Goal: Task Accomplishment & Management: Manage account settings

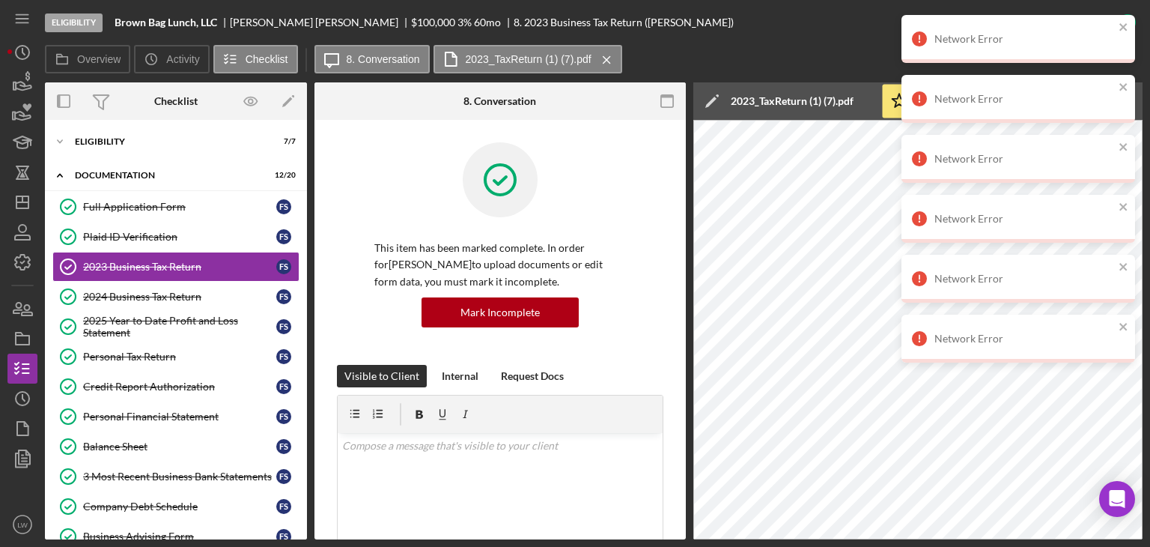
scroll to position [684, 0]
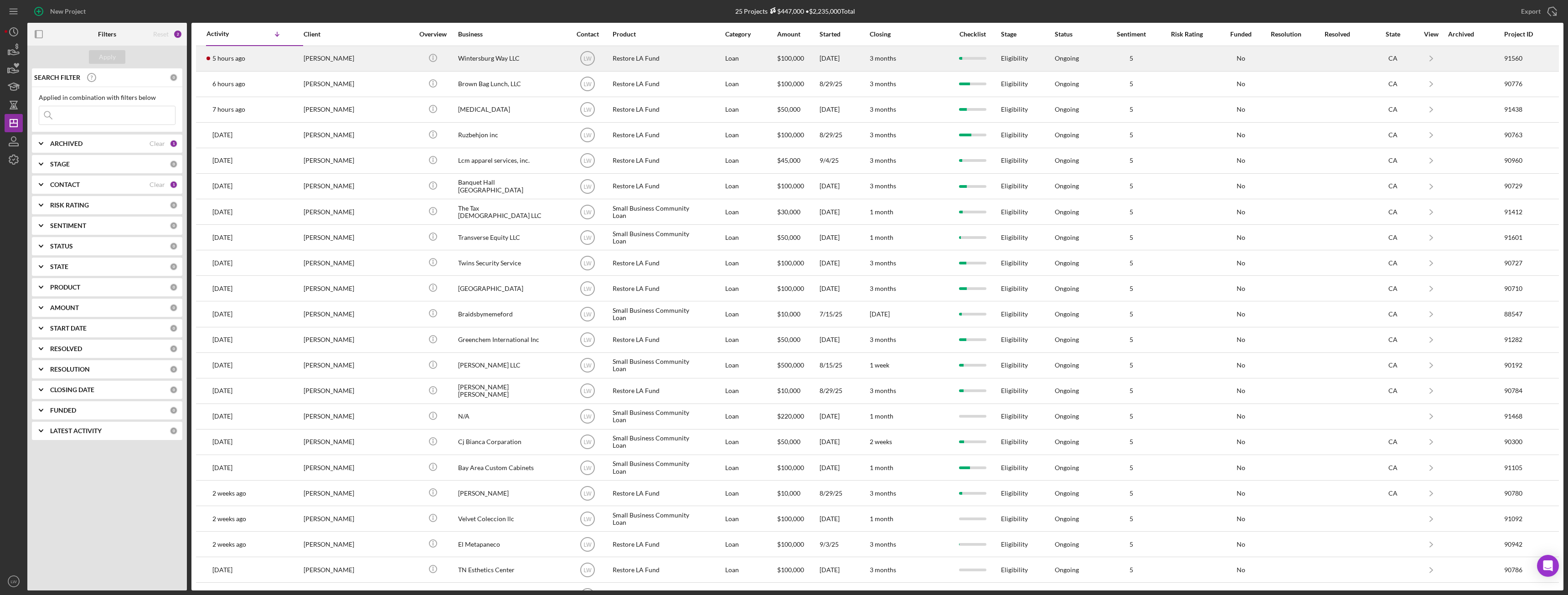
click at [341, 62] on div "Myung Seo" at bounding box center [349, 58] width 91 height 24
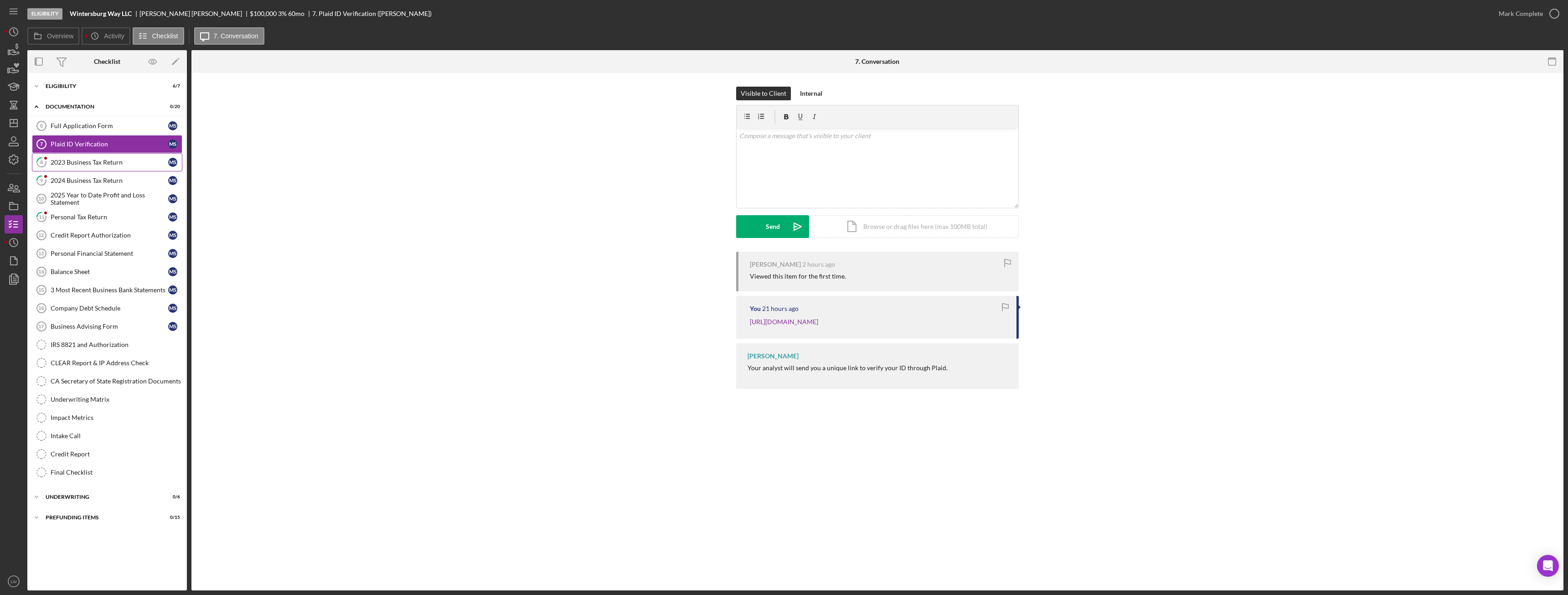
click at [97, 164] on div "2023 Business Tax Return" at bounding box center [109, 163] width 117 height 7
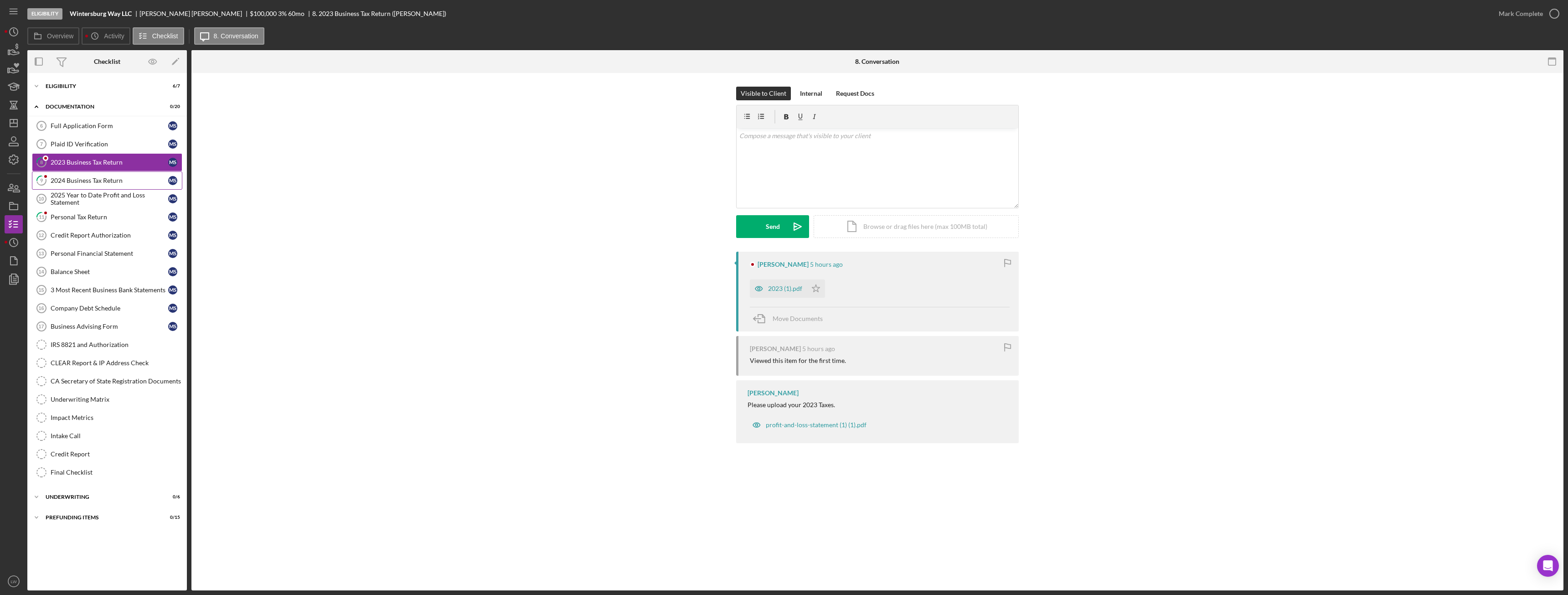
click at [96, 180] on div "2024 Business Tax Return" at bounding box center [109, 181] width 117 height 7
click at [94, 215] on div "Personal Tax Return" at bounding box center [109, 217] width 117 height 7
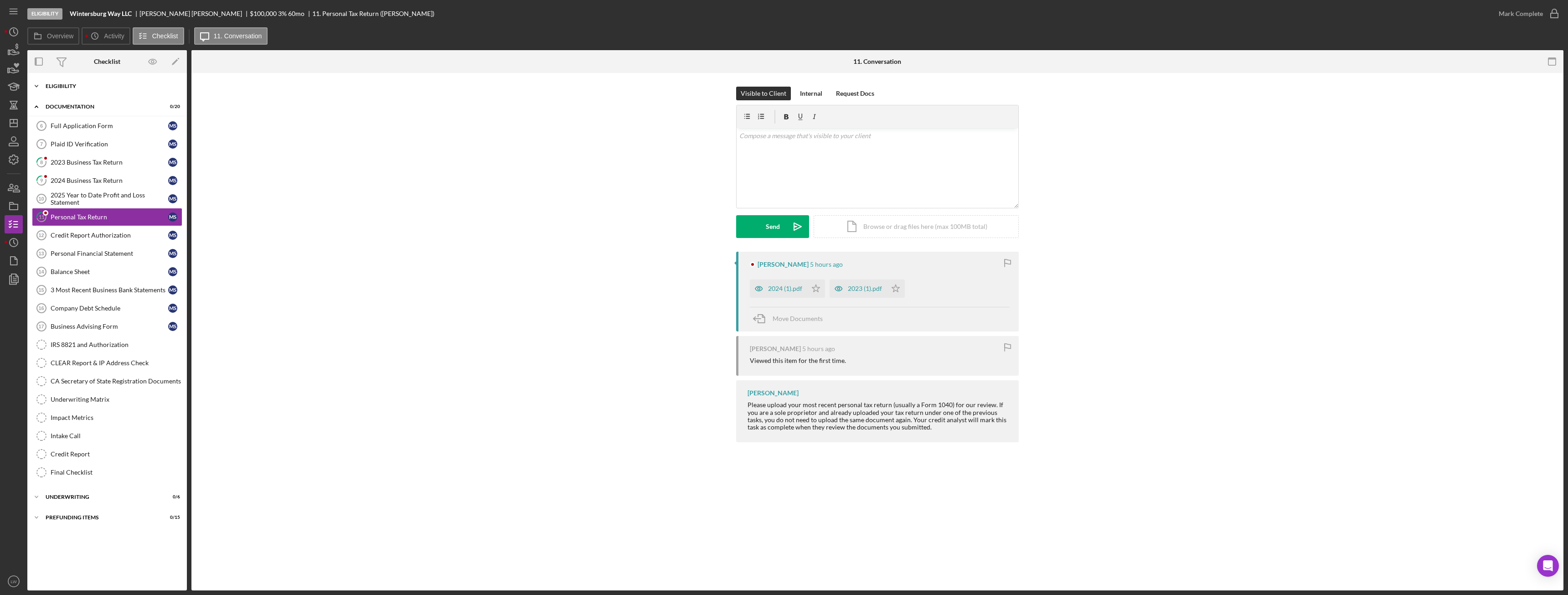
click at [79, 86] on div "Eligibility" at bounding box center [110, 86] width 130 height 5
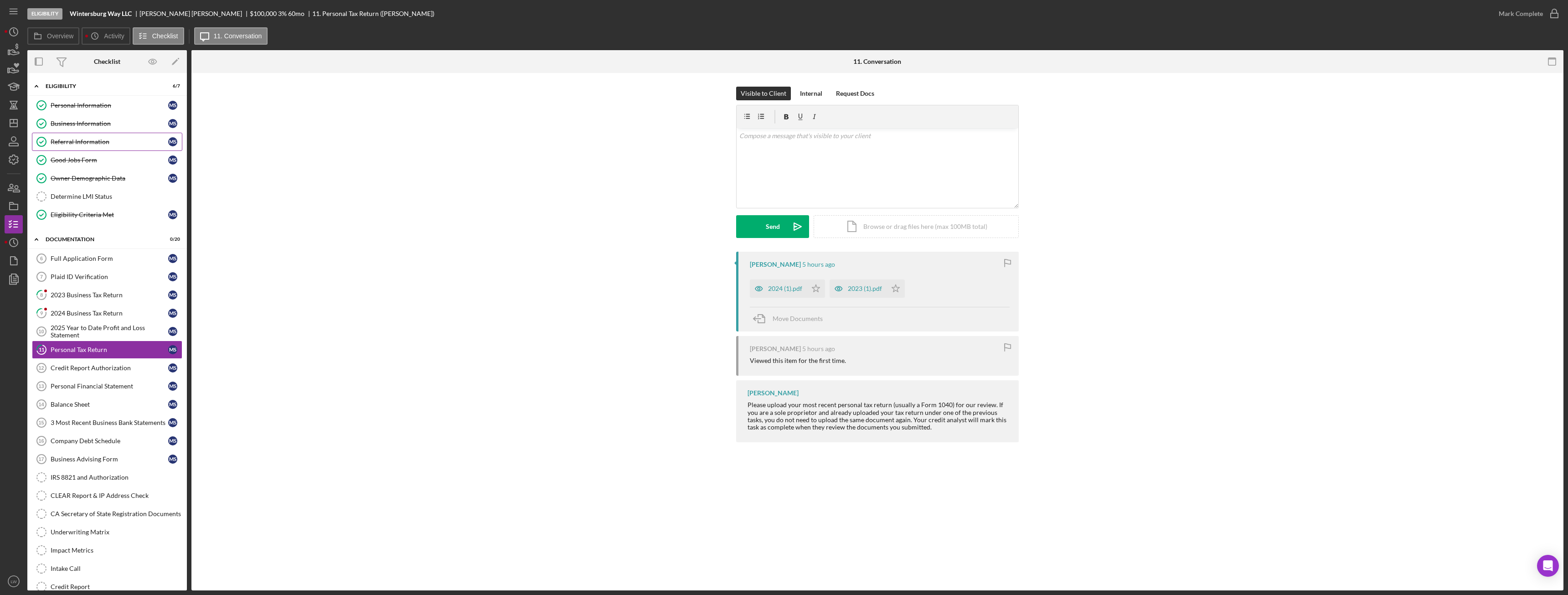
click at [83, 143] on div "Referral Information" at bounding box center [109, 142] width 117 height 7
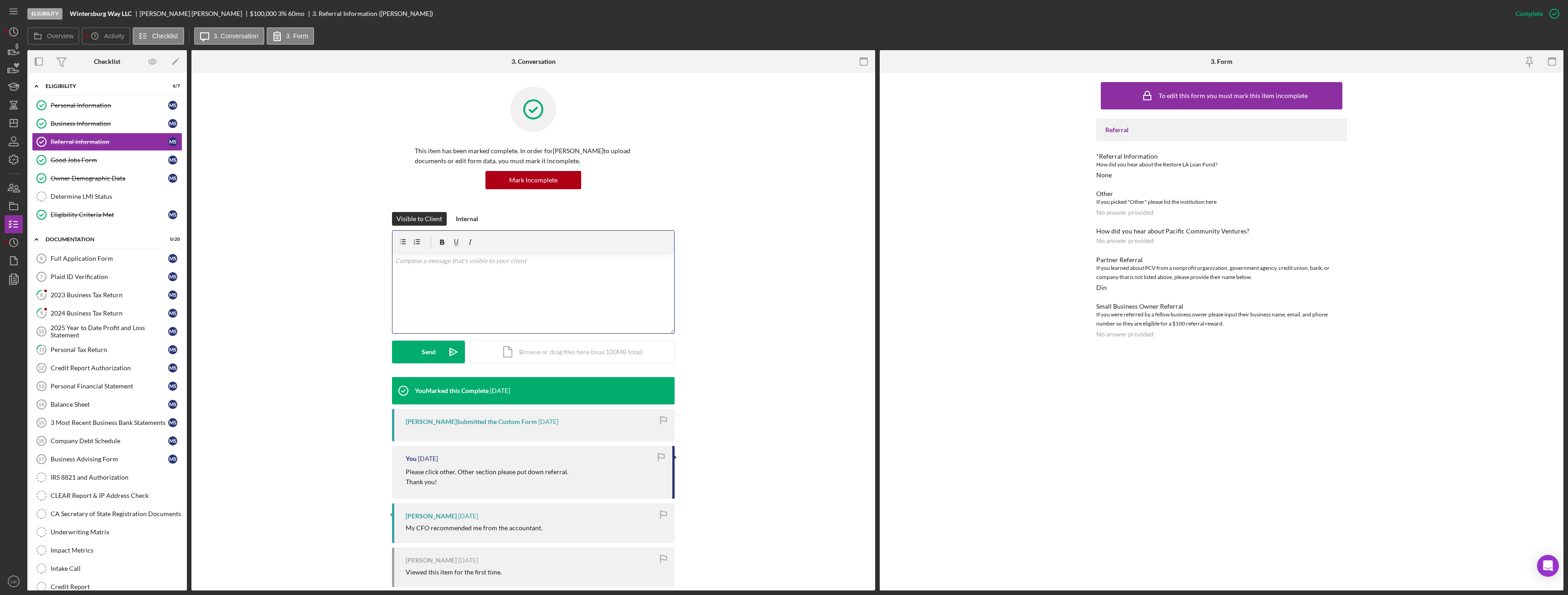
click at [507, 288] on div "v Color teal Color pink Remove color Add row above Add row below Add column bef…" at bounding box center [533, 293] width 282 height 80
drag, startPoint x: 463, startPoint y: 278, endPoint x: 380, endPoint y: 250, distance: 87.6
click at [380, 250] on div "Visible to Client Internal v Color teal Color pink Remove color Add row above A…" at bounding box center [533, 294] width 656 height 165
click at [91, 263] on link "Full Application Form 6 Full Application Form M S" at bounding box center [107, 259] width 150 height 18
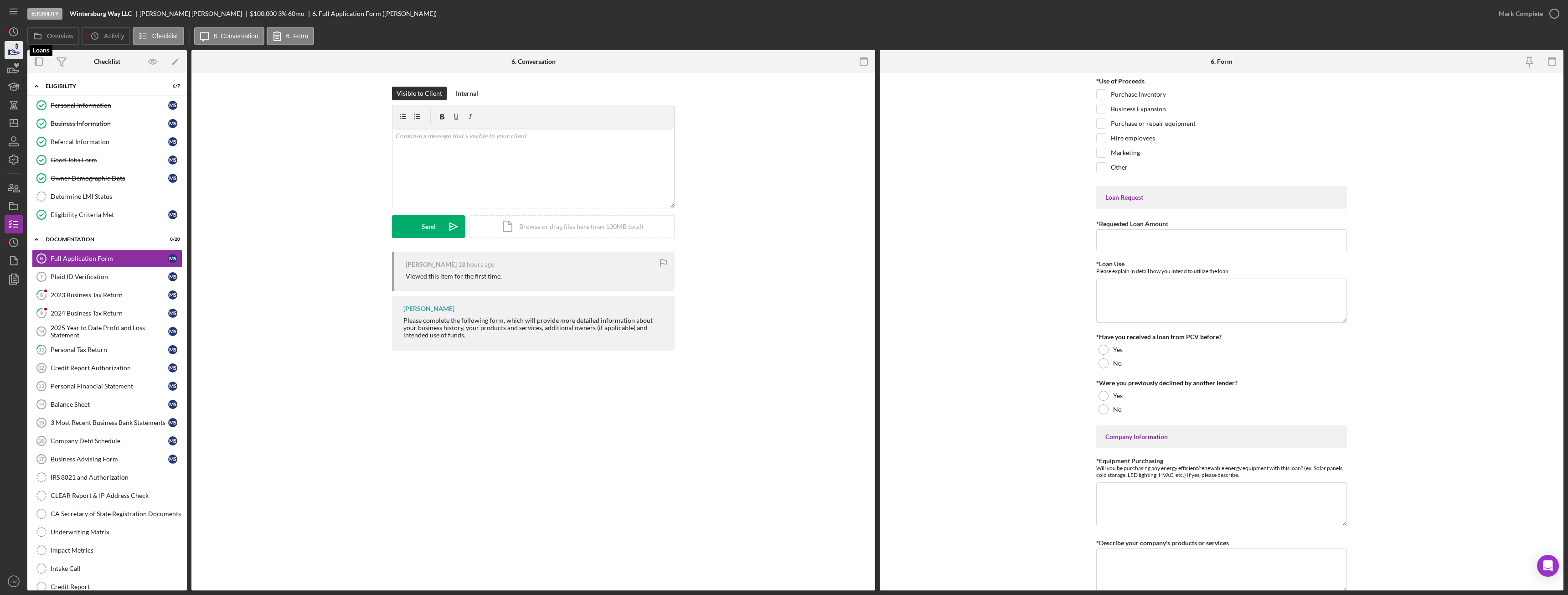
click at [10, 48] on icon "button" at bounding box center [13, 50] width 23 height 23
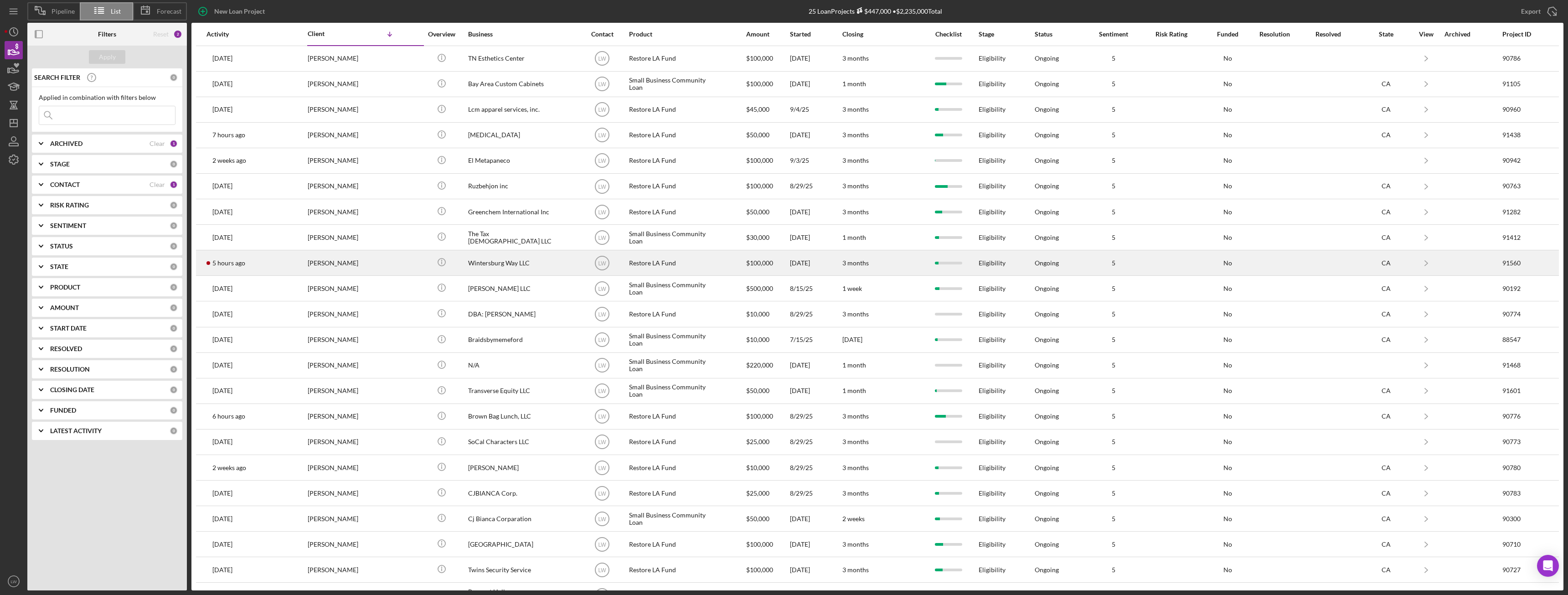
click at [331, 264] on div "Myung Seo" at bounding box center [353, 263] width 91 height 24
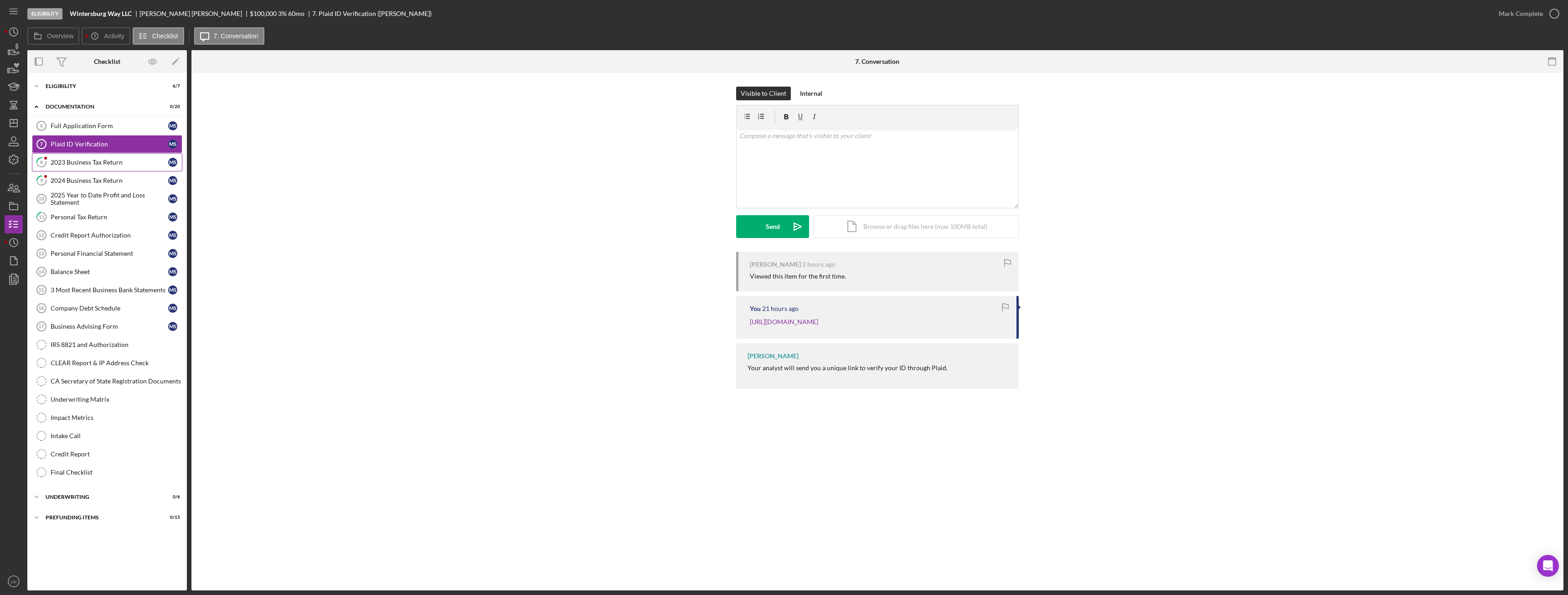
click at [110, 165] on div "2023 Business Tax Return" at bounding box center [109, 163] width 117 height 7
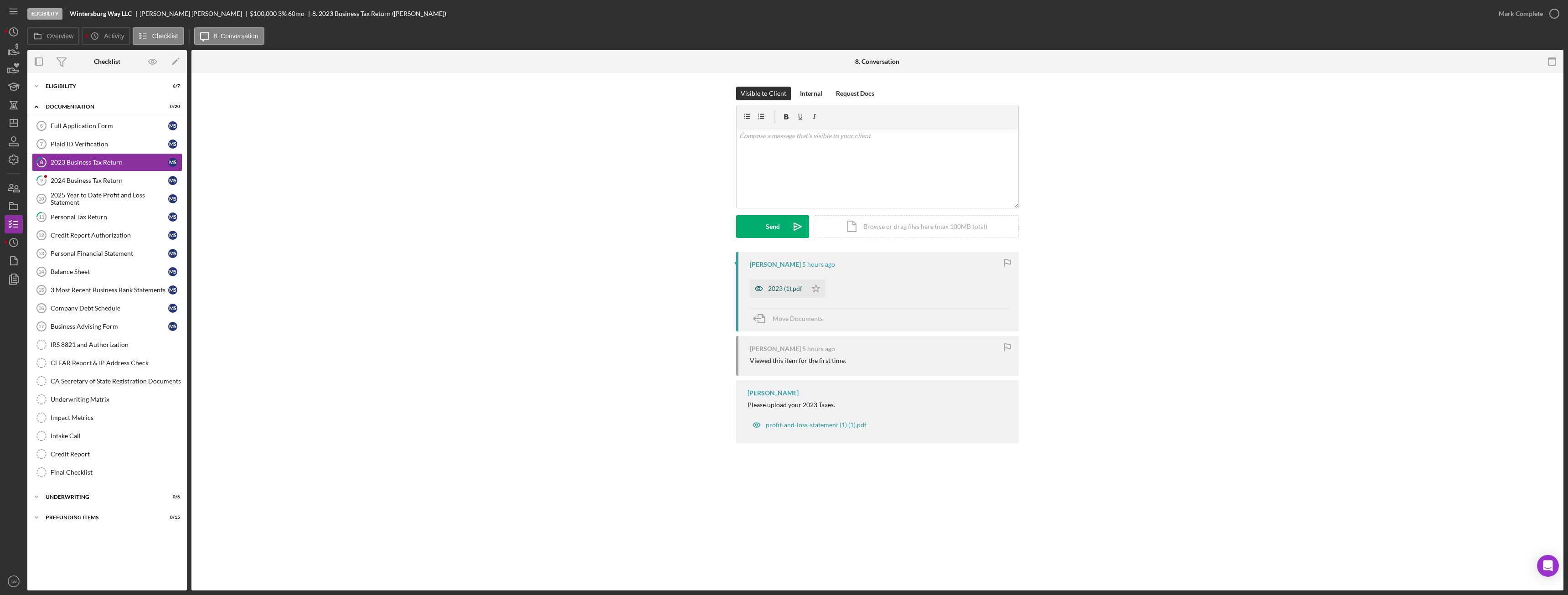
click at [783, 286] on div "2023 (1).pdf" at bounding box center [785, 289] width 34 height 7
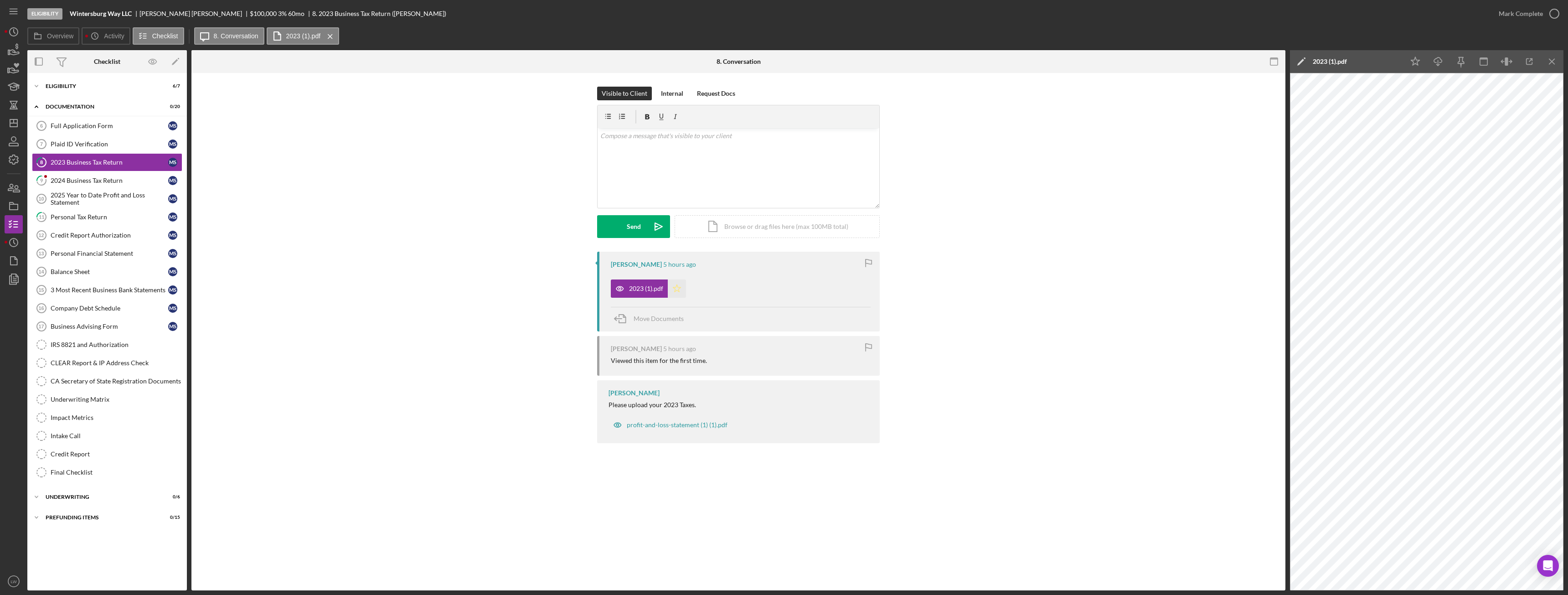
click at [676, 290] on icon "Icon/Star" at bounding box center [677, 289] width 18 height 18
click at [1547, 12] on icon "button" at bounding box center [1554, 13] width 23 height 23
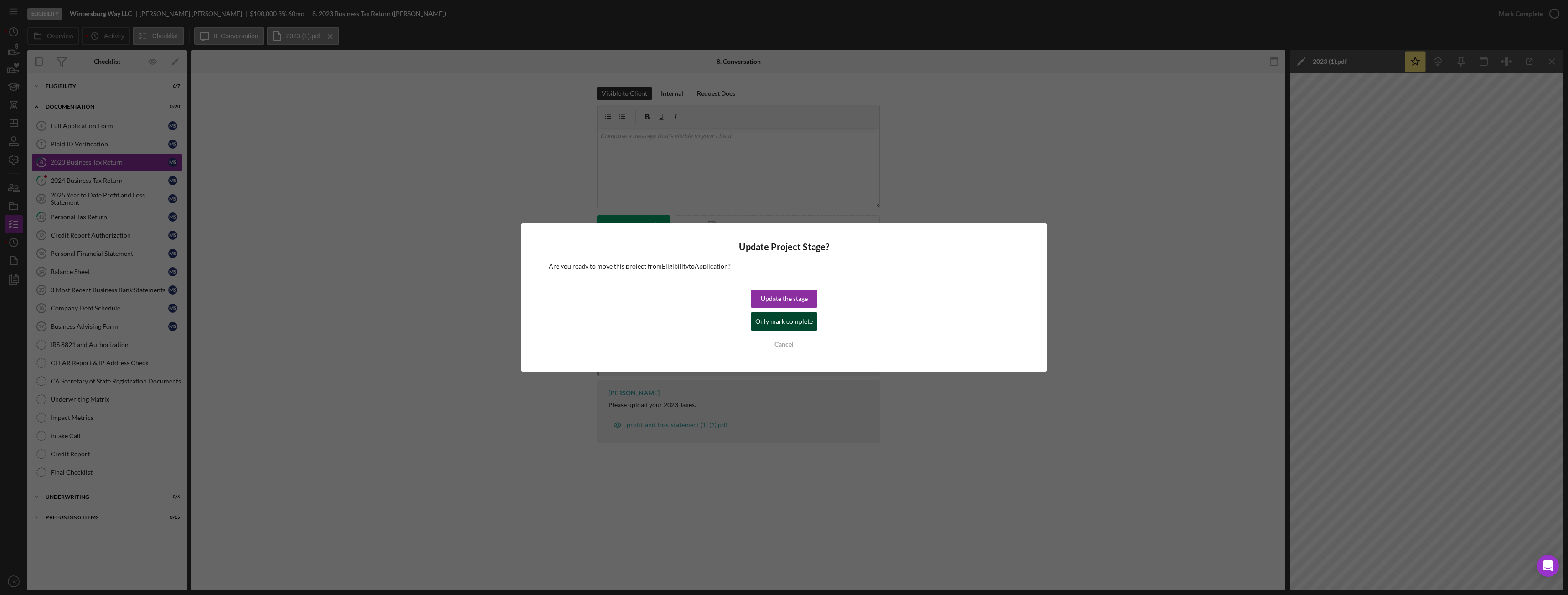
click at [802, 319] on div "Only mark complete" at bounding box center [784, 322] width 57 height 18
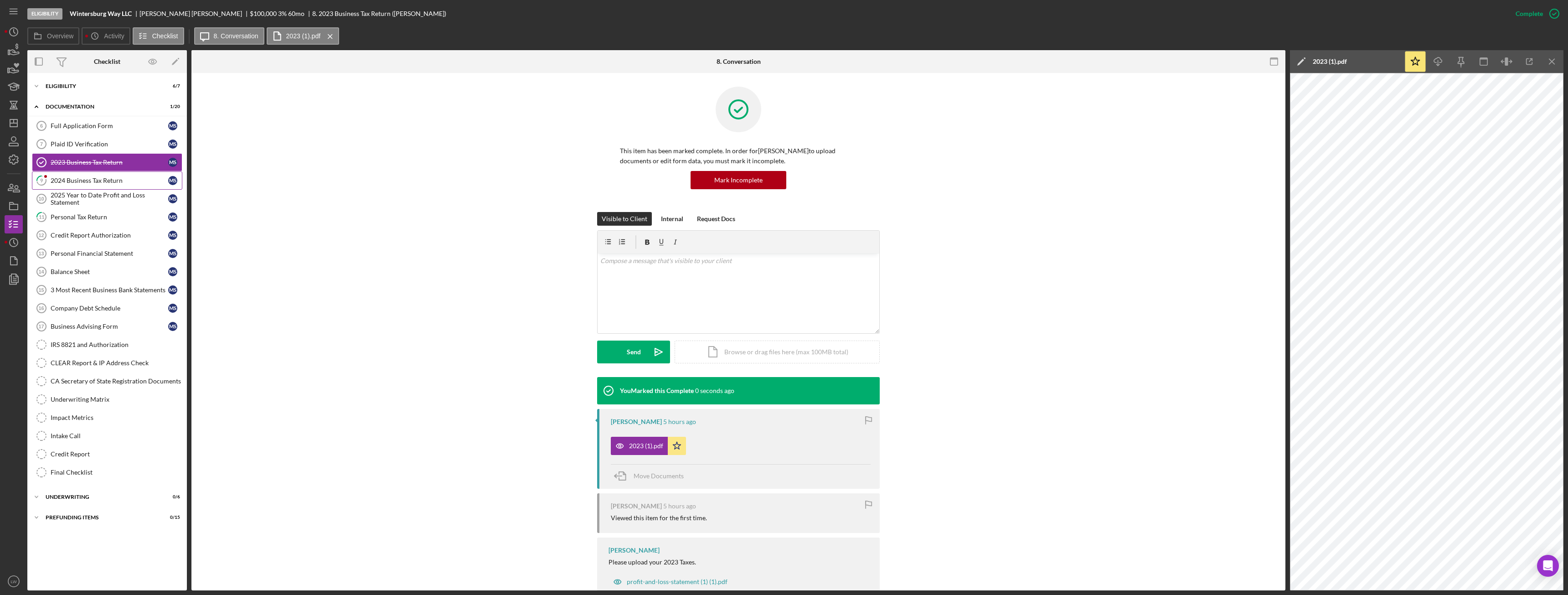
click at [106, 178] on div "2024 Business Tax Return" at bounding box center [109, 181] width 117 height 7
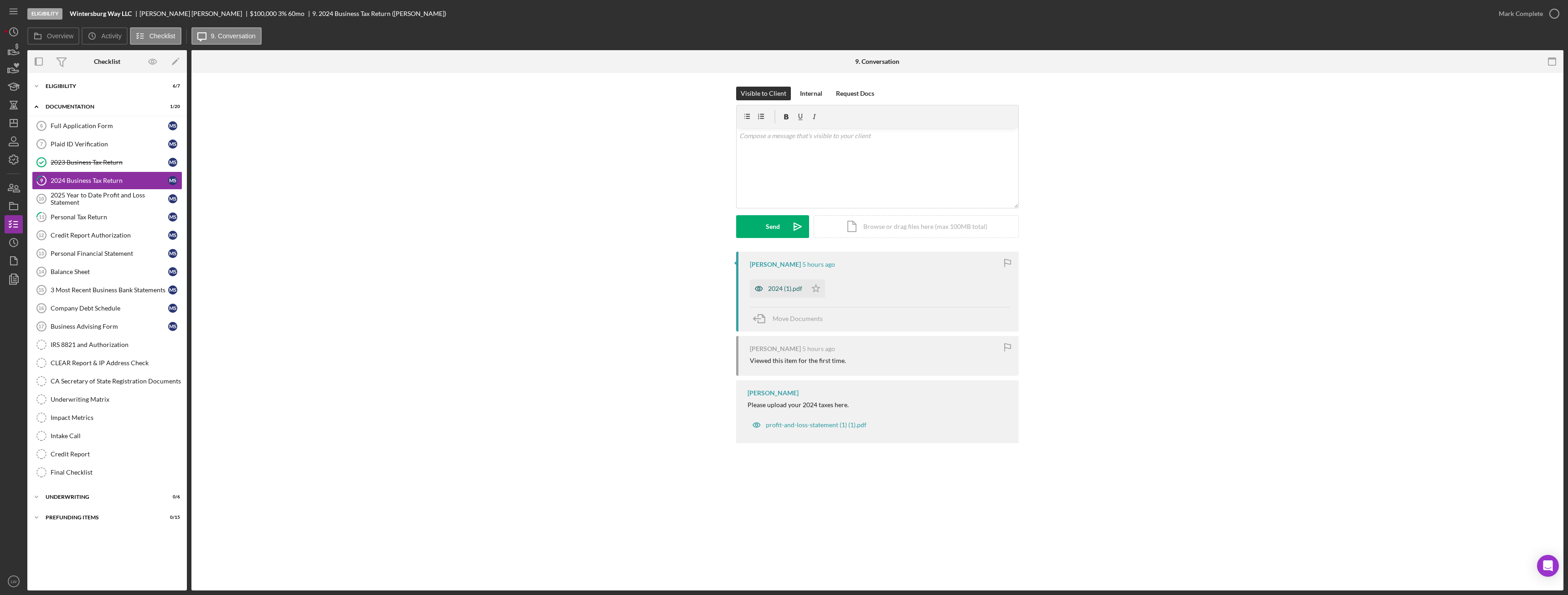
click at [794, 289] on div "2024 (1).pdf" at bounding box center [785, 289] width 34 height 7
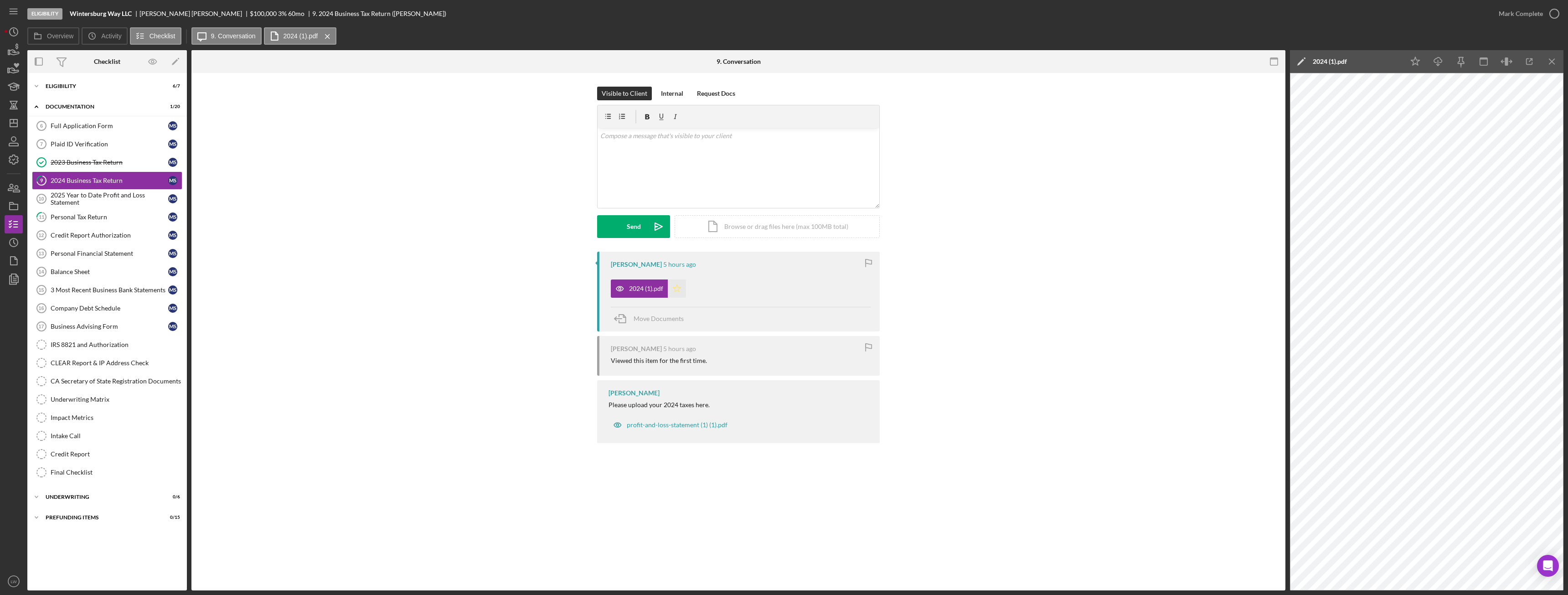
click at [681, 287] on polygon "button" at bounding box center [677, 288] width 8 height 7
click at [1547, 12] on icon "button" at bounding box center [1554, 13] width 23 height 23
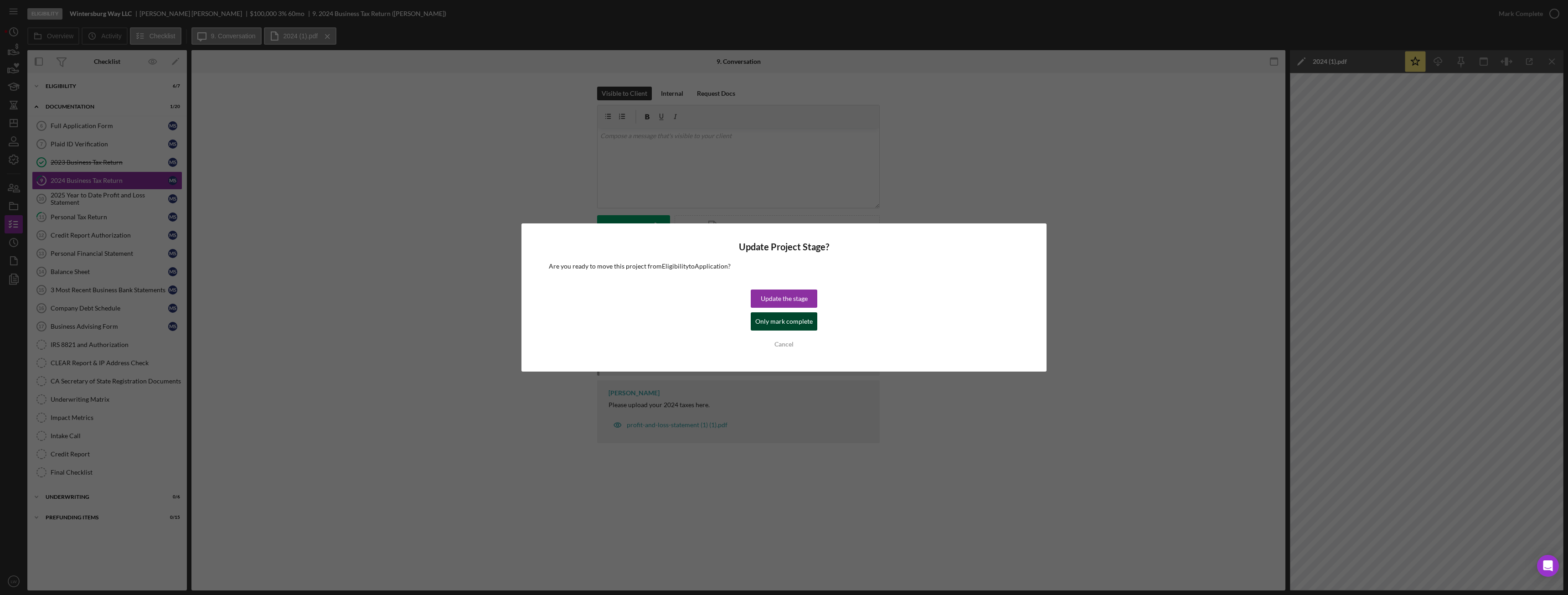
click at [799, 322] on div "Only mark complete" at bounding box center [784, 322] width 57 height 18
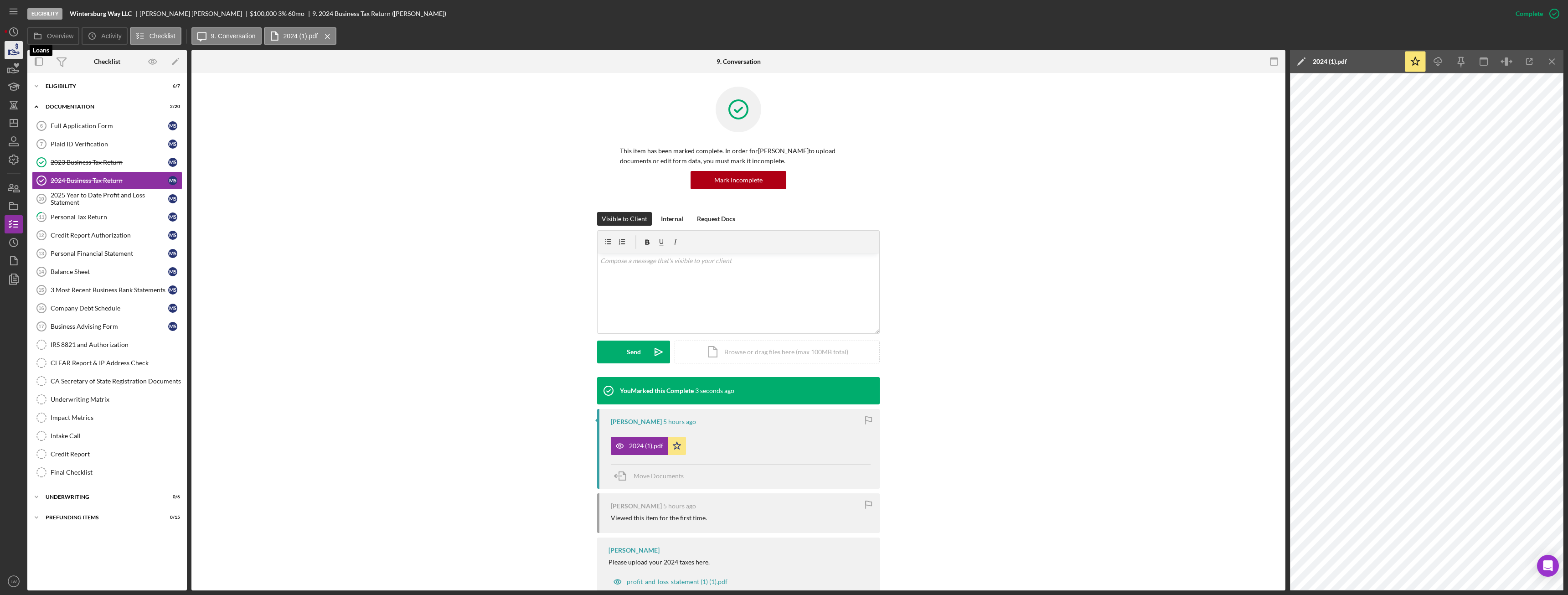
click at [8, 49] on icon "button" at bounding box center [13, 50] width 23 height 23
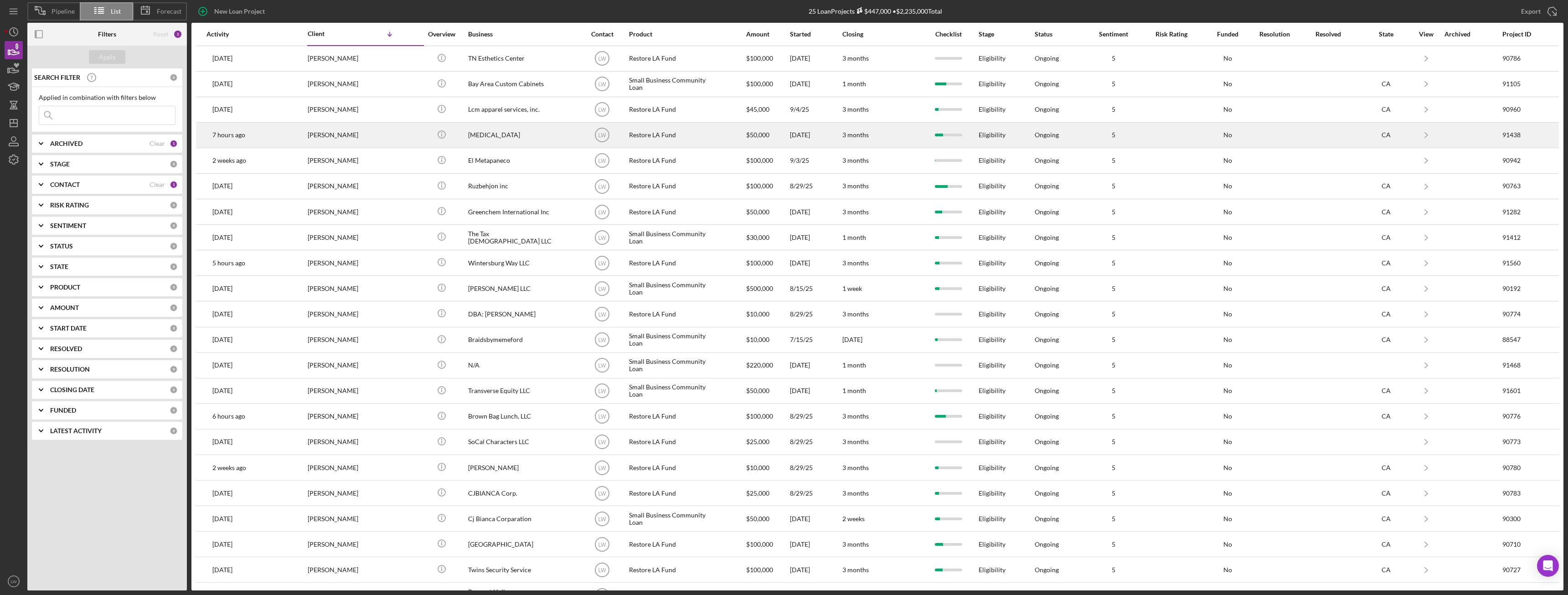
click at [377, 143] on div "Solomon Enobabor" at bounding box center [353, 135] width 91 height 24
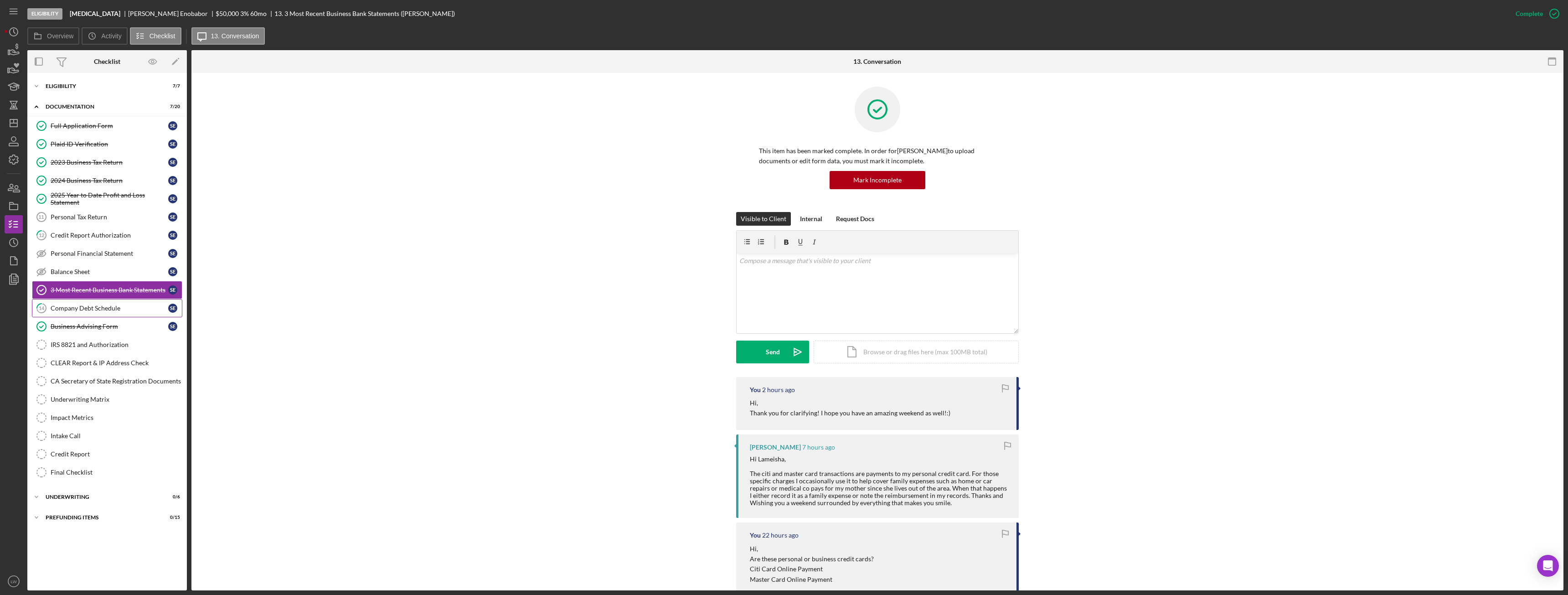
click at [132, 306] on div "Company Debt Schedule" at bounding box center [109, 308] width 117 height 7
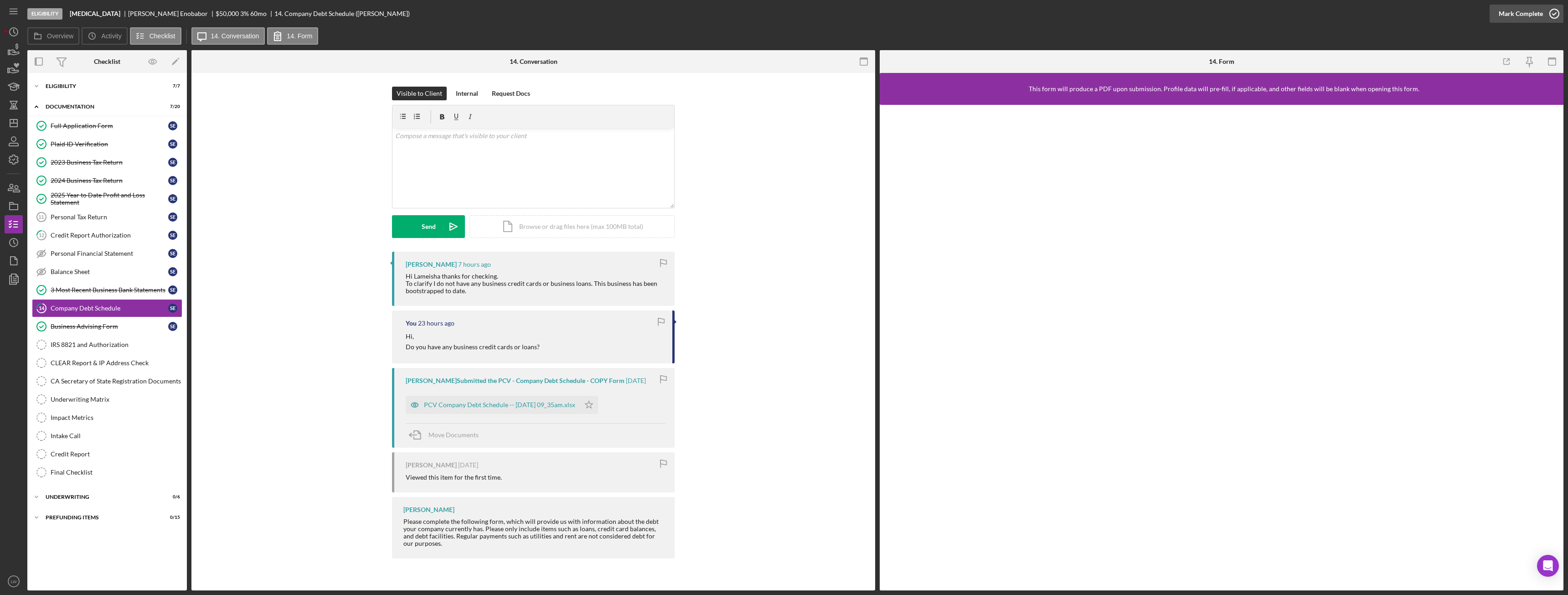
click at [1539, 15] on div "Mark Complete" at bounding box center [1521, 13] width 44 height 18
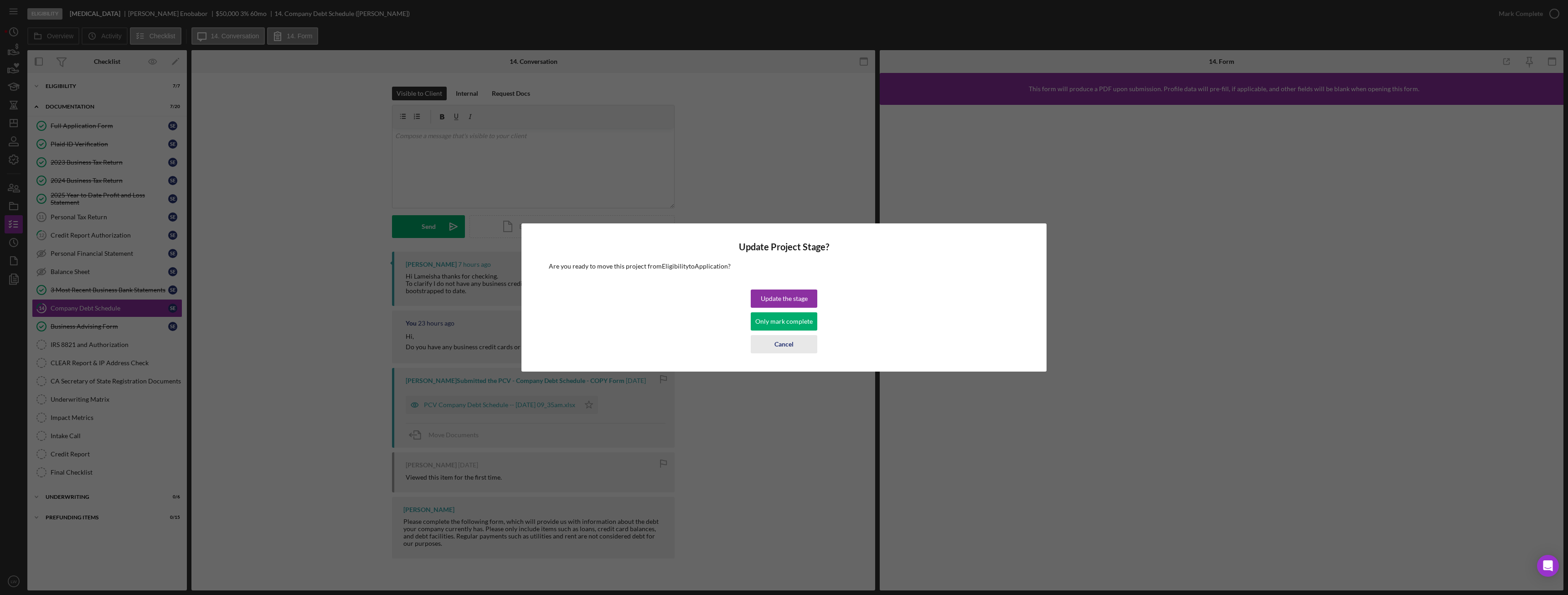
click at [789, 342] on div "Cancel" at bounding box center [783, 344] width 19 height 18
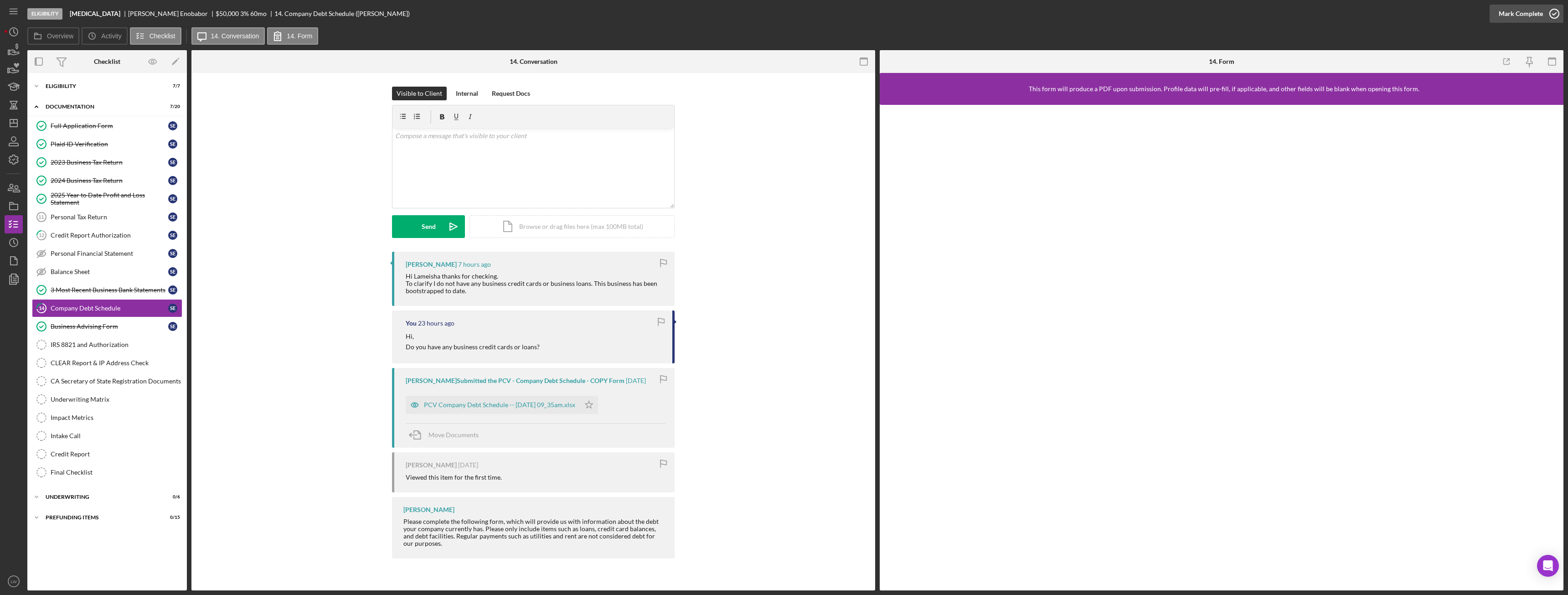
click at [1531, 15] on div "Mark Complete" at bounding box center [1521, 13] width 44 height 18
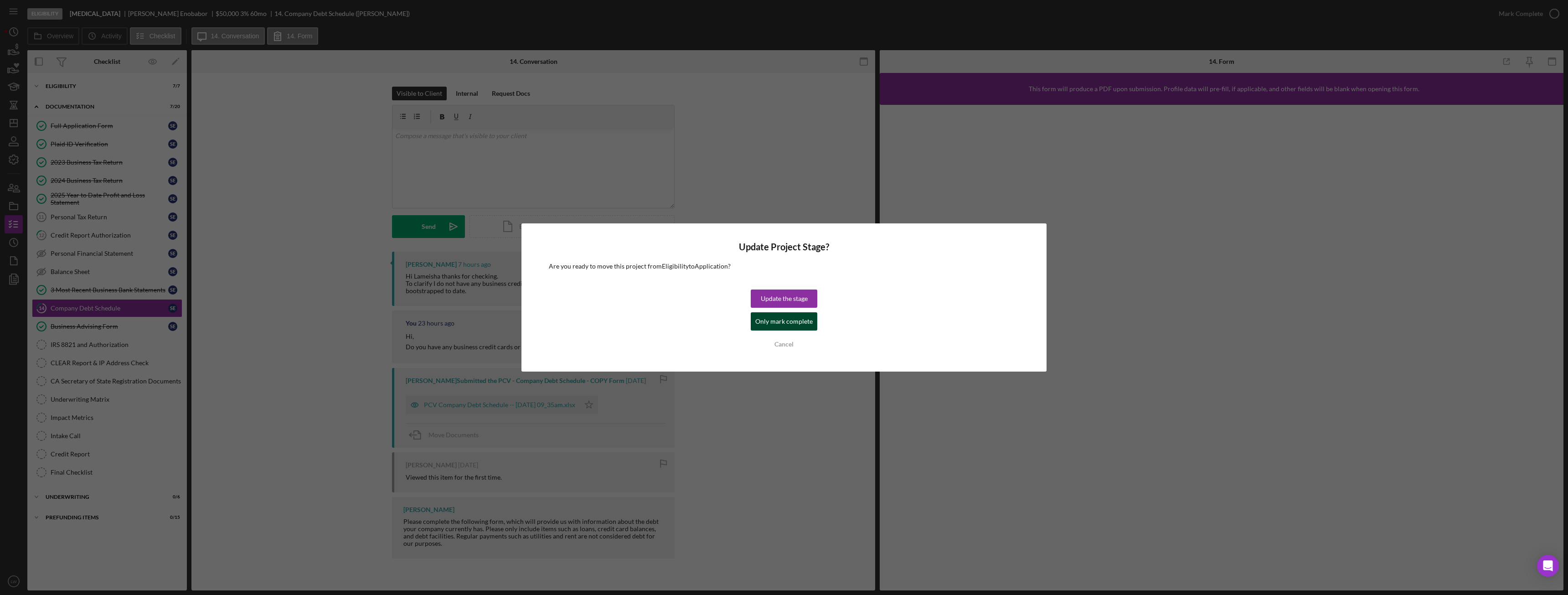
click at [778, 315] on div "Only mark complete" at bounding box center [784, 322] width 57 height 18
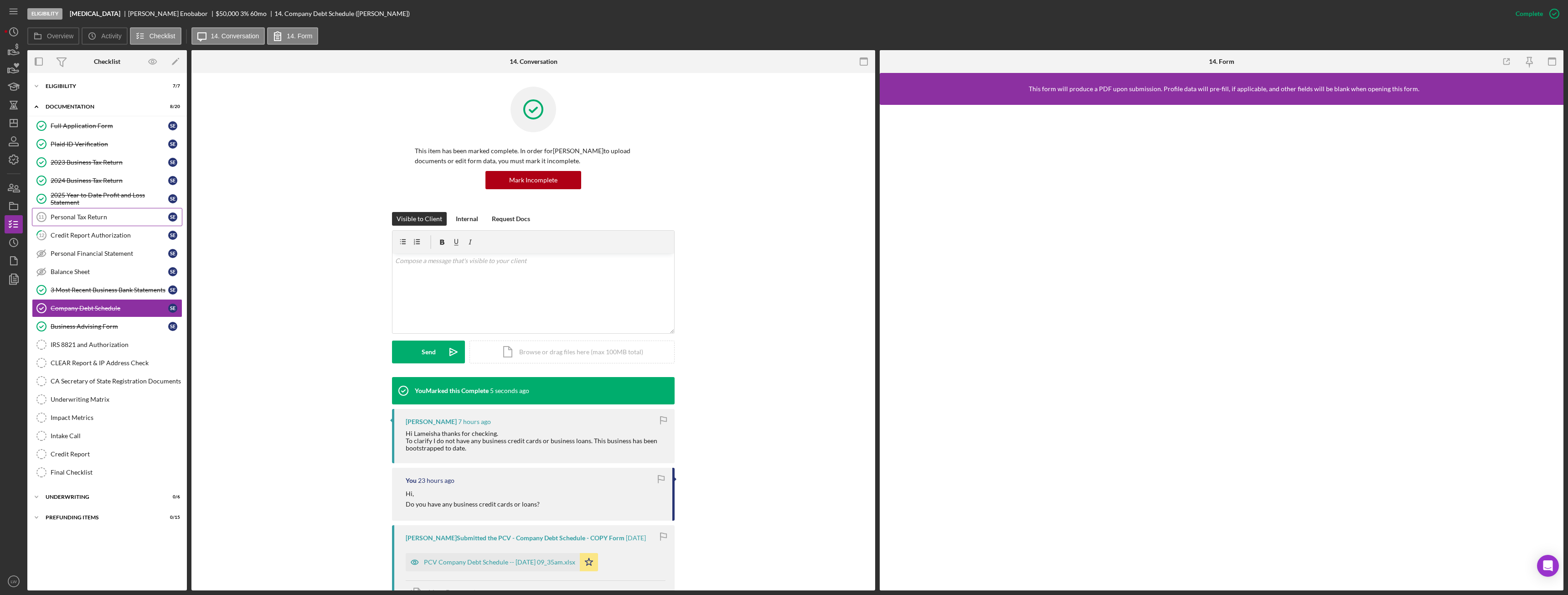
click at [117, 217] on div "Personal Tax Return" at bounding box center [109, 217] width 117 height 7
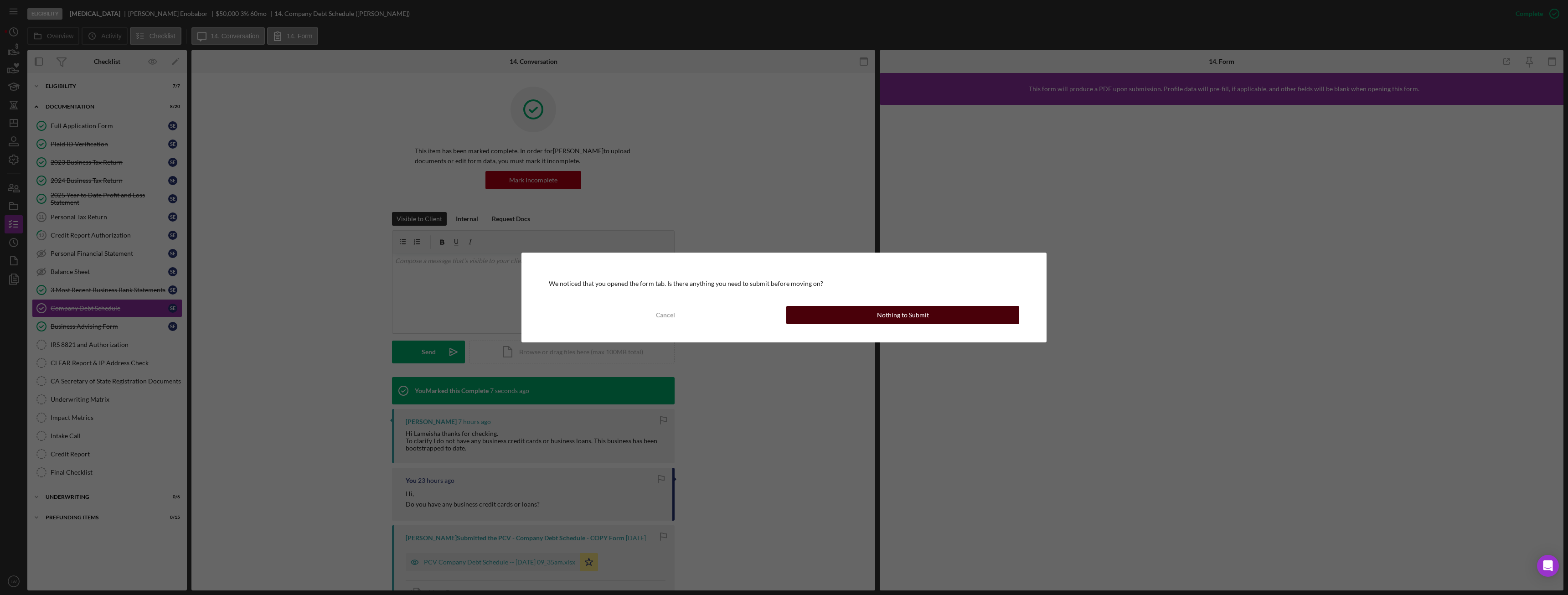
click at [847, 317] on button "Nothing to Submit" at bounding box center [903, 315] width 233 height 18
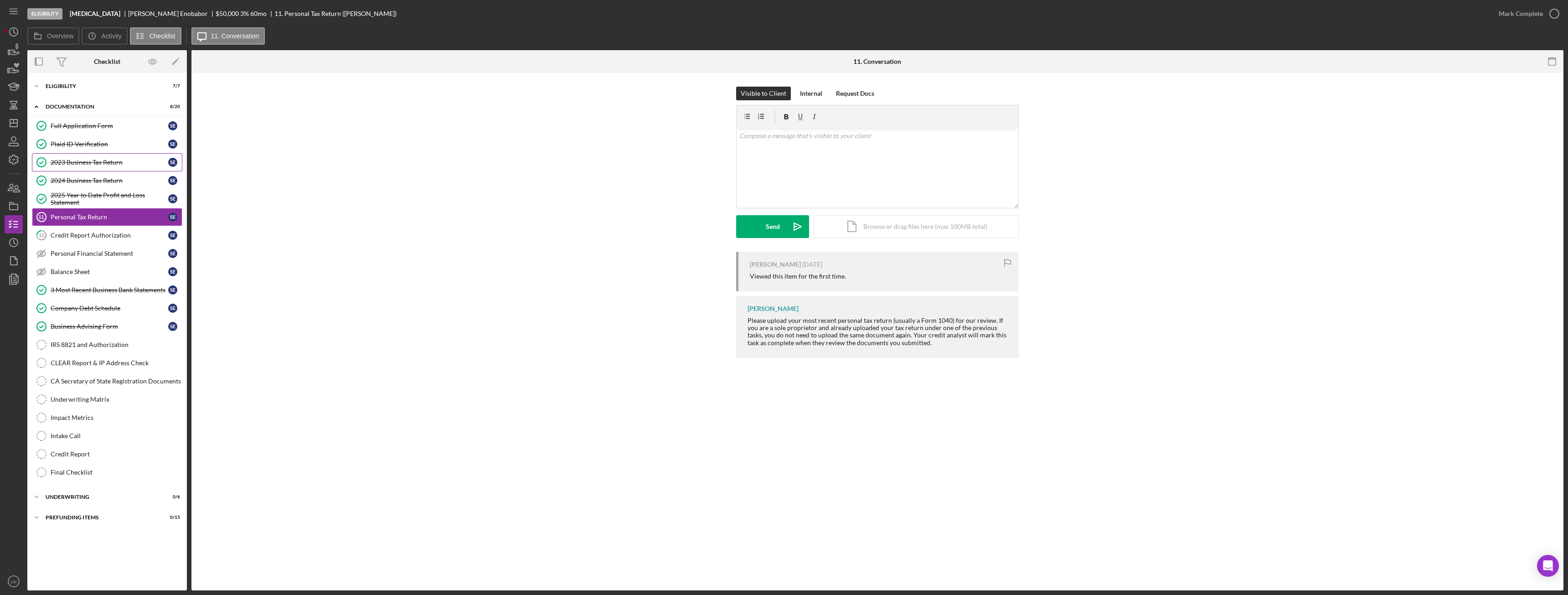
click at [122, 163] on div "2023 Business Tax Return" at bounding box center [109, 163] width 117 height 7
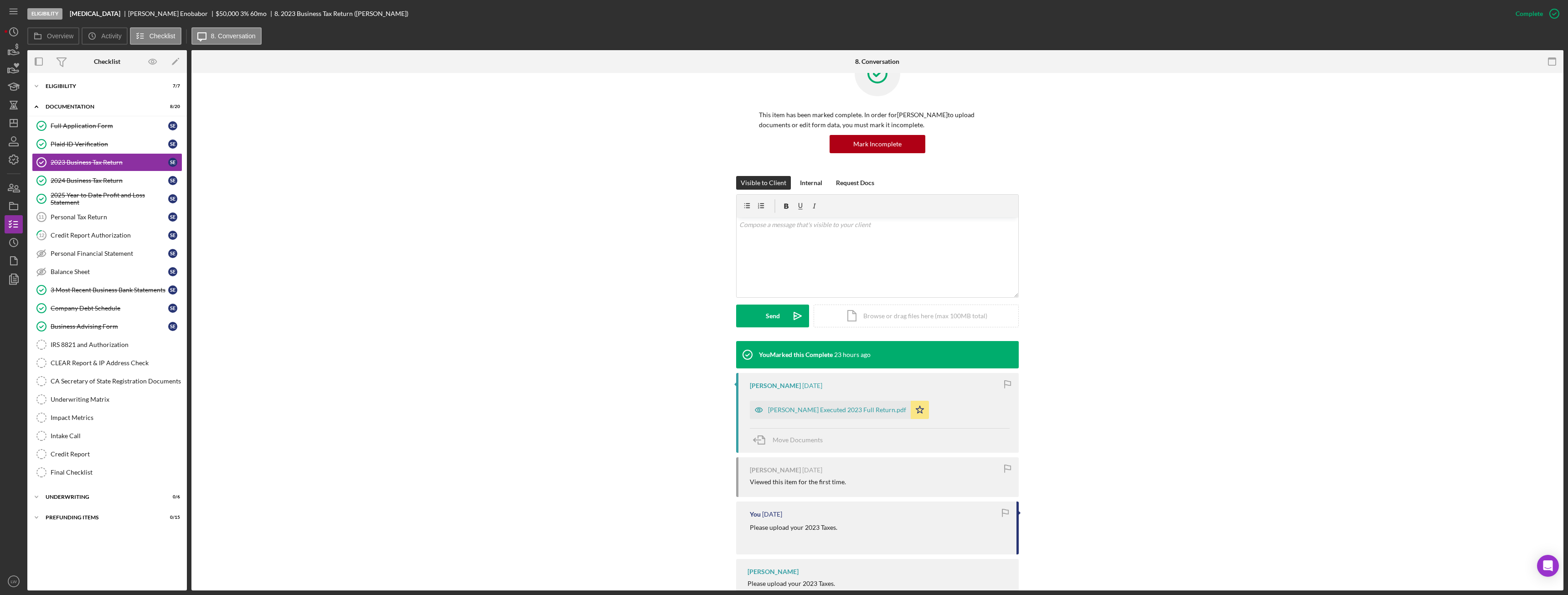
scroll to position [85, 0]
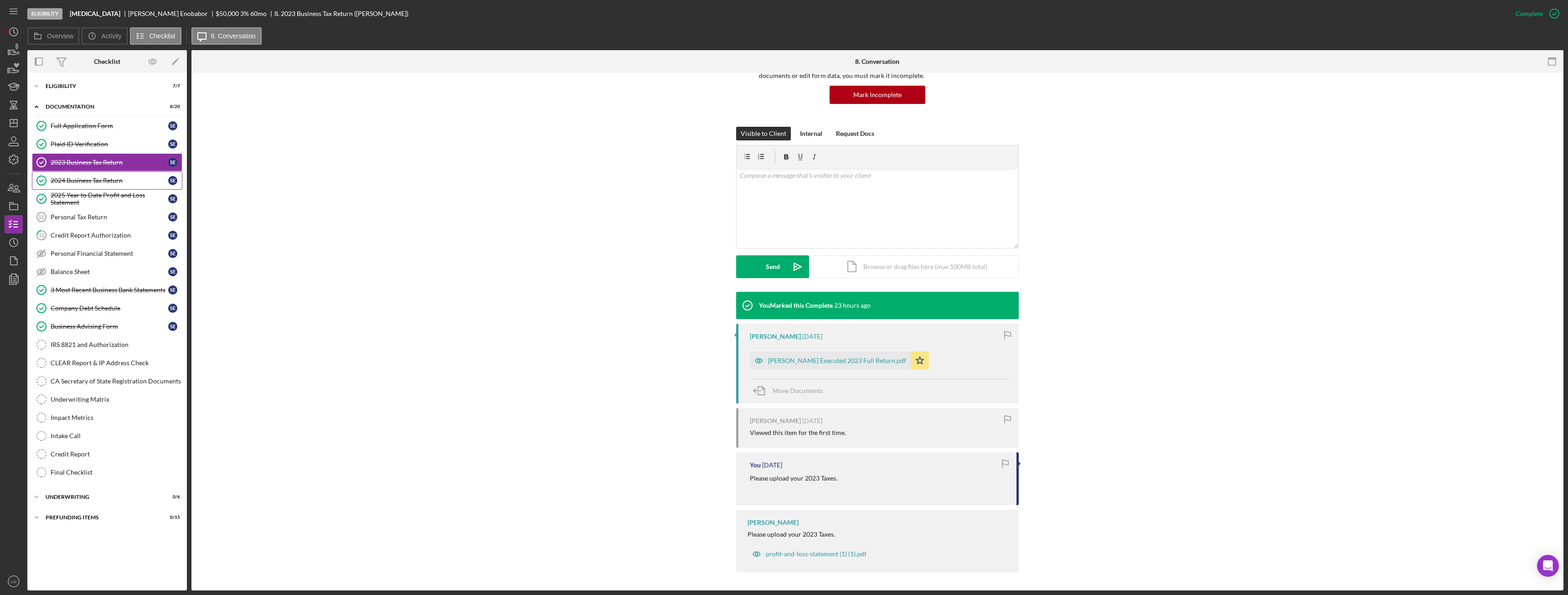
click at [109, 181] on div "2024 Business Tax Return" at bounding box center [109, 181] width 117 height 7
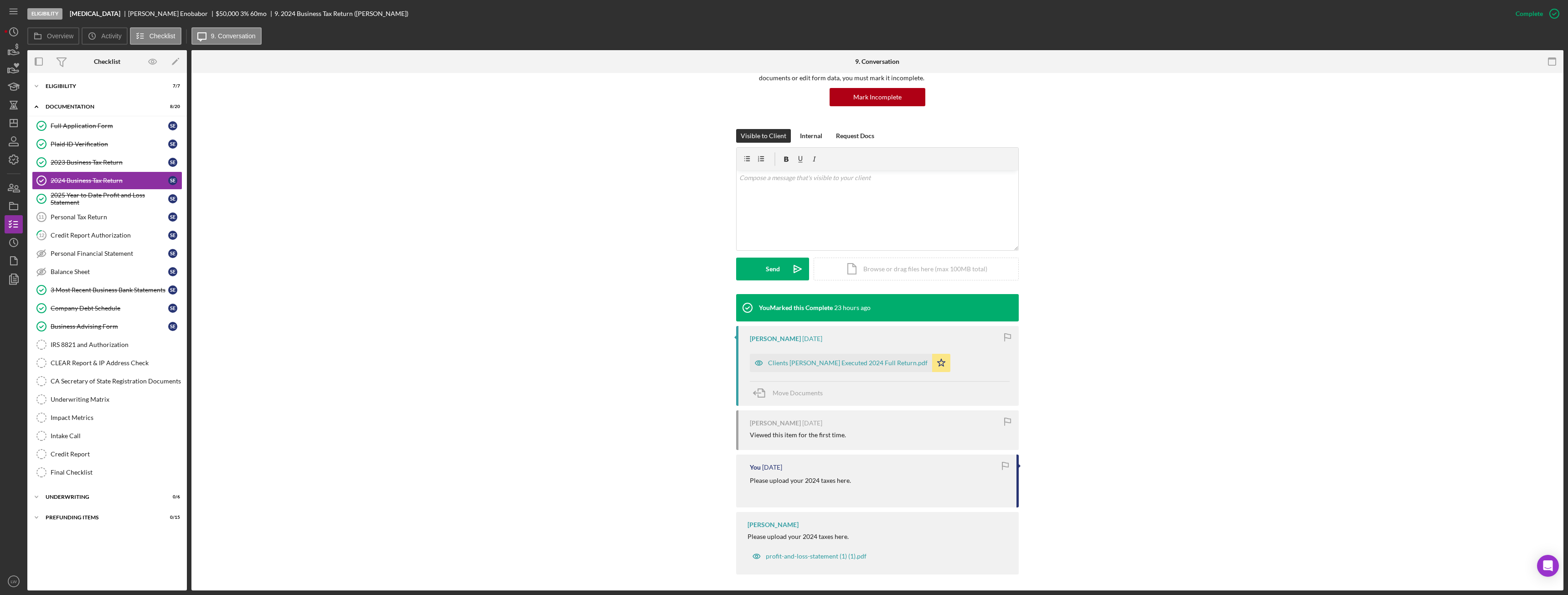
scroll to position [85, 0]
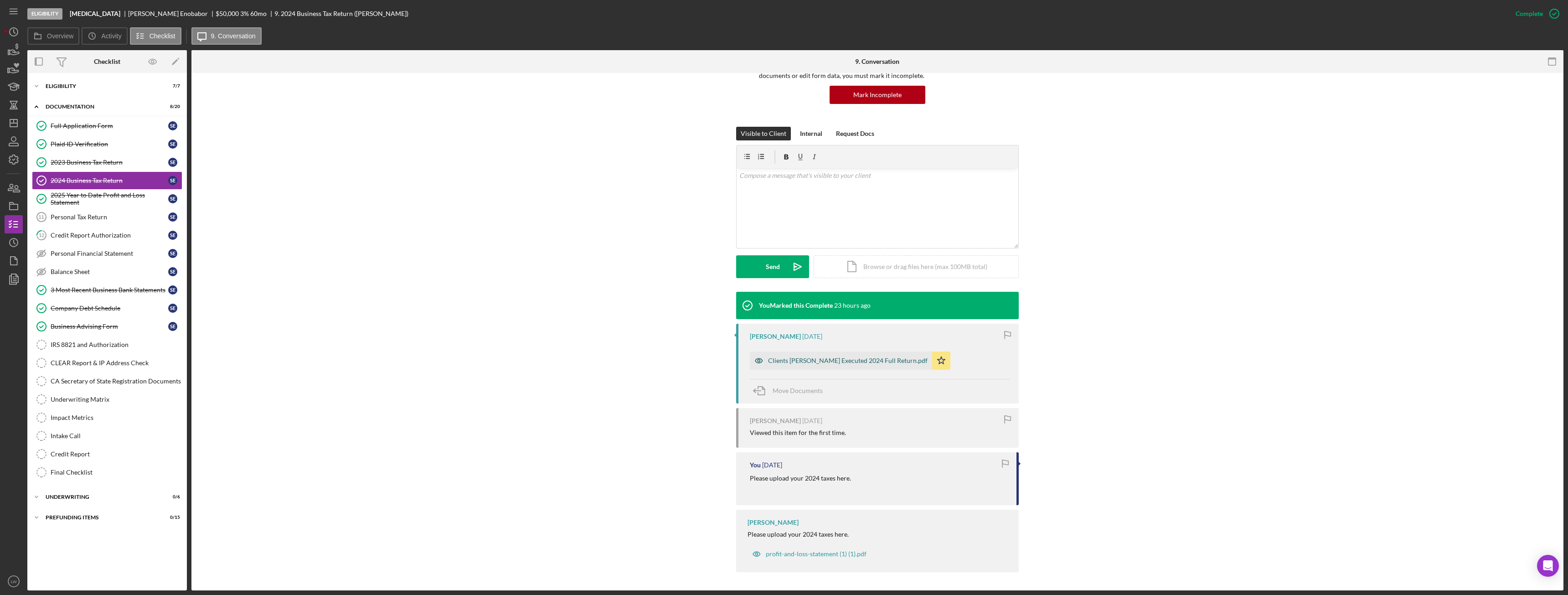
click at [825, 362] on div "Clients Solomon E. Executed 2024 Full Return.pdf" at bounding box center [848, 361] width 159 height 7
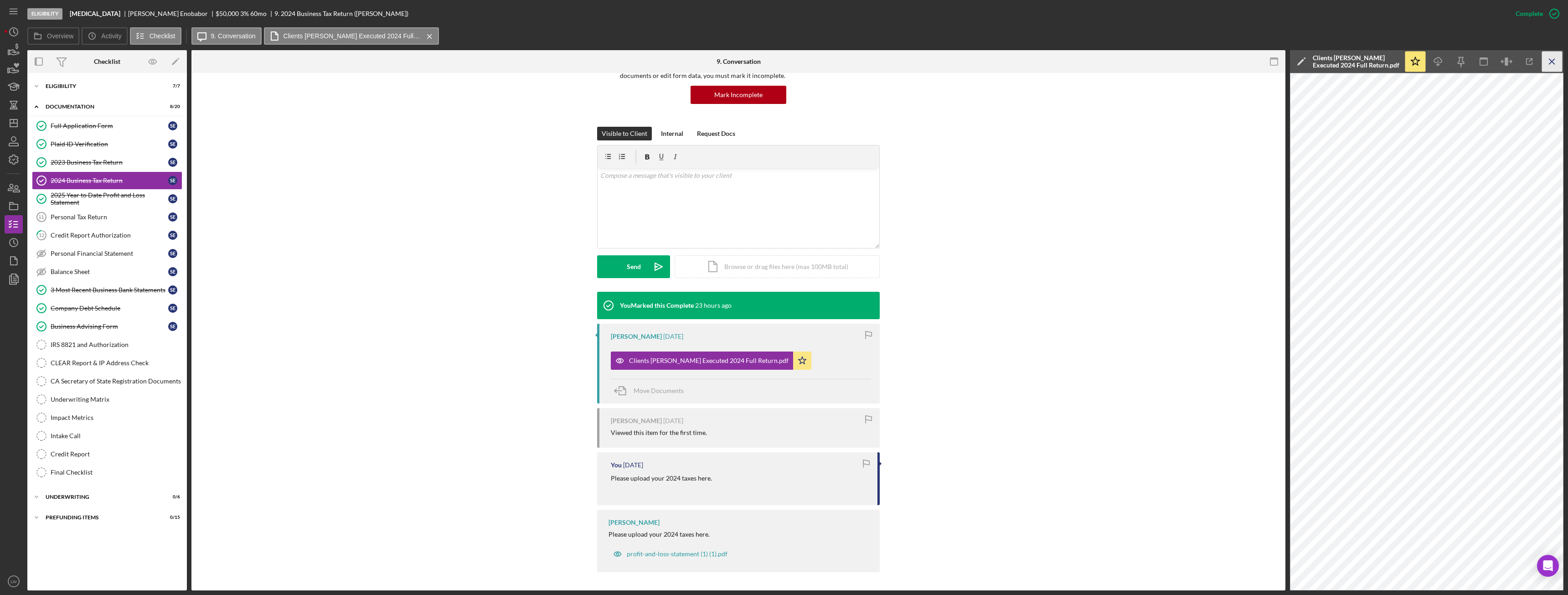
click at [1551, 62] on line "button" at bounding box center [1552, 62] width 5 height 5
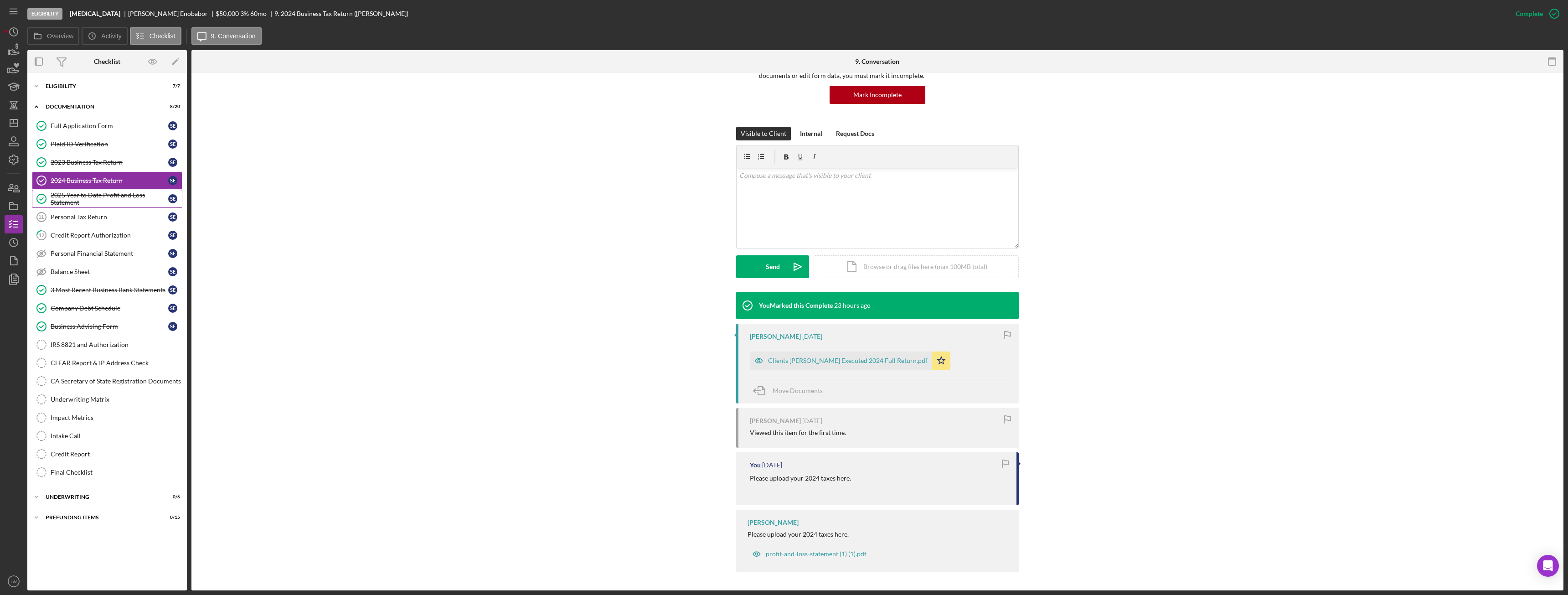
click at [85, 193] on div "2025 Year to Date Profit and Loss Statement" at bounding box center [109, 199] width 117 height 15
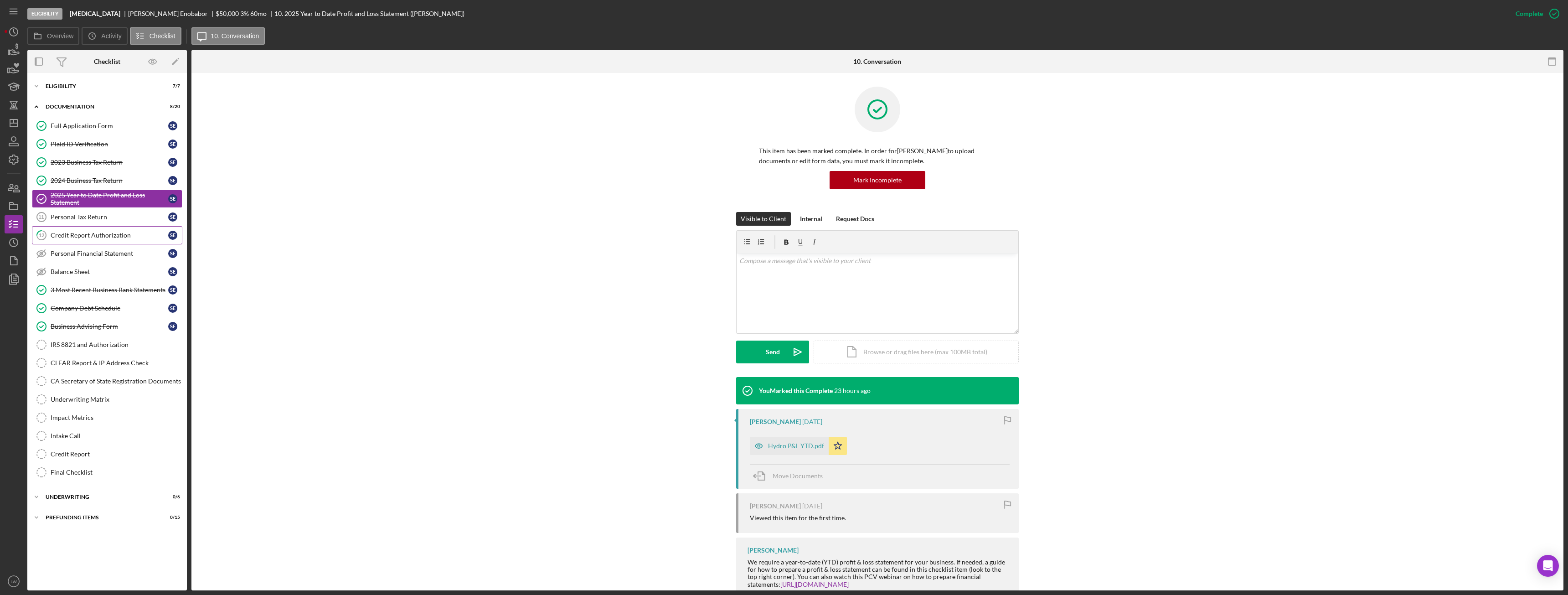
click at [84, 233] on div "Credit Report Authorization" at bounding box center [109, 235] width 117 height 7
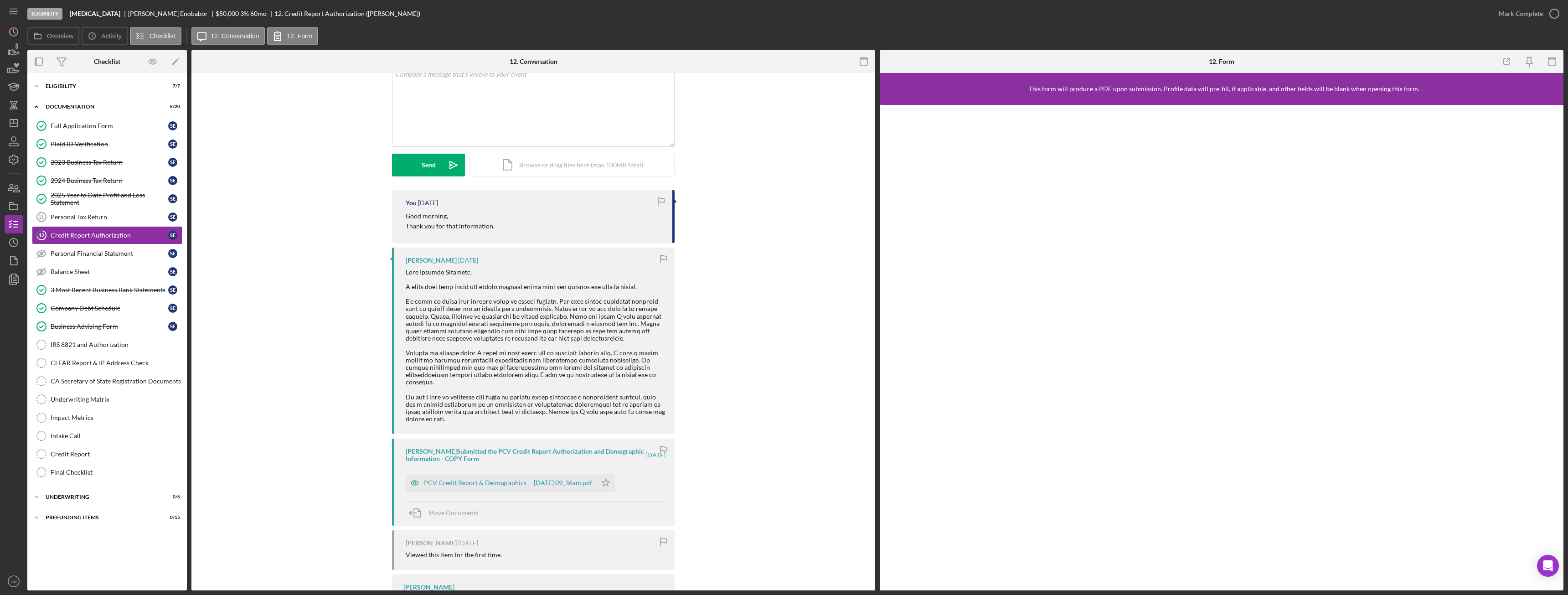
scroll to position [141, 0]
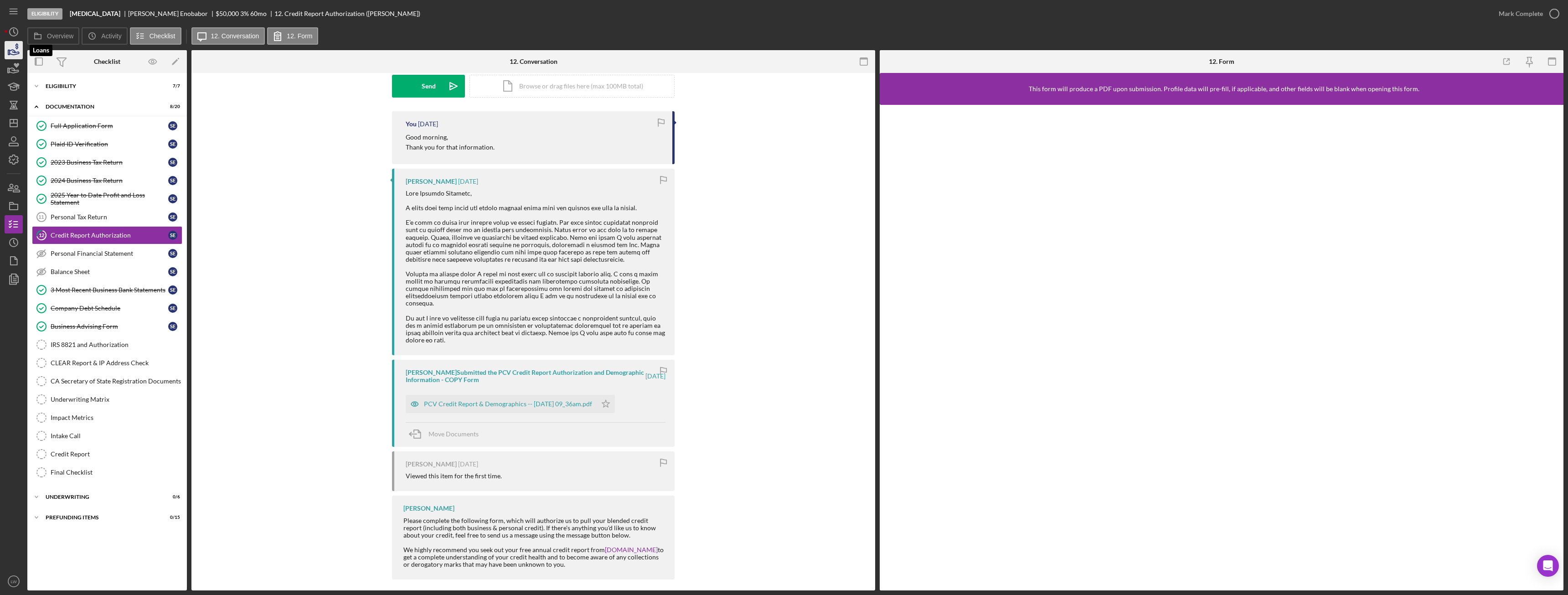
click at [15, 48] on icon "button" at bounding box center [13, 50] width 23 height 23
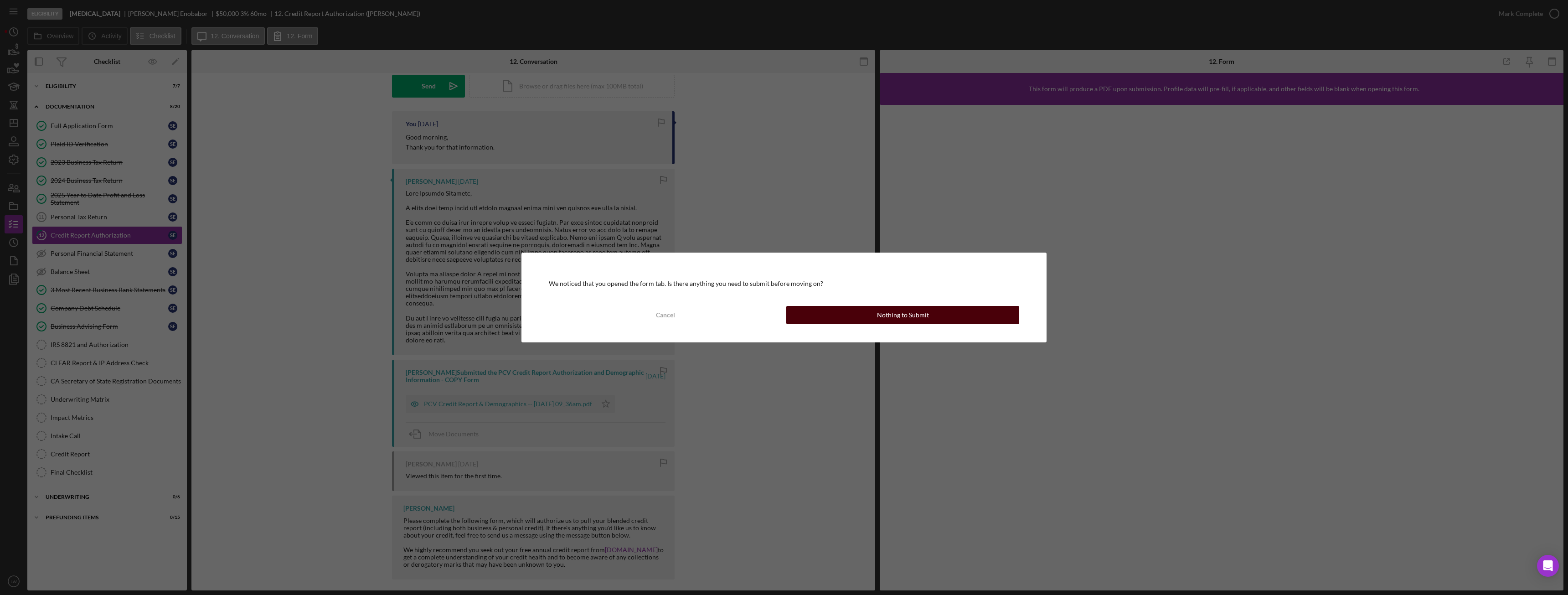
click at [836, 315] on button "Nothing to Submit" at bounding box center [903, 315] width 233 height 18
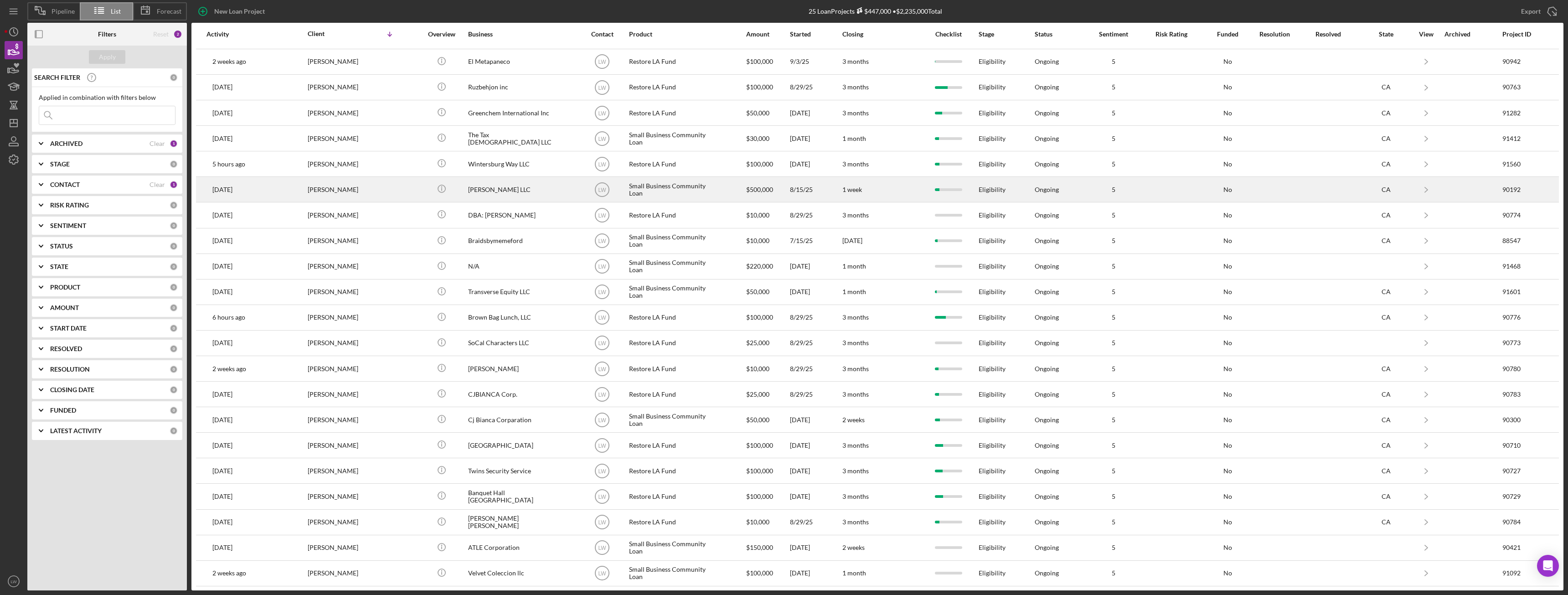
scroll to position [99, 0]
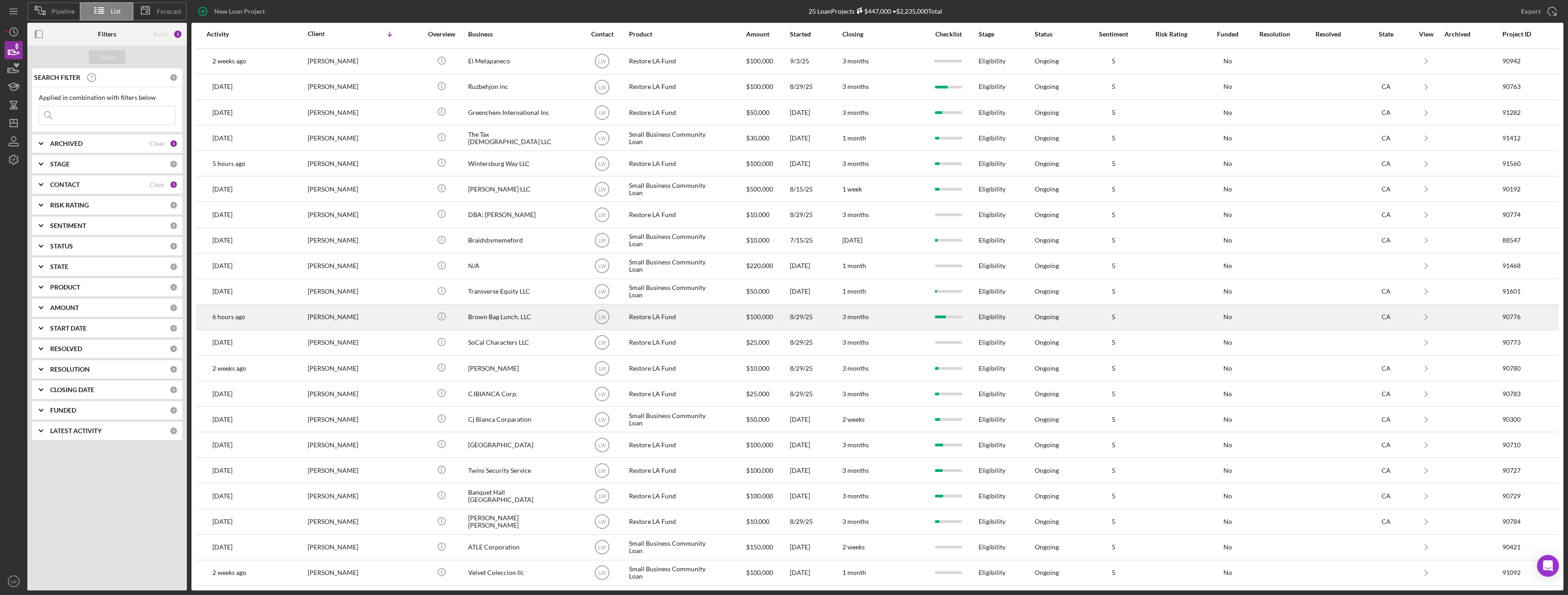
click at [352, 320] on div "[PERSON_NAME]" at bounding box center [353, 317] width 91 height 24
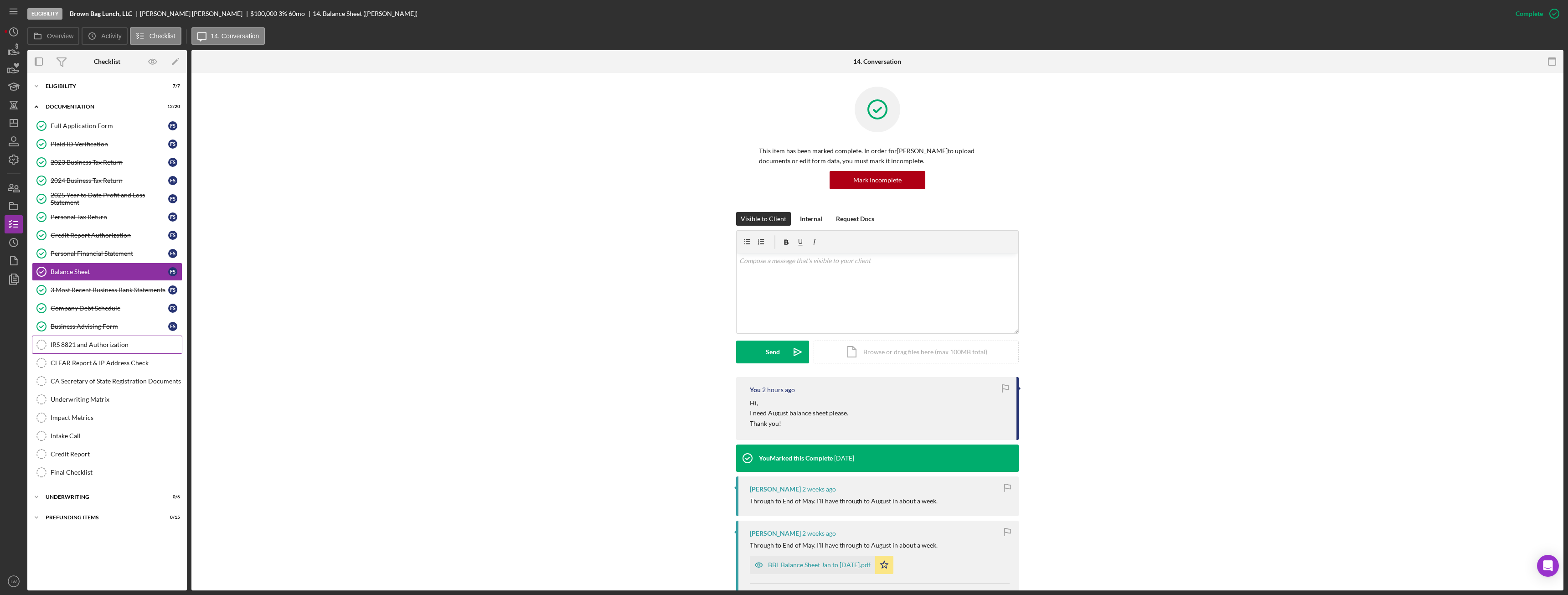
click at [106, 344] on div "IRS 8821 and Authorization" at bounding box center [116, 345] width 131 height 7
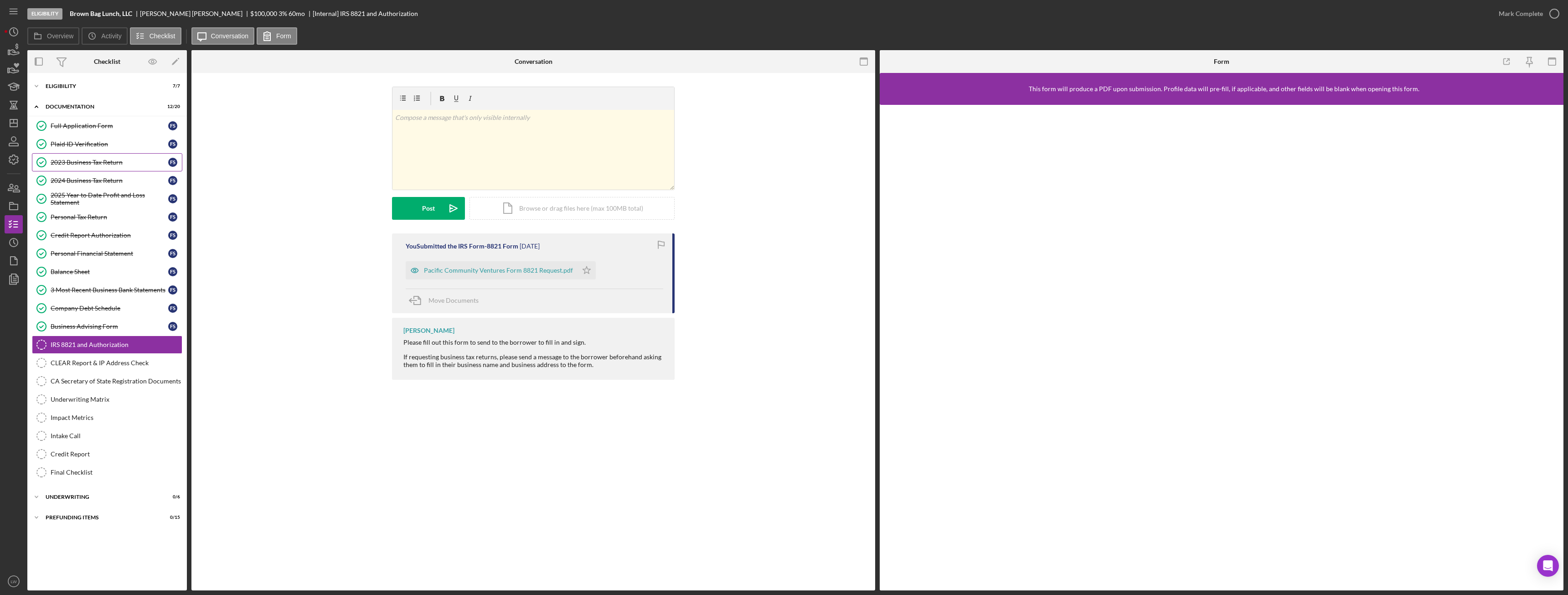
click at [97, 165] on div "2023 Business Tax Return" at bounding box center [109, 163] width 117 height 7
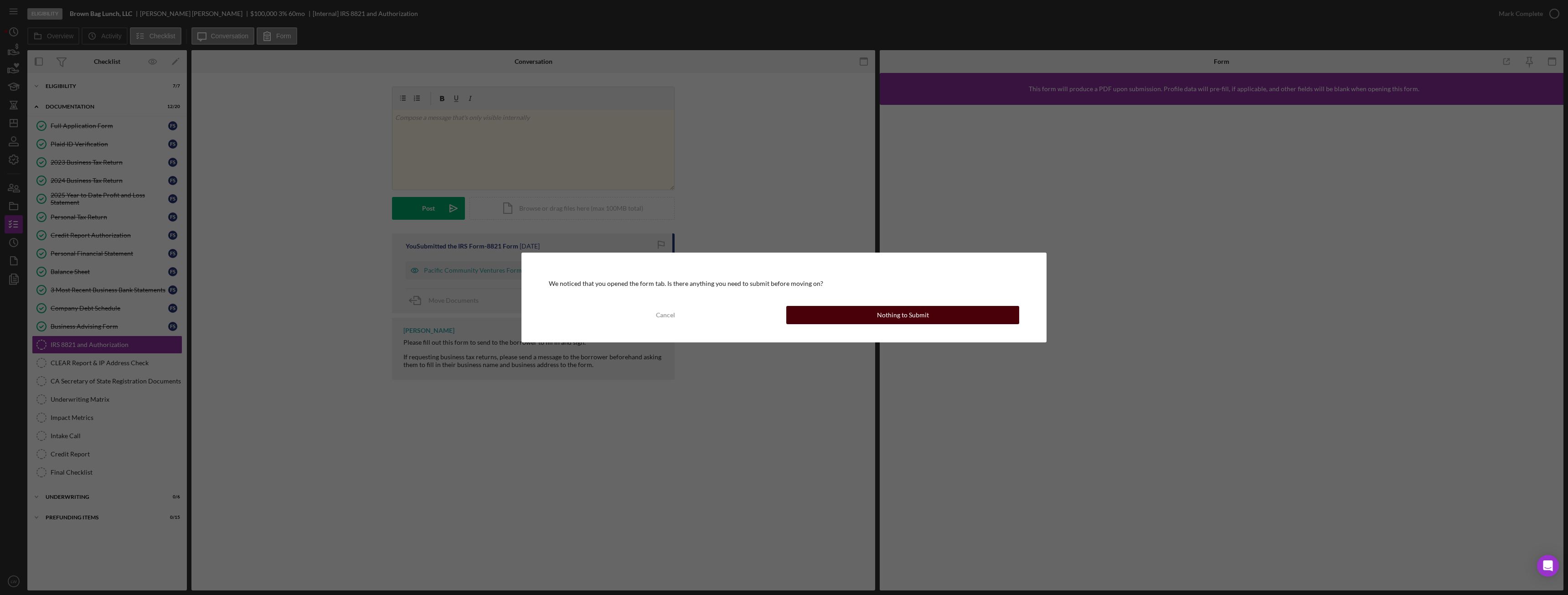
click at [836, 314] on button "Nothing to Submit" at bounding box center [903, 315] width 233 height 18
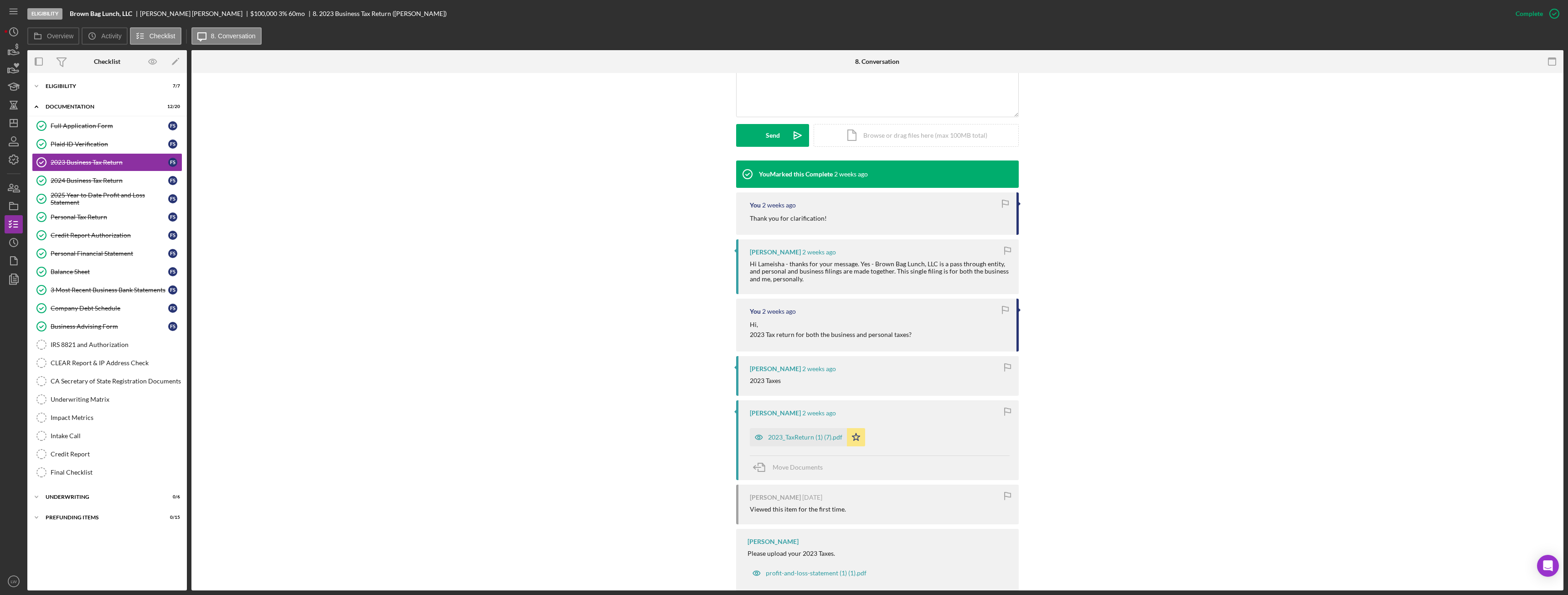
scroll to position [236, 0]
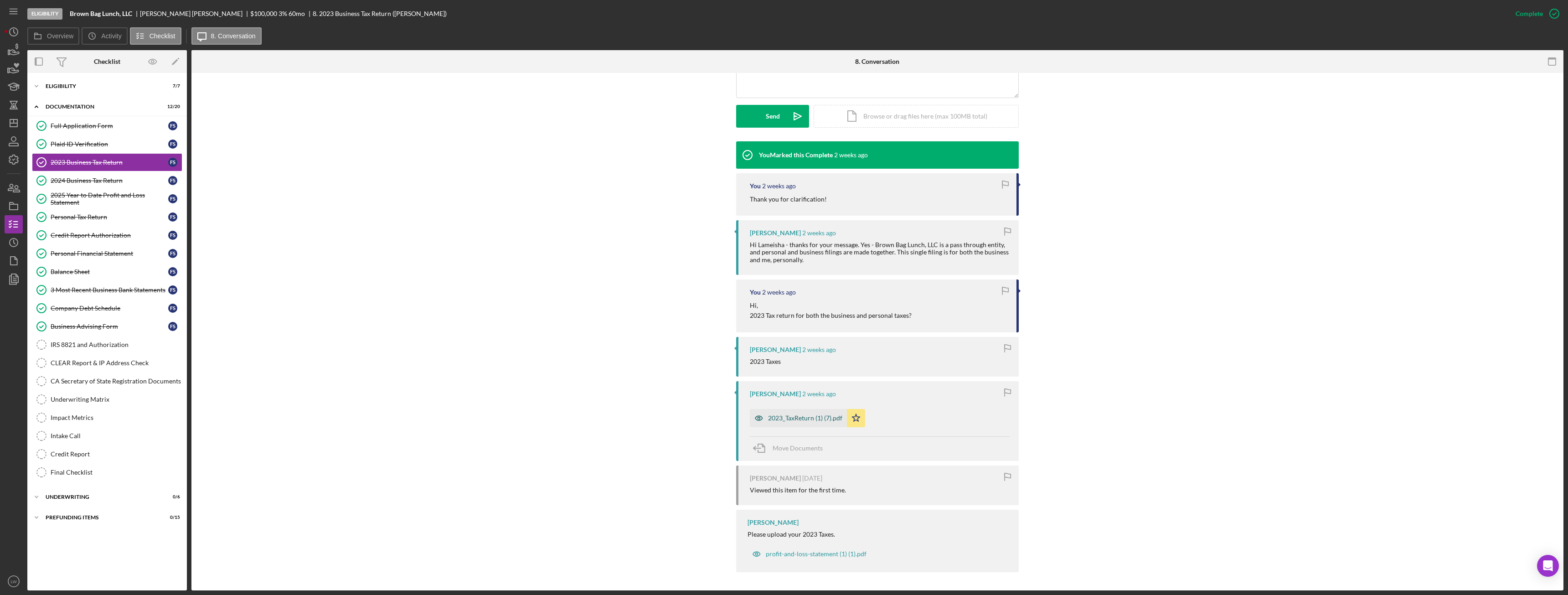
click at [823, 417] on div "2023_TaxReturn (1) (7).pdf" at bounding box center [805, 418] width 74 height 7
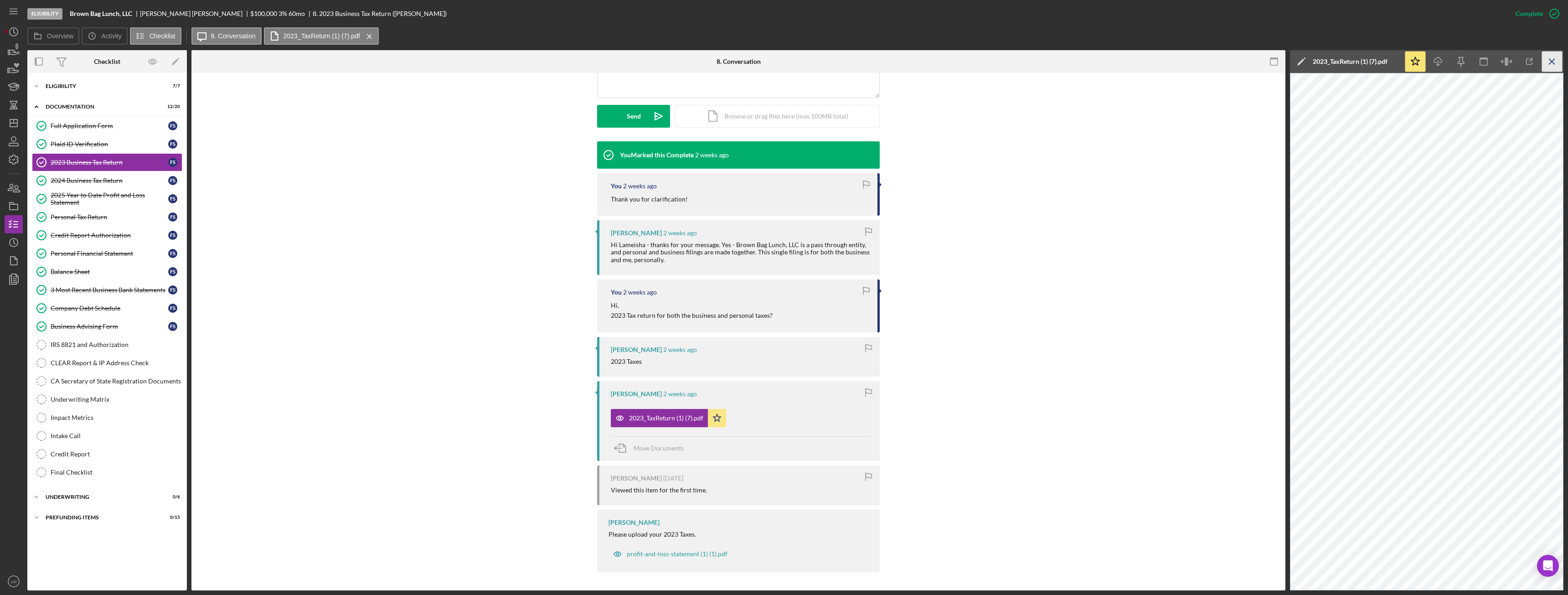
click at [1556, 62] on icon "Icon/Menu Close" at bounding box center [1552, 62] width 21 height 21
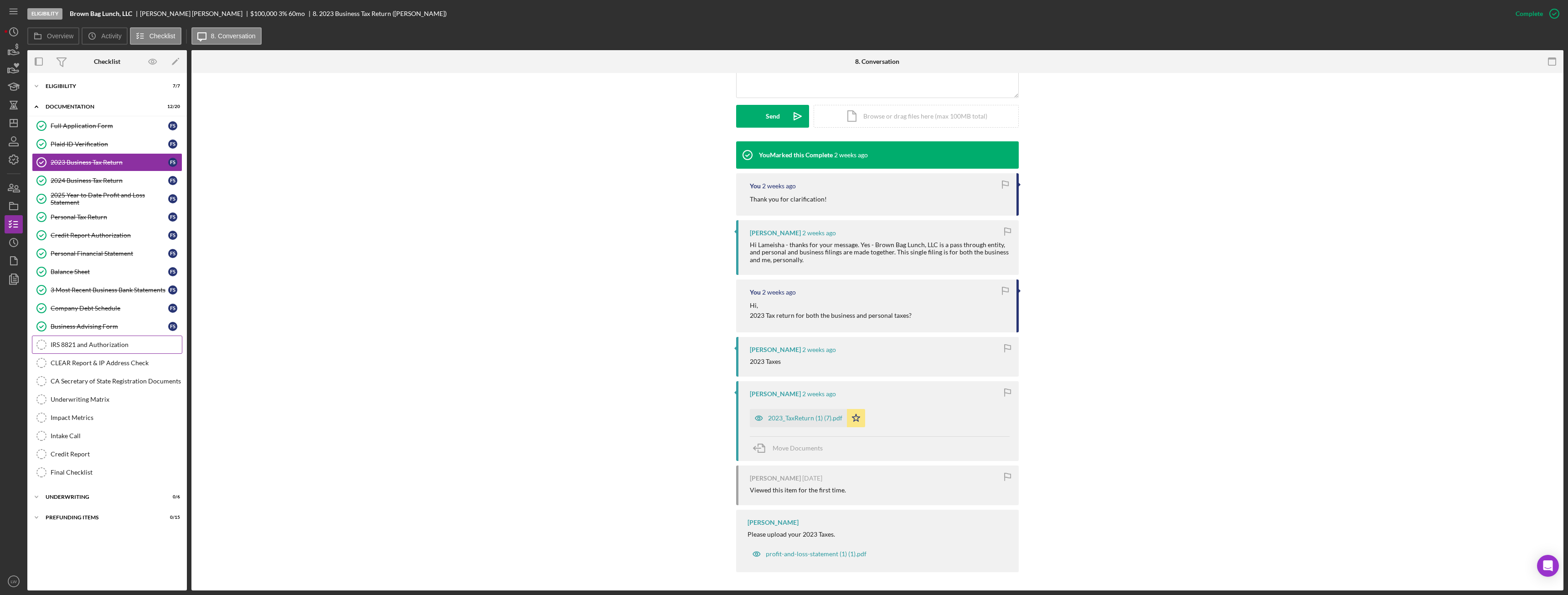
click at [114, 345] on div "IRS 8821 and Authorization" at bounding box center [116, 345] width 131 height 7
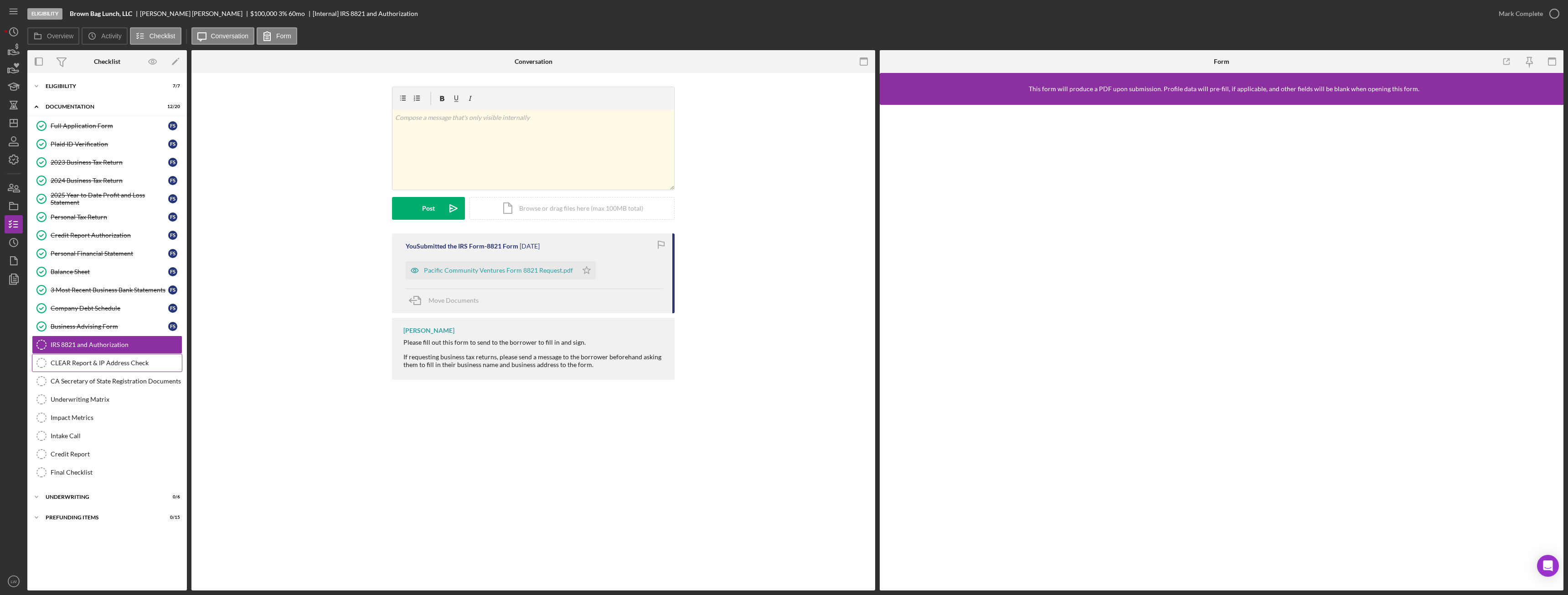
click at [94, 362] on div "CLEAR Report & IP Address Check" at bounding box center [116, 363] width 131 height 7
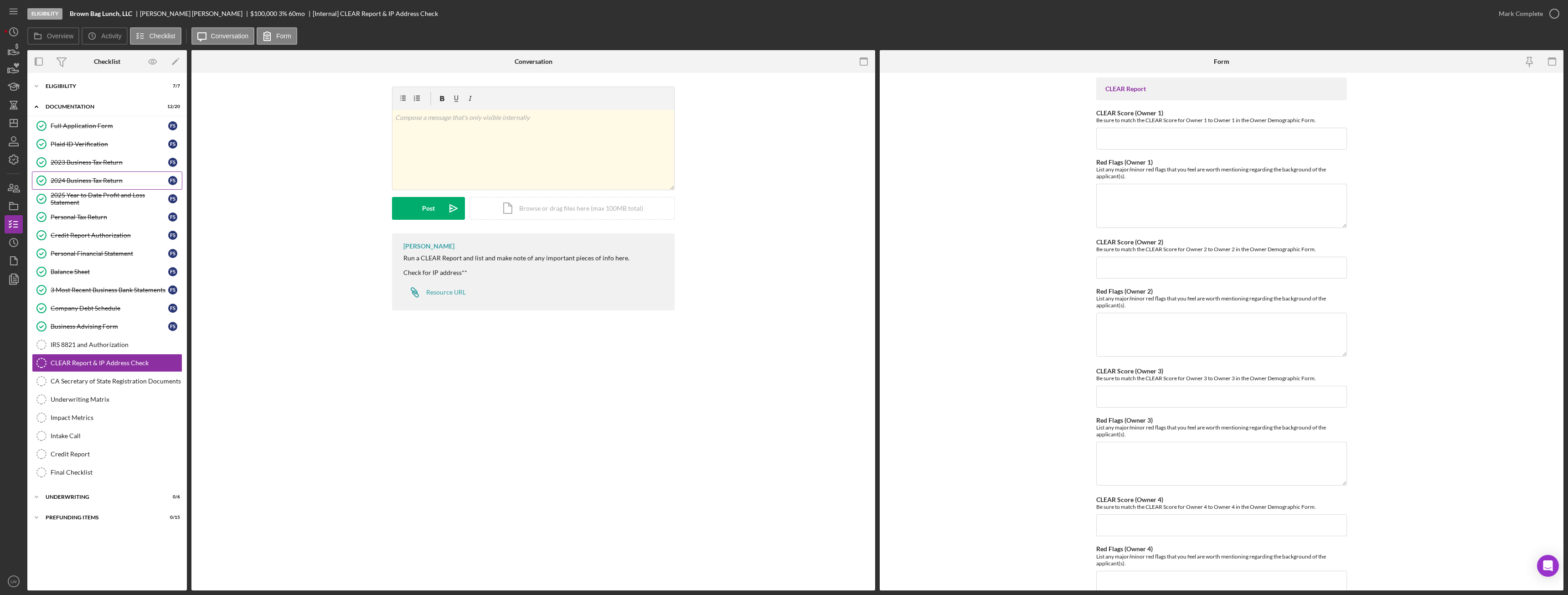
click at [103, 183] on div "2024 Business Tax Return" at bounding box center [109, 181] width 117 height 7
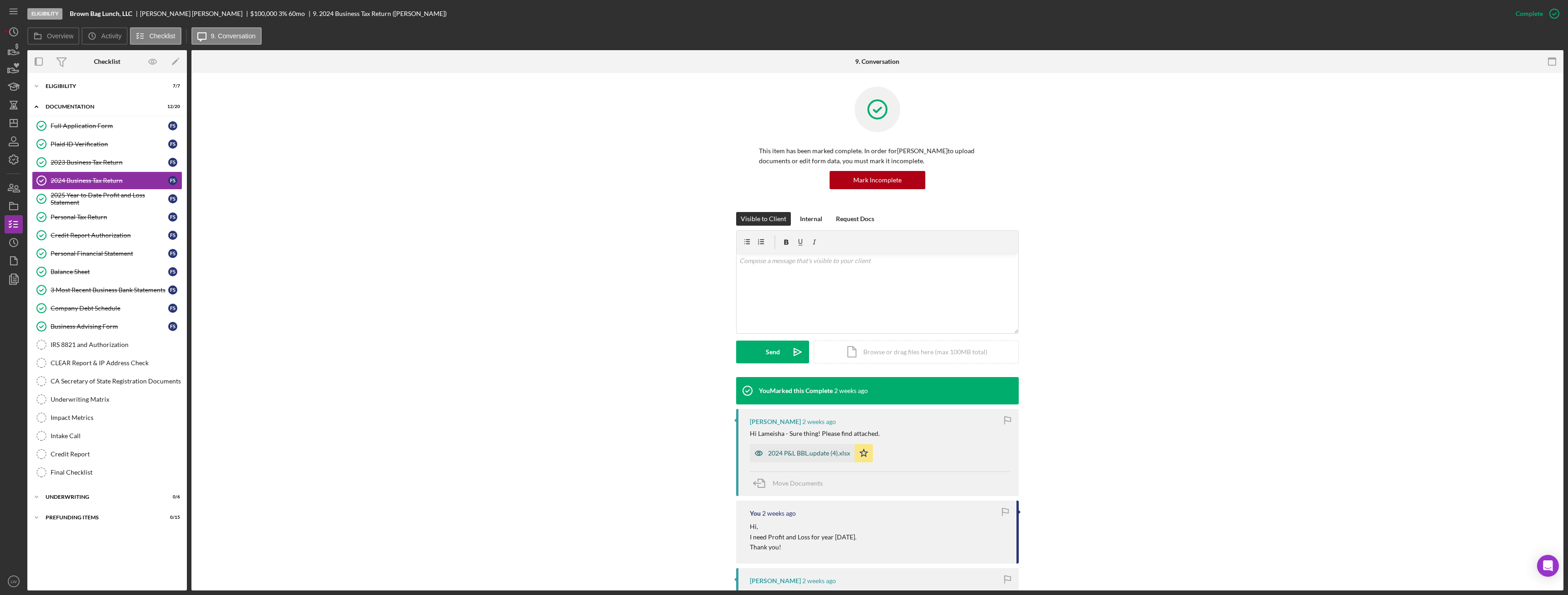
click at [808, 458] on div "2024 P&L BBL.update (4).xlsx" at bounding box center [802, 453] width 105 height 18
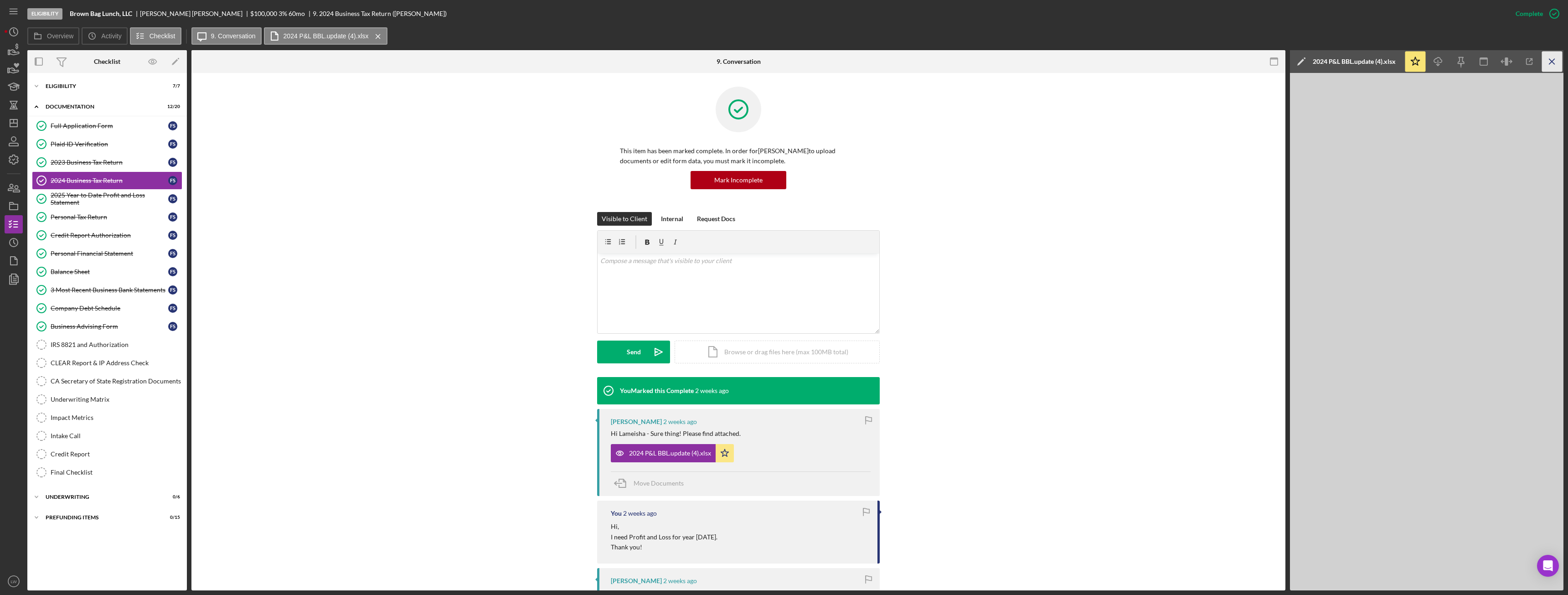
click at [1556, 66] on icon "Icon/Menu Close" at bounding box center [1552, 62] width 21 height 21
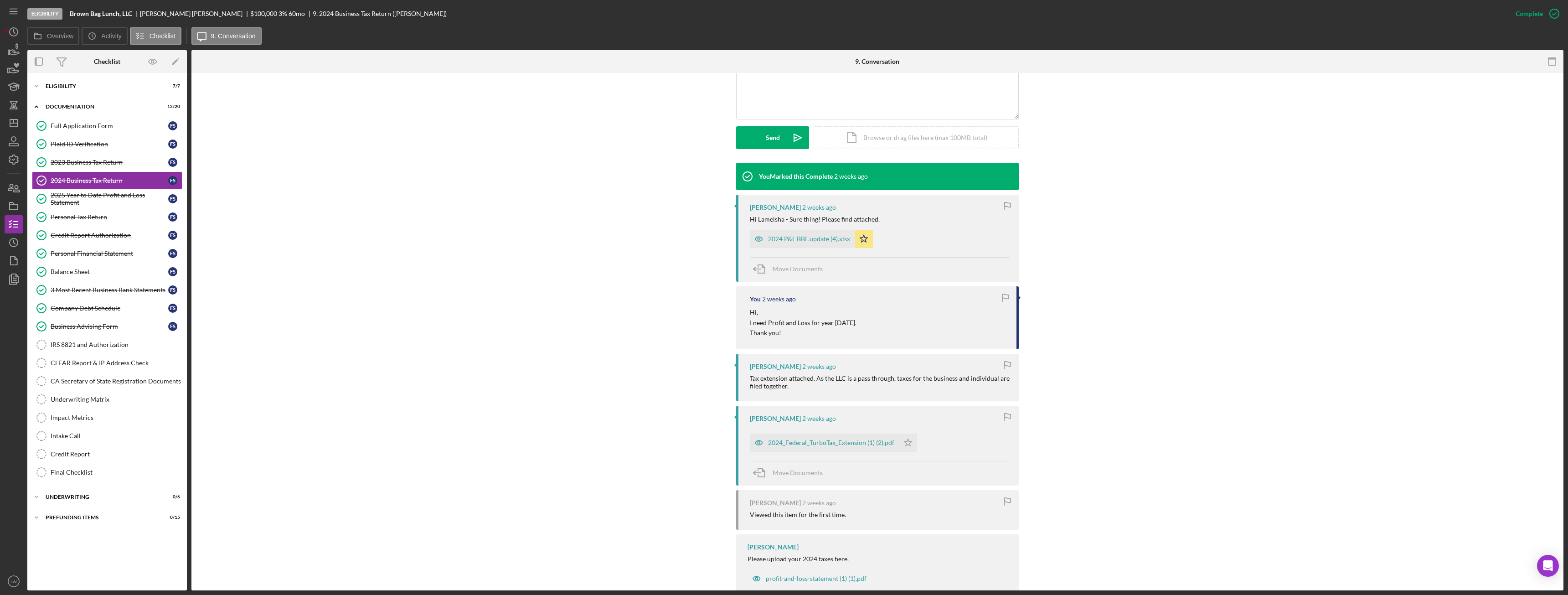
scroll to position [228, 0]
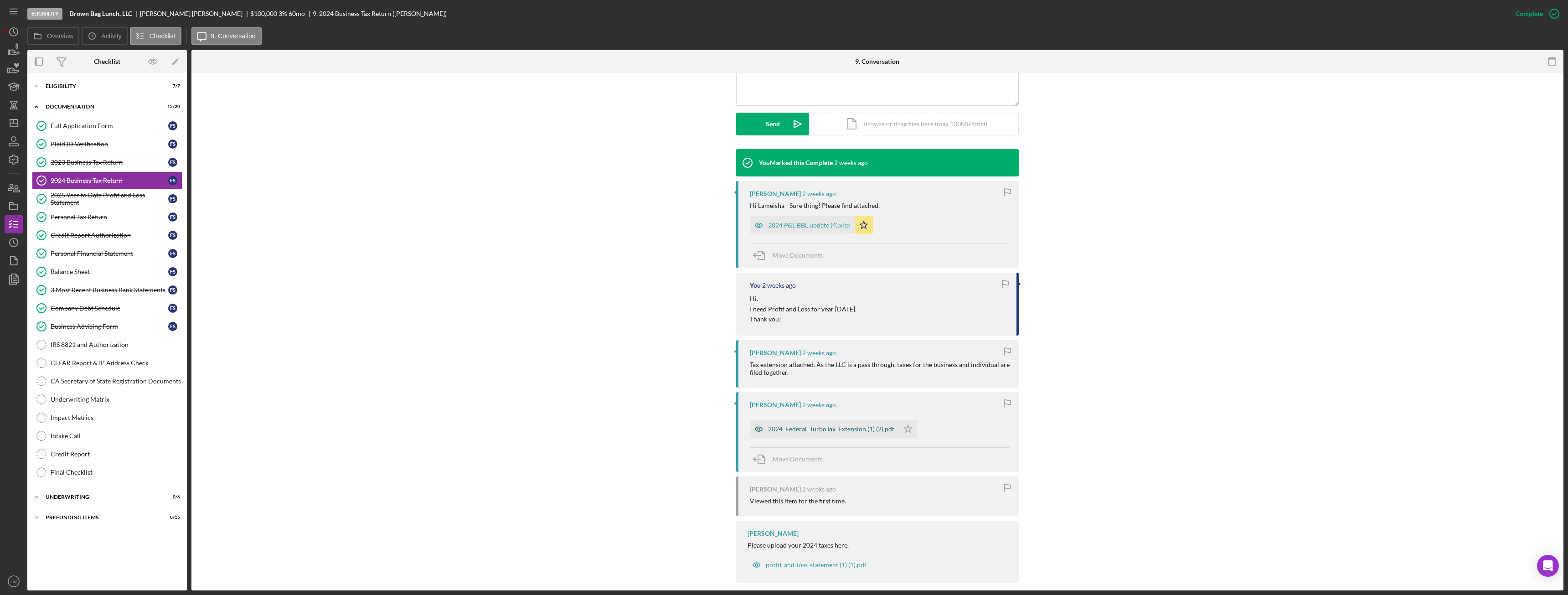
click at [835, 437] on div "2024_Federal_TurboTax_Extension (1) (2).pdf" at bounding box center [824, 429] width 149 height 18
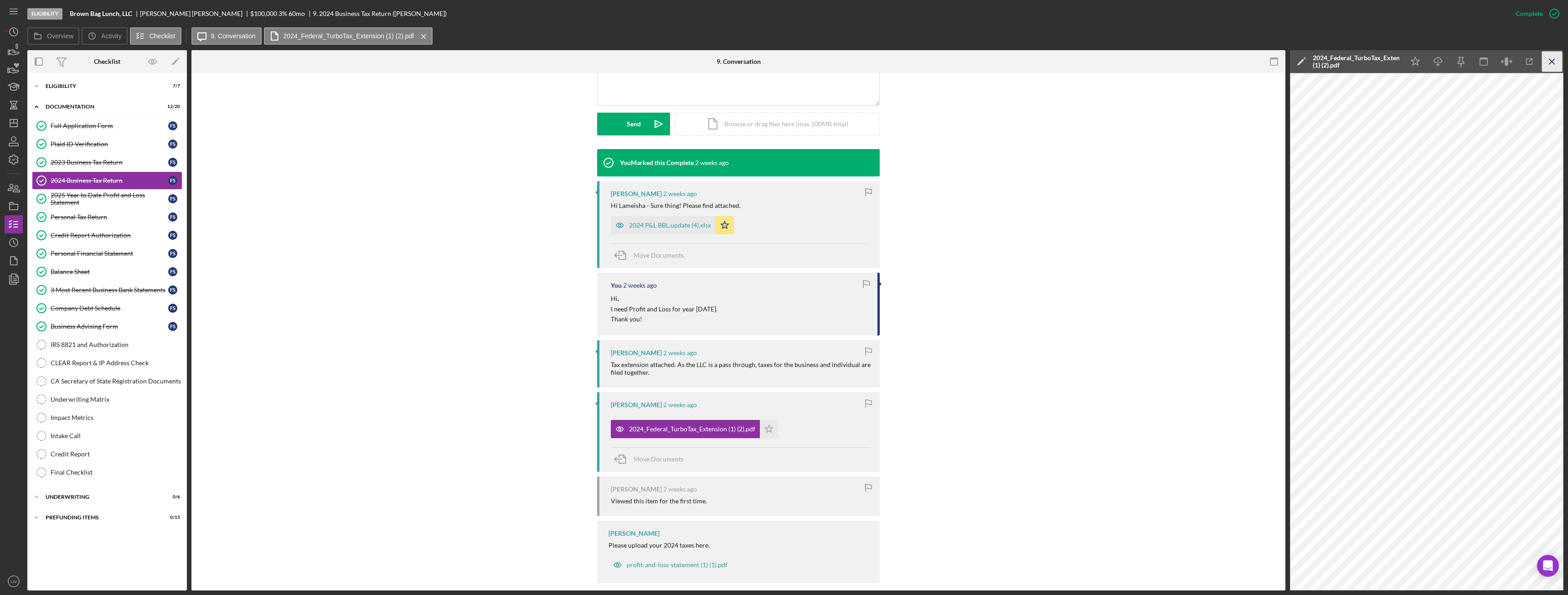
click at [1553, 62] on icon "Icon/Menu Close" at bounding box center [1552, 62] width 21 height 21
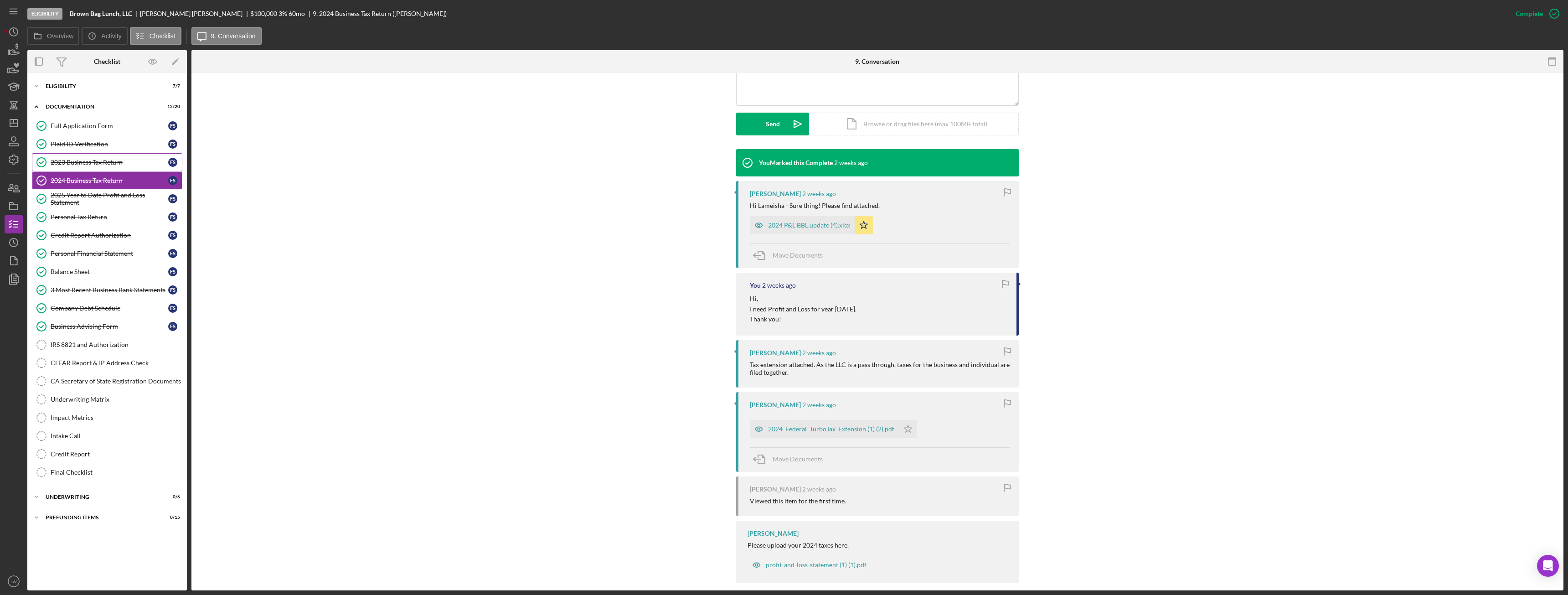
click at [83, 160] on div "2023 Business Tax Return" at bounding box center [109, 163] width 117 height 7
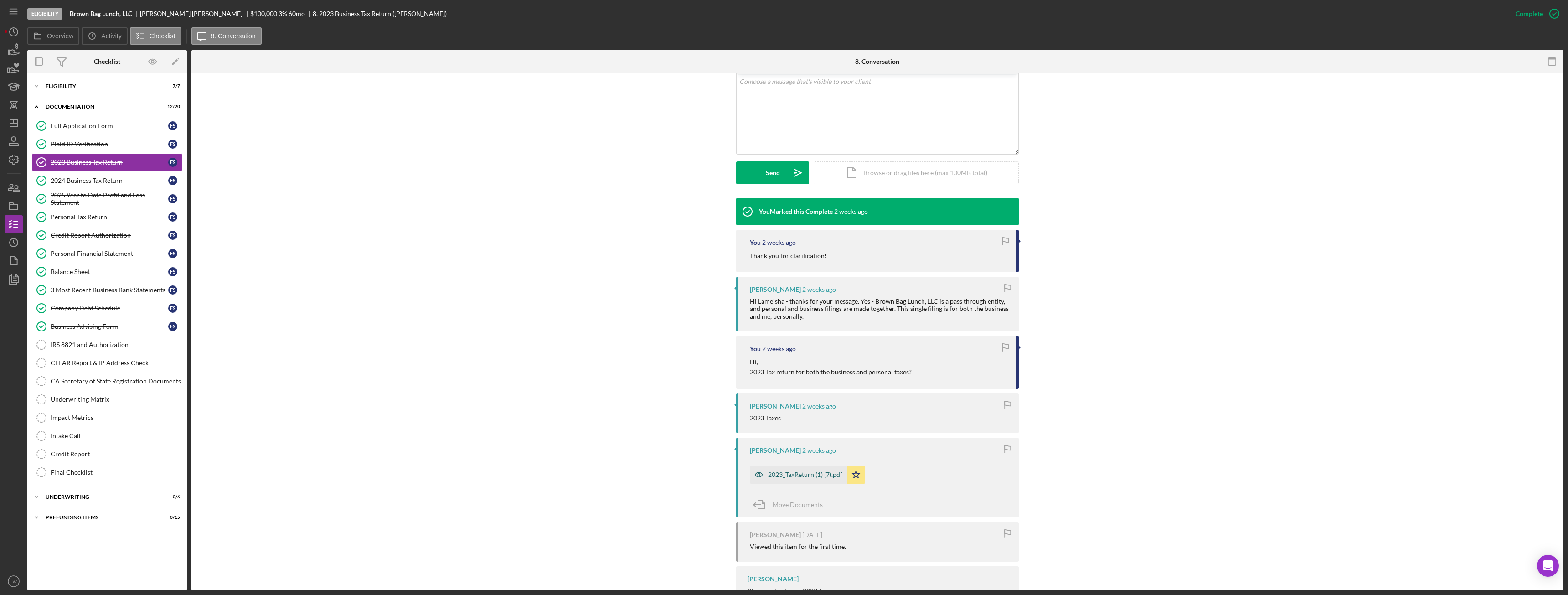
scroll to position [183, 0]
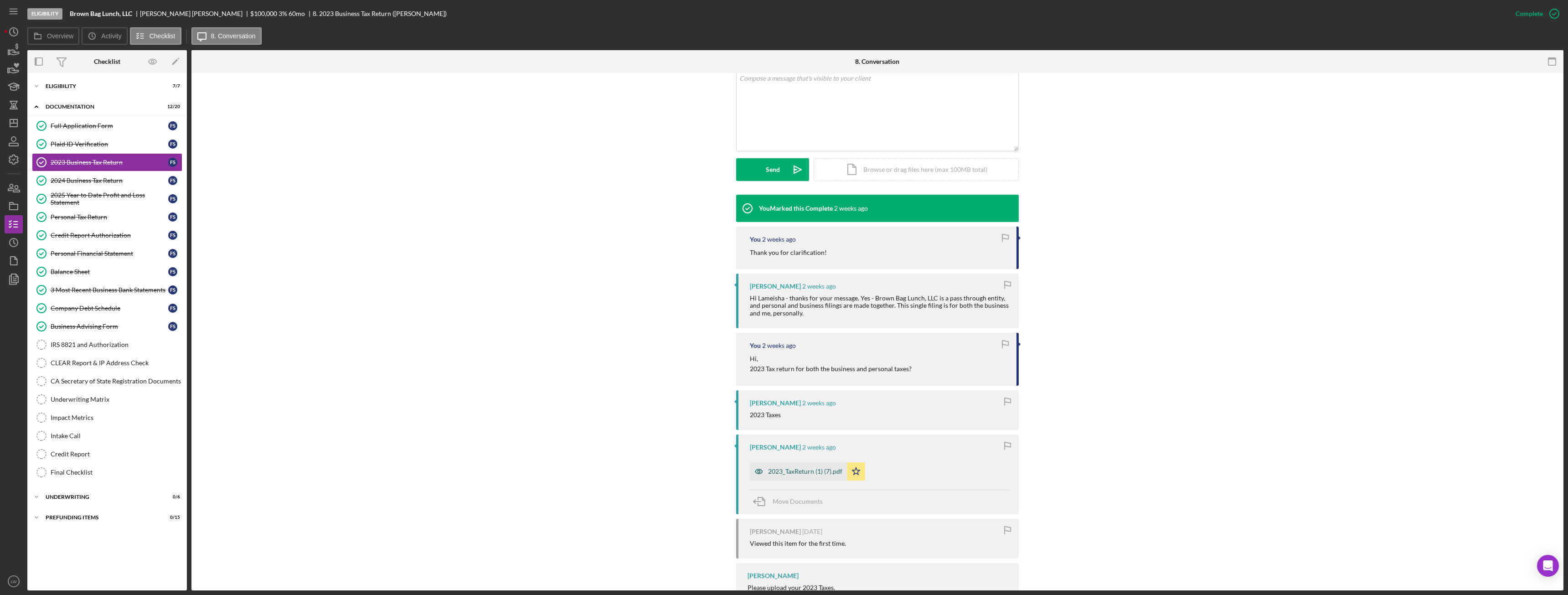
click at [822, 468] on div "2023_TaxReturn (1) (7).pdf" at bounding box center [805, 471] width 74 height 7
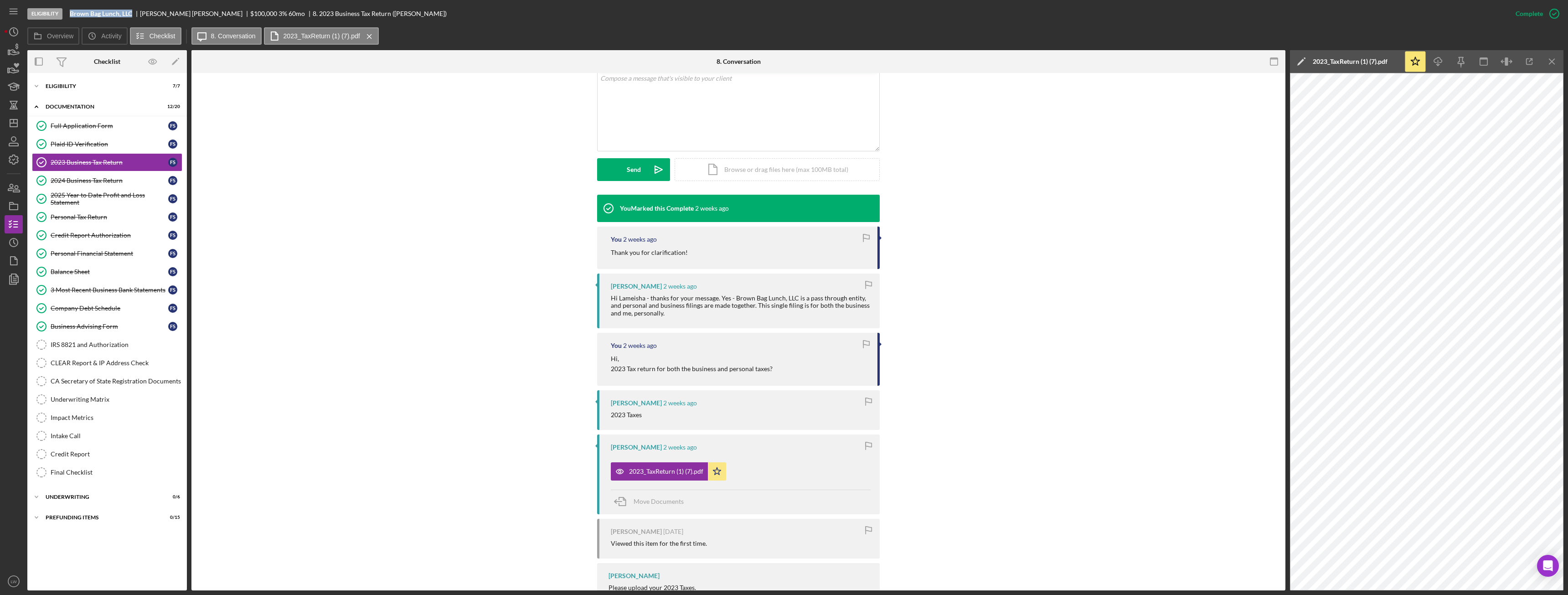
drag, startPoint x: 135, startPoint y: 13, endPoint x: 66, endPoint y: 15, distance: 69.0
click at [66, 15] on div "Eligibility Brown Bag Lunch, LLC Francis Scanlon $100,000 $20,000 3 % 60 mo 8. …" at bounding box center [767, 13] width 1479 height 27
copy div "Brown Bag Lunch, LLC"
click at [108, 382] on div "CA Secretary of State Registration Documents" at bounding box center [116, 381] width 131 height 7
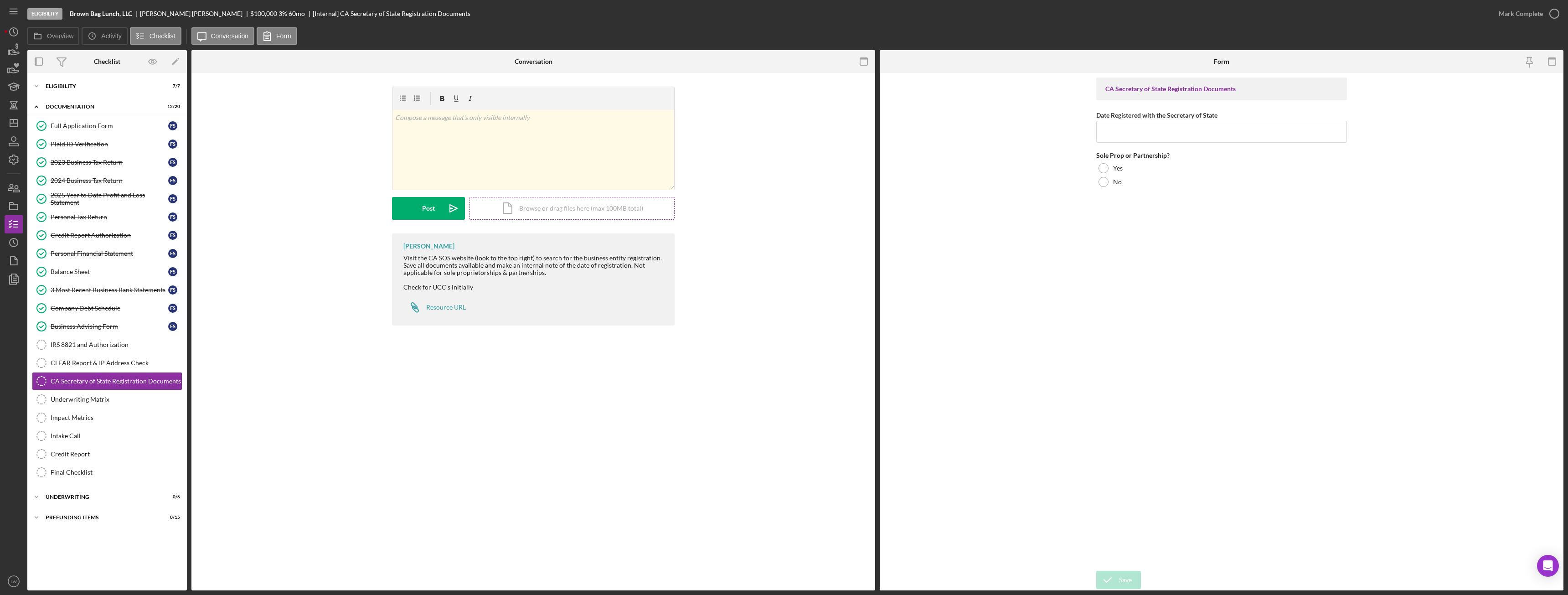
click at [511, 208] on div "Icon/Document Browse or drag files here (max 100MB total) Tap to choose files o…" at bounding box center [572, 208] width 205 height 23
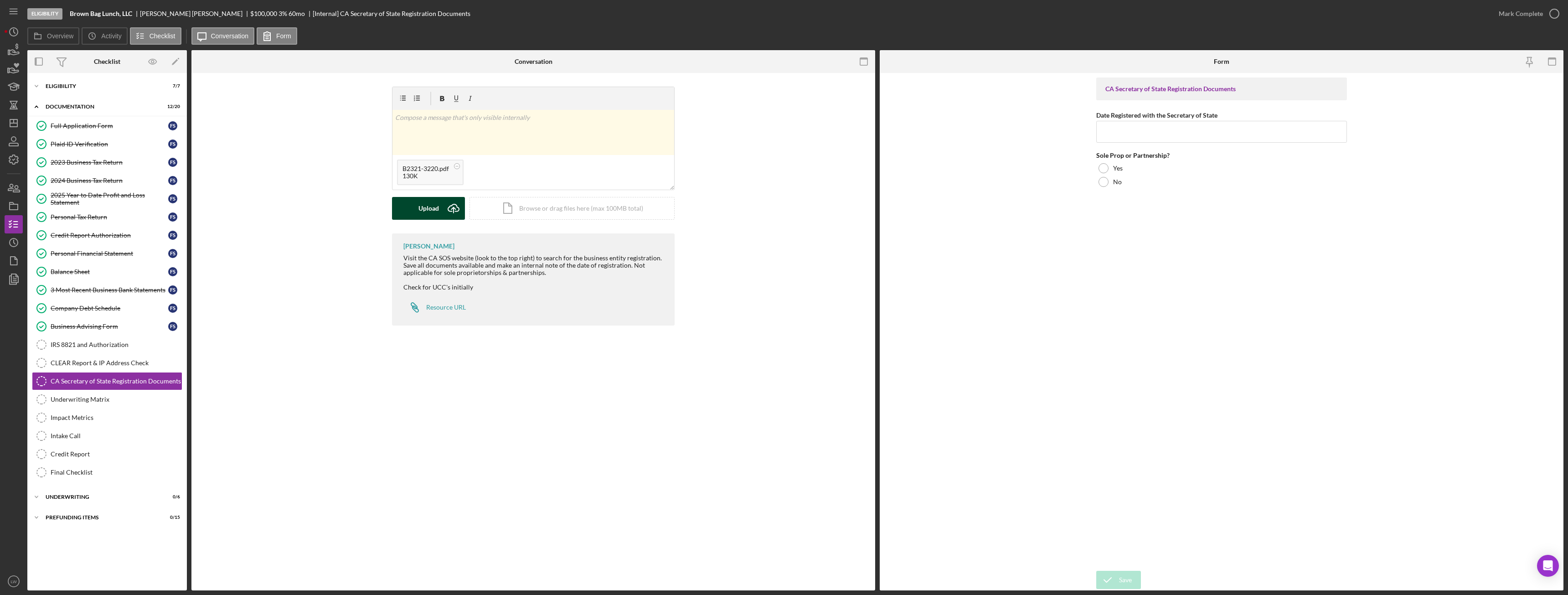
click at [429, 210] on div "Upload" at bounding box center [429, 208] width 21 height 23
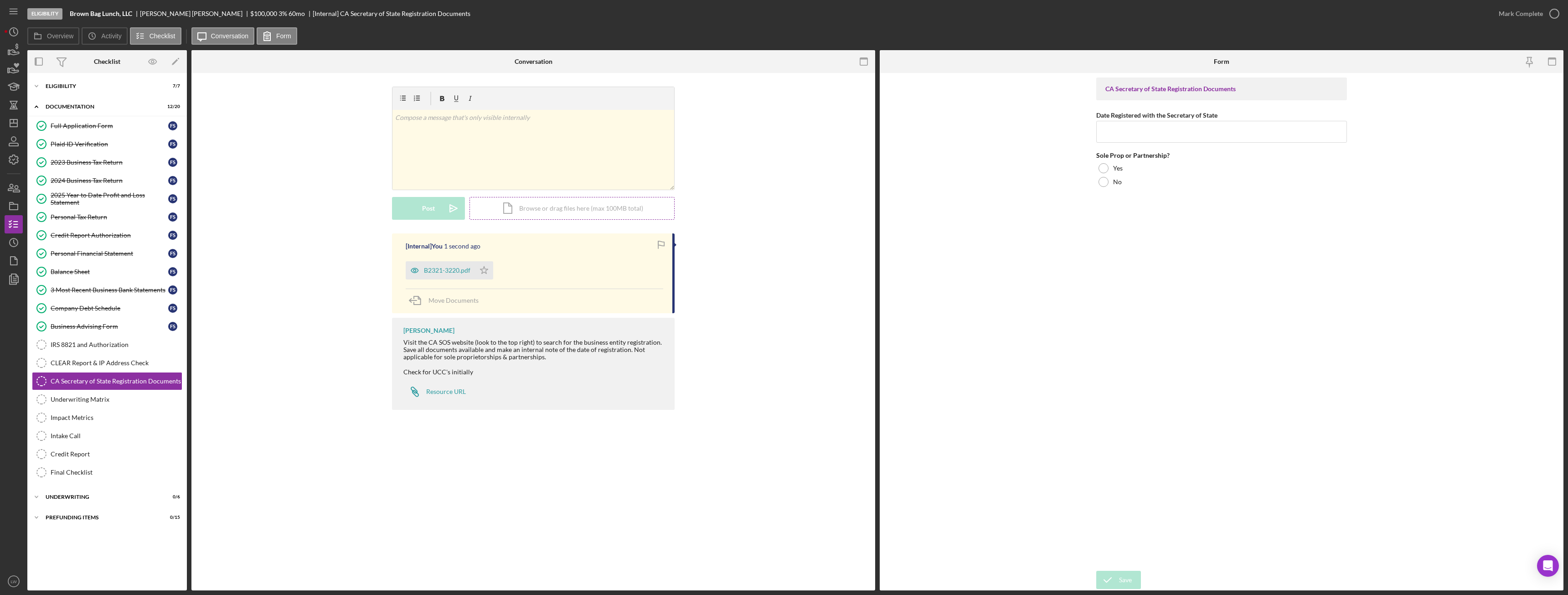
click at [513, 205] on div "Icon/Document Browse or drag files here (max 100MB total) Tap to choose files o…" at bounding box center [572, 208] width 205 height 23
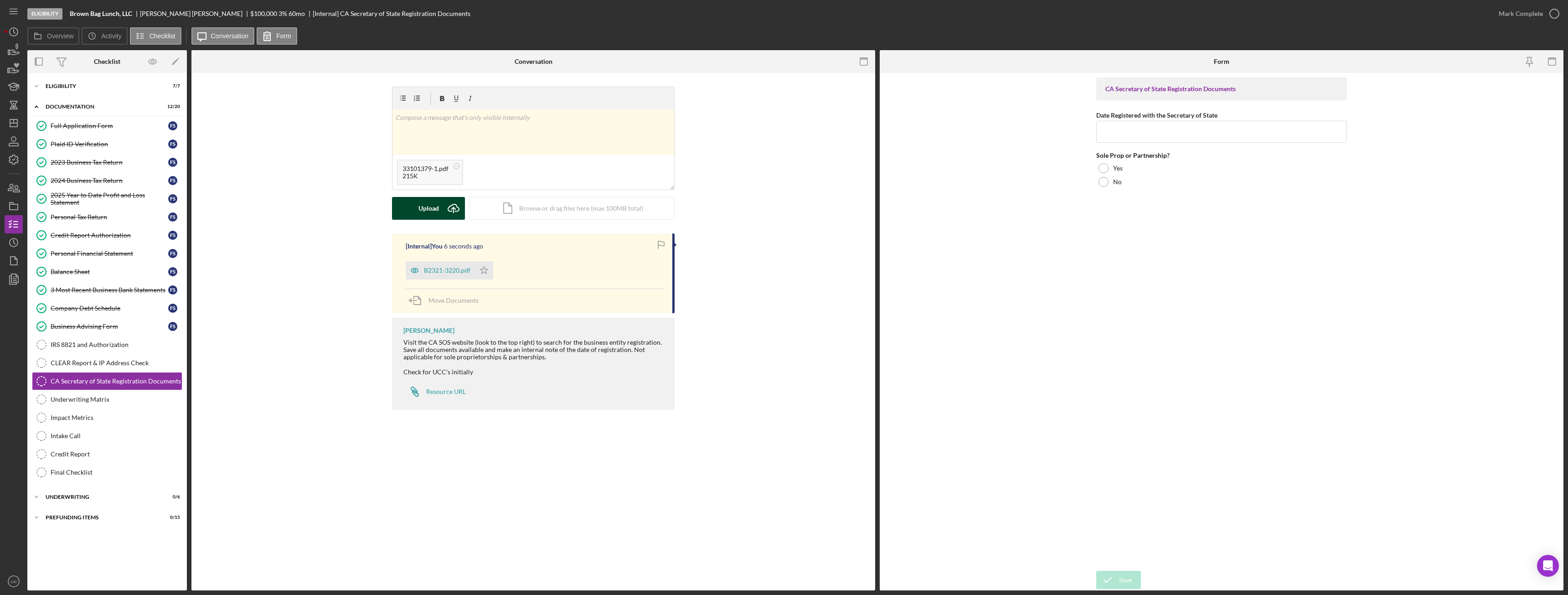
click at [444, 206] on icon "Icon/Upload" at bounding box center [453, 208] width 23 height 23
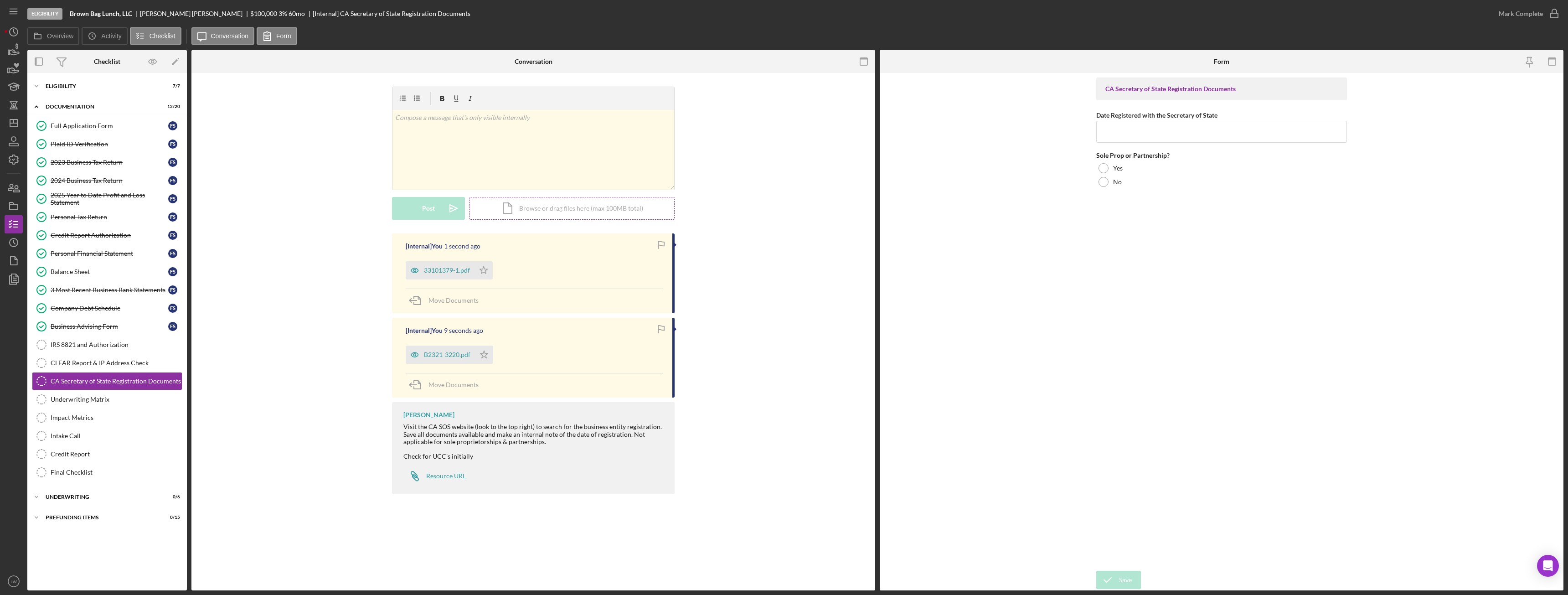
click at [523, 206] on div "Icon/Document Browse or drag files here (max 100MB total) Tap to choose files o…" at bounding box center [572, 208] width 205 height 23
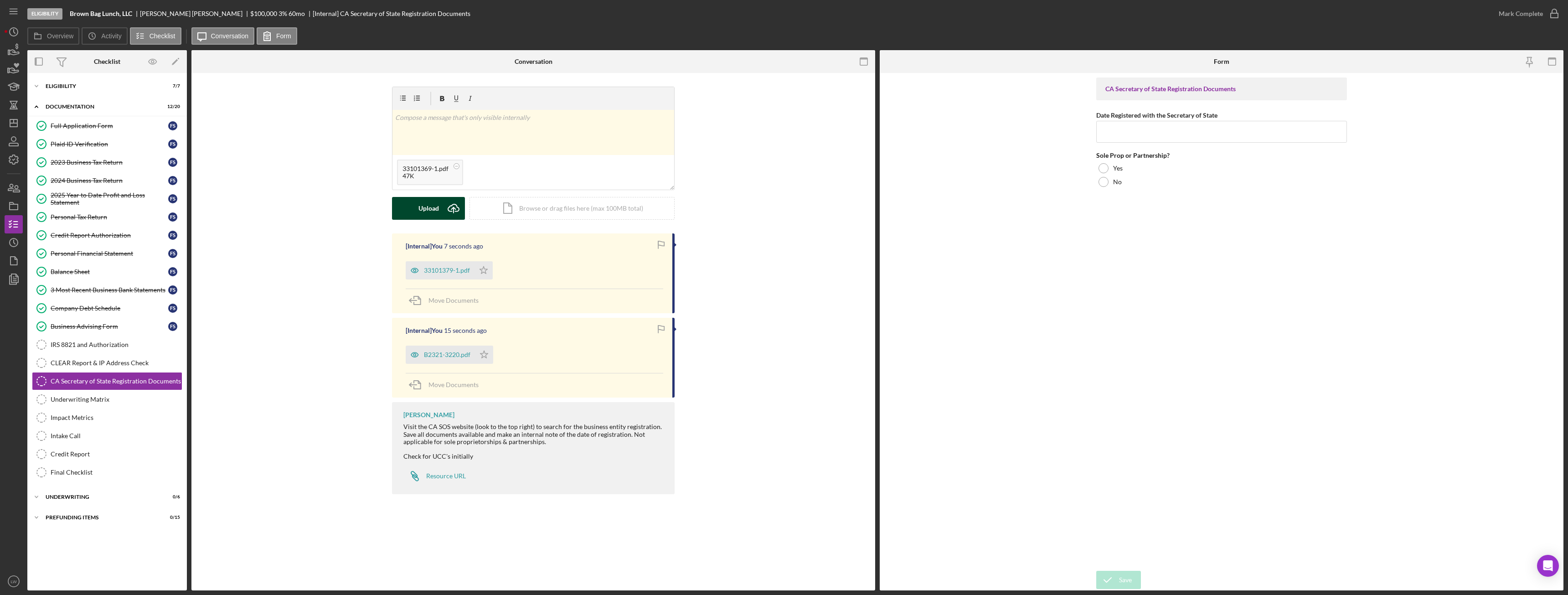
click at [458, 209] on icon "Icon/Upload" at bounding box center [453, 208] width 23 height 23
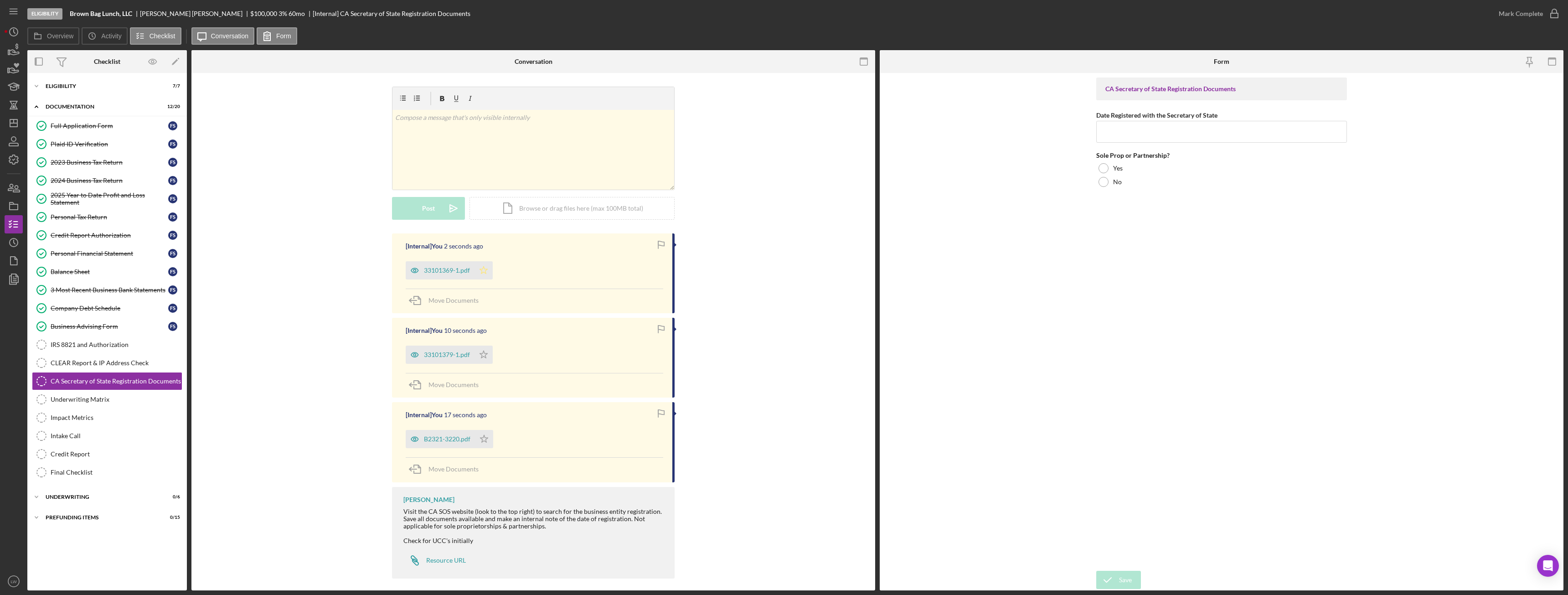
click at [483, 269] on polygon "button" at bounding box center [484, 270] width 8 height 7
click at [480, 352] on icon "Icon/Star" at bounding box center [484, 355] width 18 height 18
click at [480, 438] on icon "Icon/Star" at bounding box center [484, 439] width 18 height 18
click at [1133, 133] on input "Date Registered with the Secretary of State" at bounding box center [1222, 132] width 251 height 22
click at [1178, 133] on input "Date Registered with the Secretary of State" at bounding box center [1222, 132] width 251 height 22
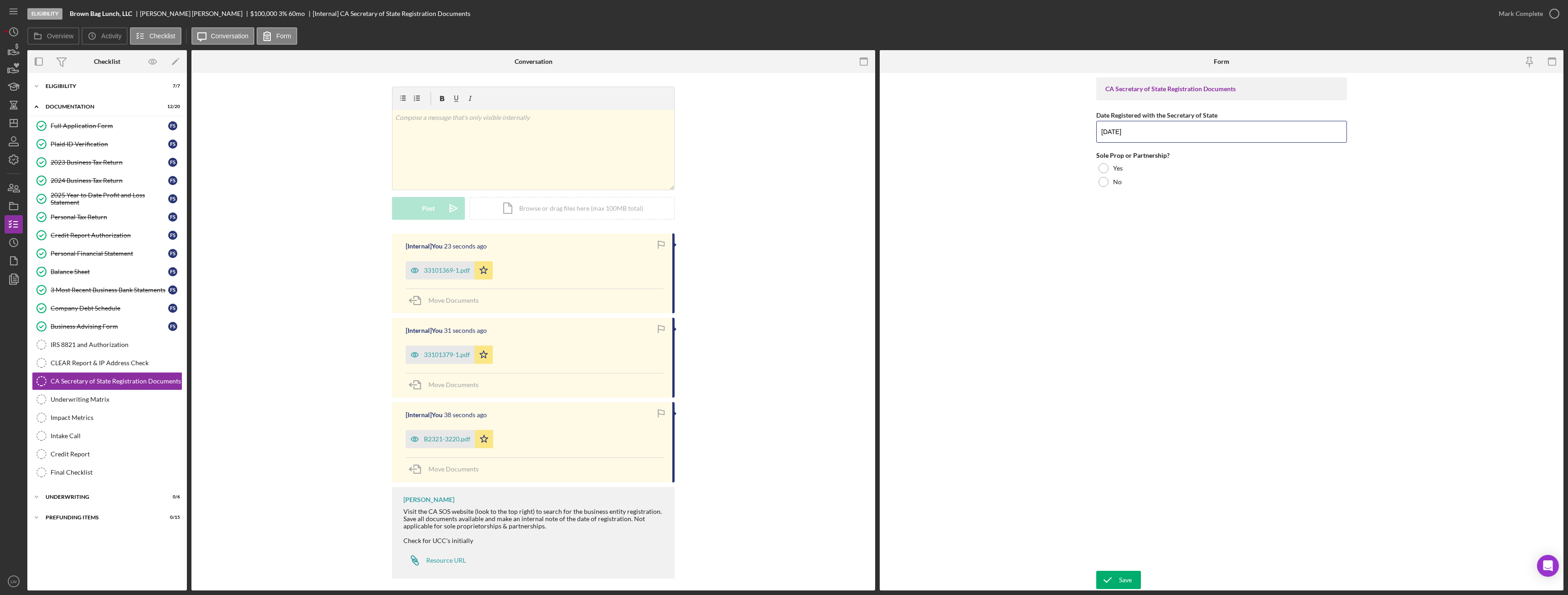
type input "12/21/2017"
click at [1104, 178] on div at bounding box center [1104, 182] width 10 height 10
click at [1133, 577] on button "Save" at bounding box center [1118, 580] width 44 height 18
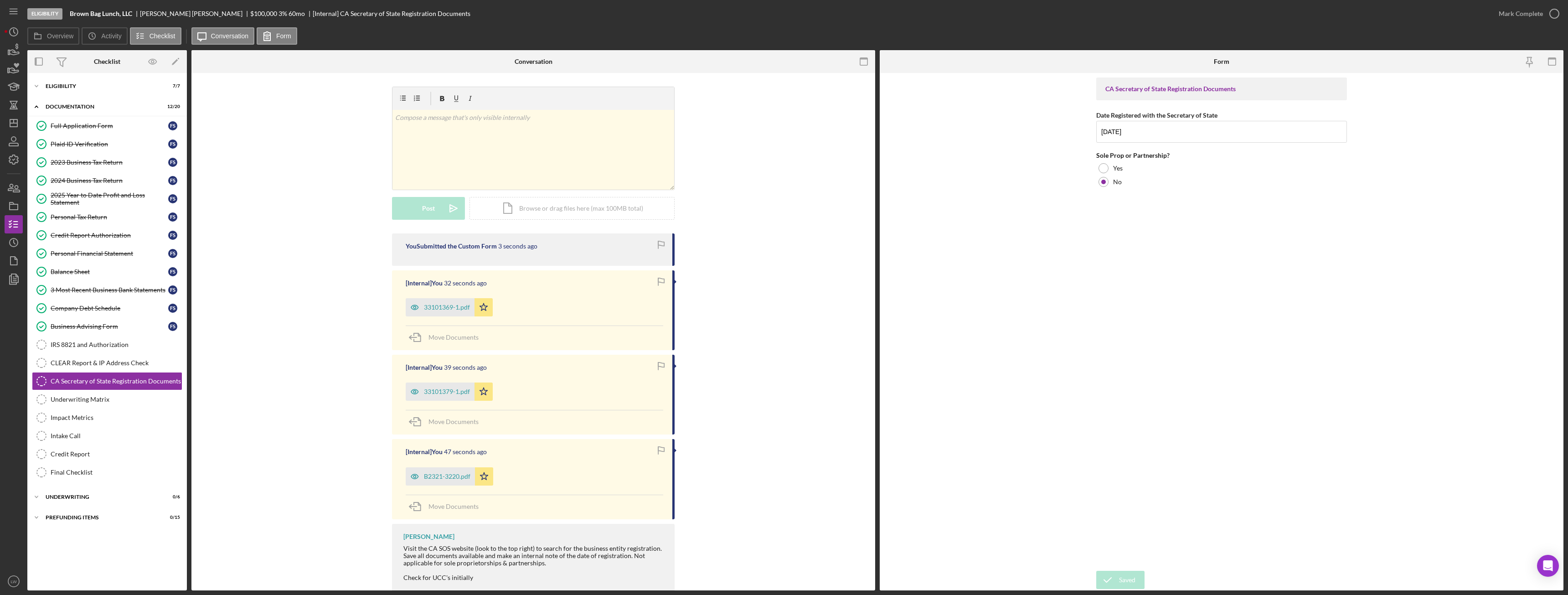
click at [1546, 8] on div "Saved" at bounding box center [1488, 9] width 146 height 4
click at [1545, 12] on icon "button" at bounding box center [1554, 13] width 23 height 23
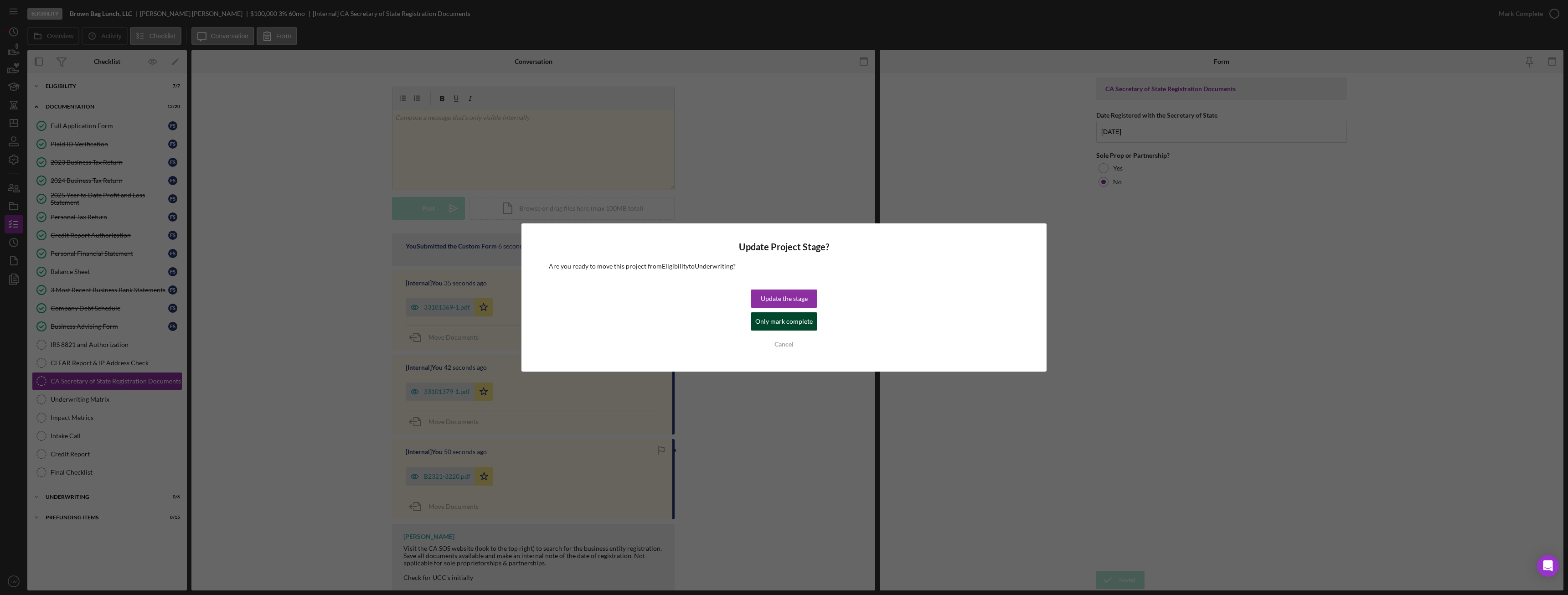
click at [812, 323] on button "Only mark complete" at bounding box center [783, 322] width 66 height 18
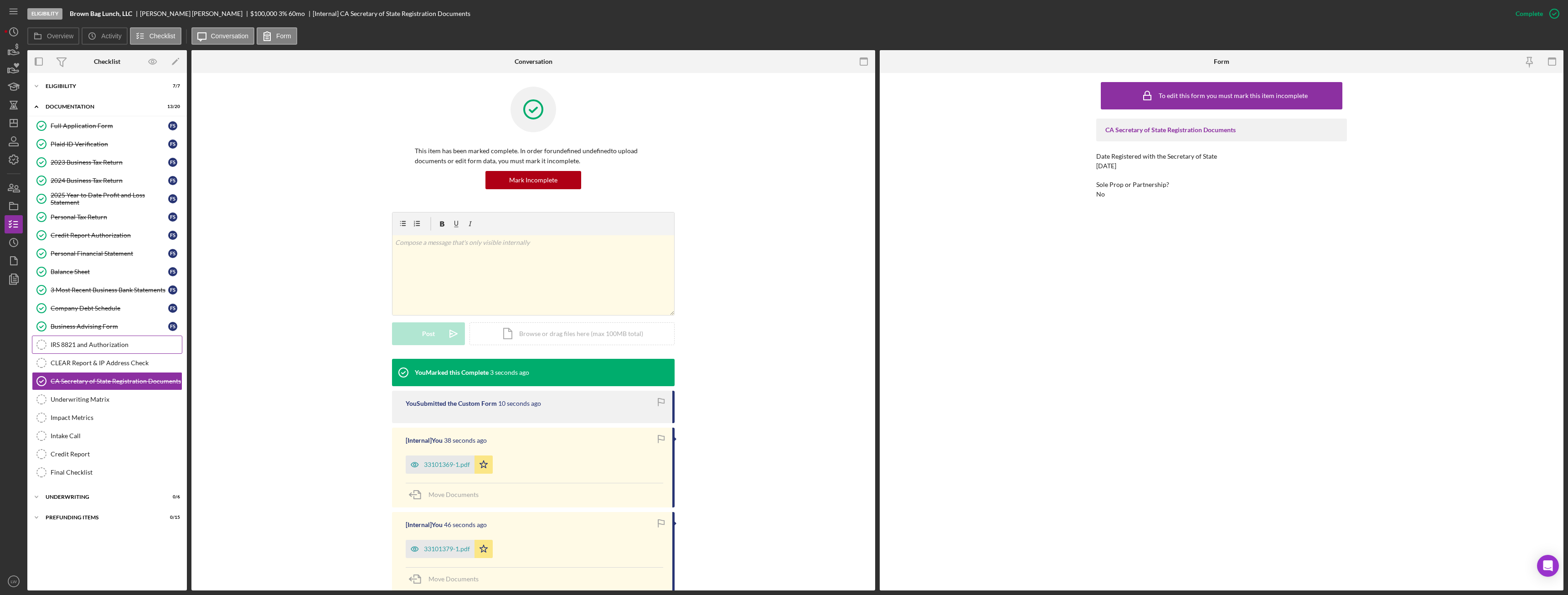
click at [108, 347] on div "IRS 8821 and Authorization" at bounding box center [116, 345] width 131 height 7
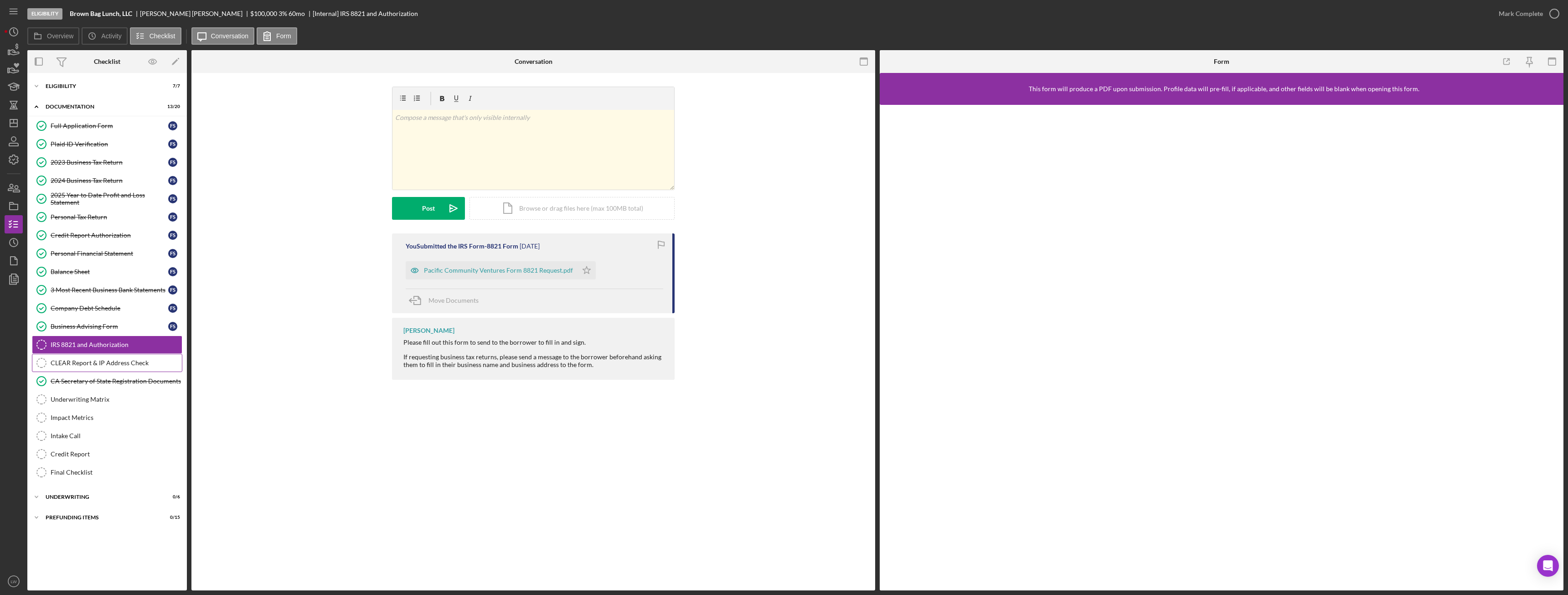
click at [114, 363] on div "CLEAR Report & IP Address Check" at bounding box center [116, 363] width 131 height 7
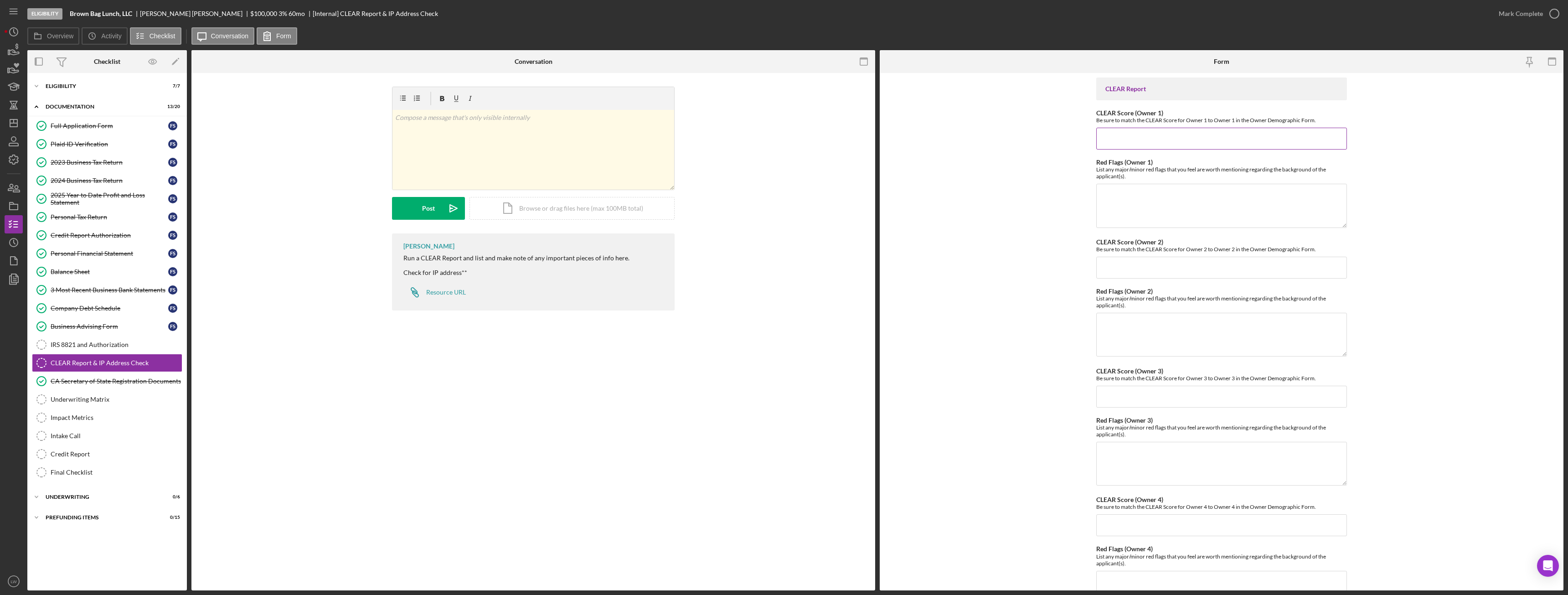
click at [1124, 137] on input "CLEAR Score (Owner 1)" at bounding box center [1222, 139] width 251 height 22
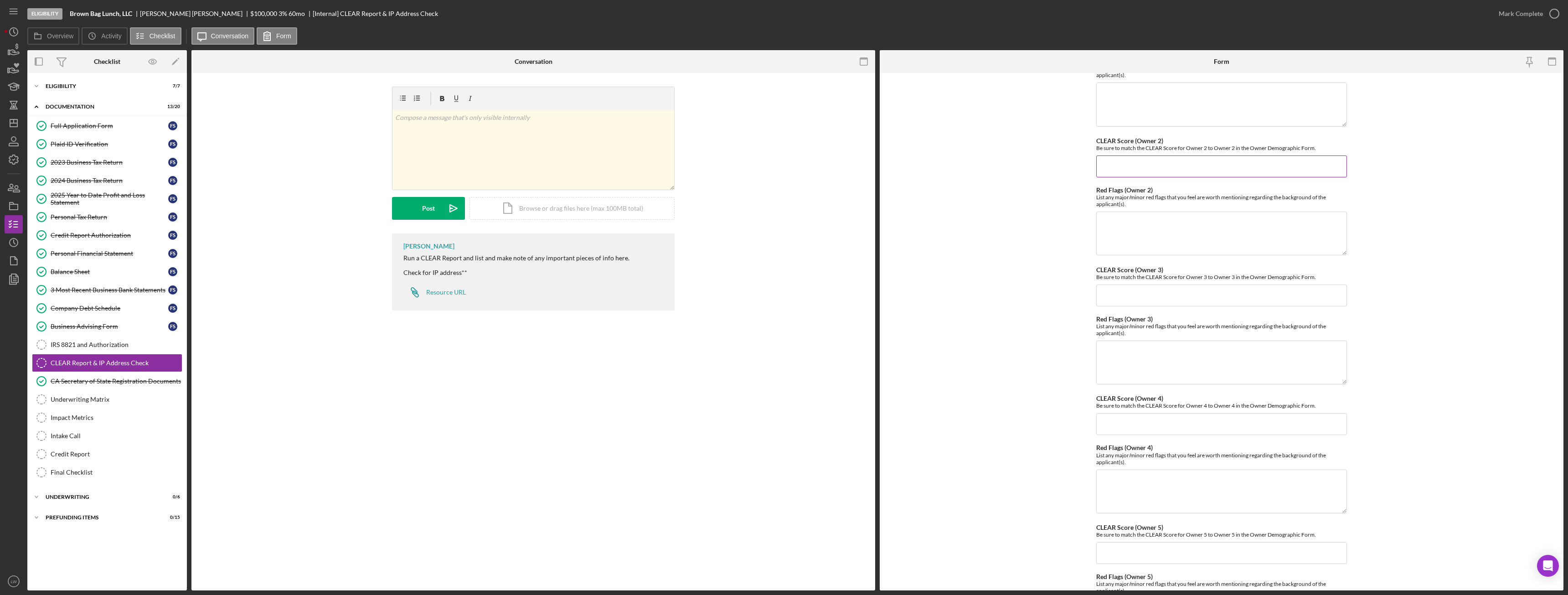
scroll to position [188, 0]
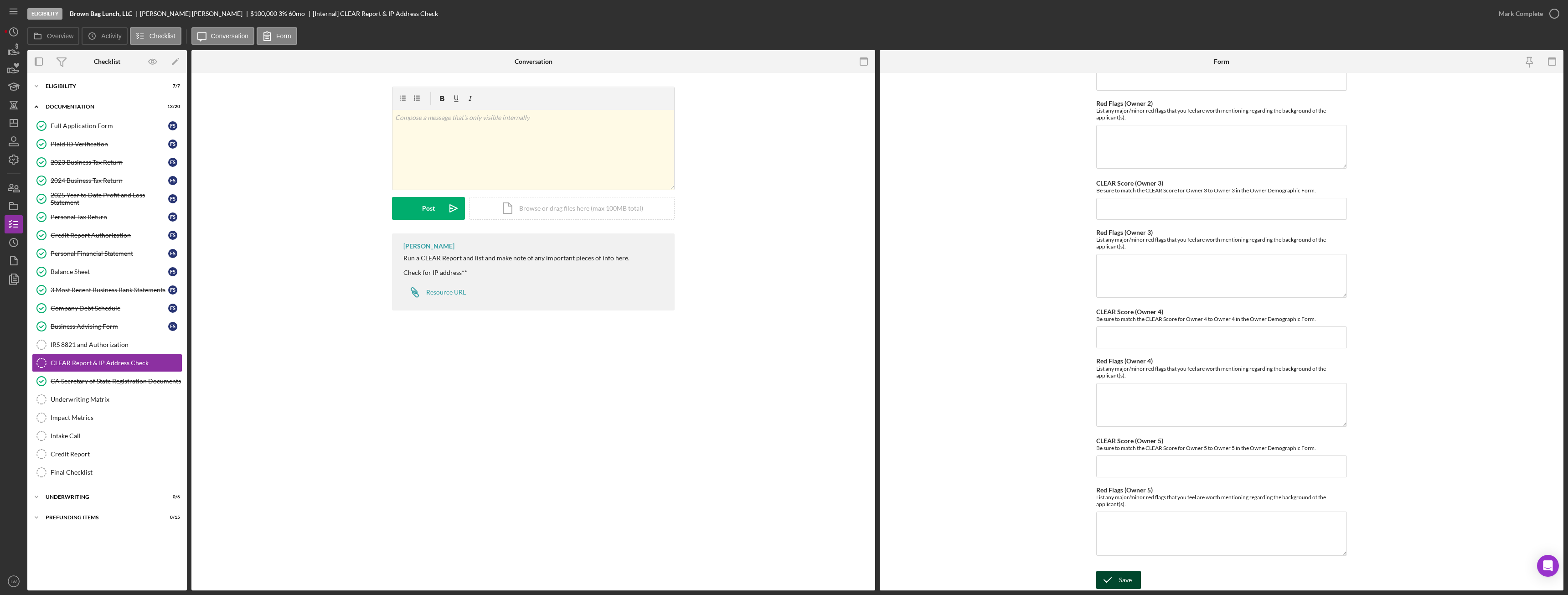
type input "105"
click at [1128, 576] on div "Save" at bounding box center [1125, 580] width 13 height 18
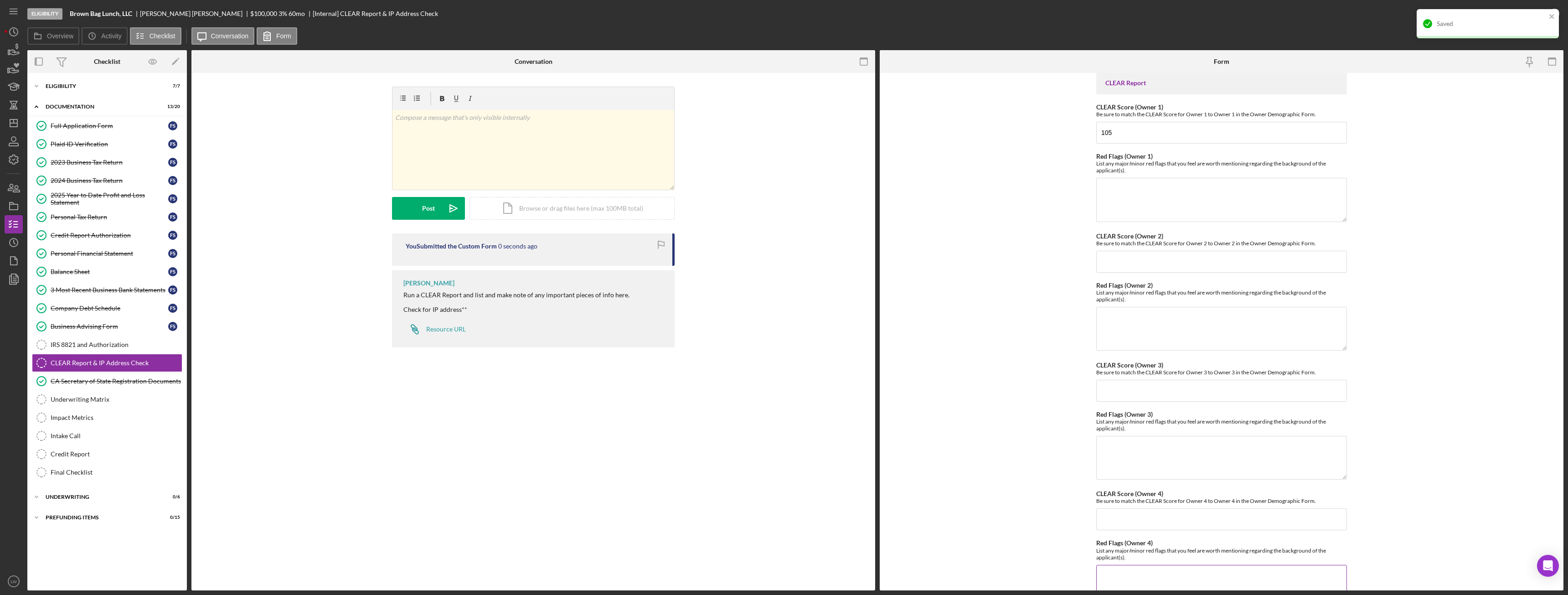
scroll to position [5, 0]
click at [91, 86] on div "Eligibility" at bounding box center [110, 86] width 130 height 5
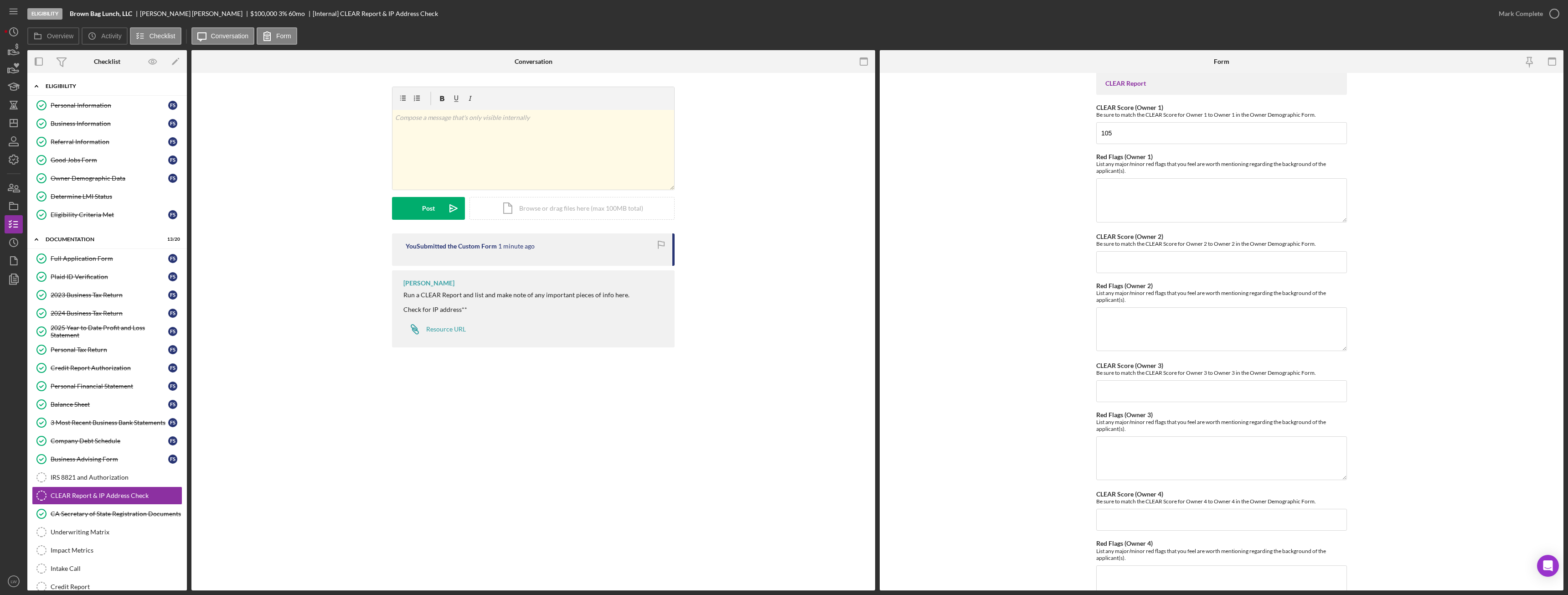
click at [91, 86] on div "Eligibility" at bounding box center [110, 86] width 130 height 5
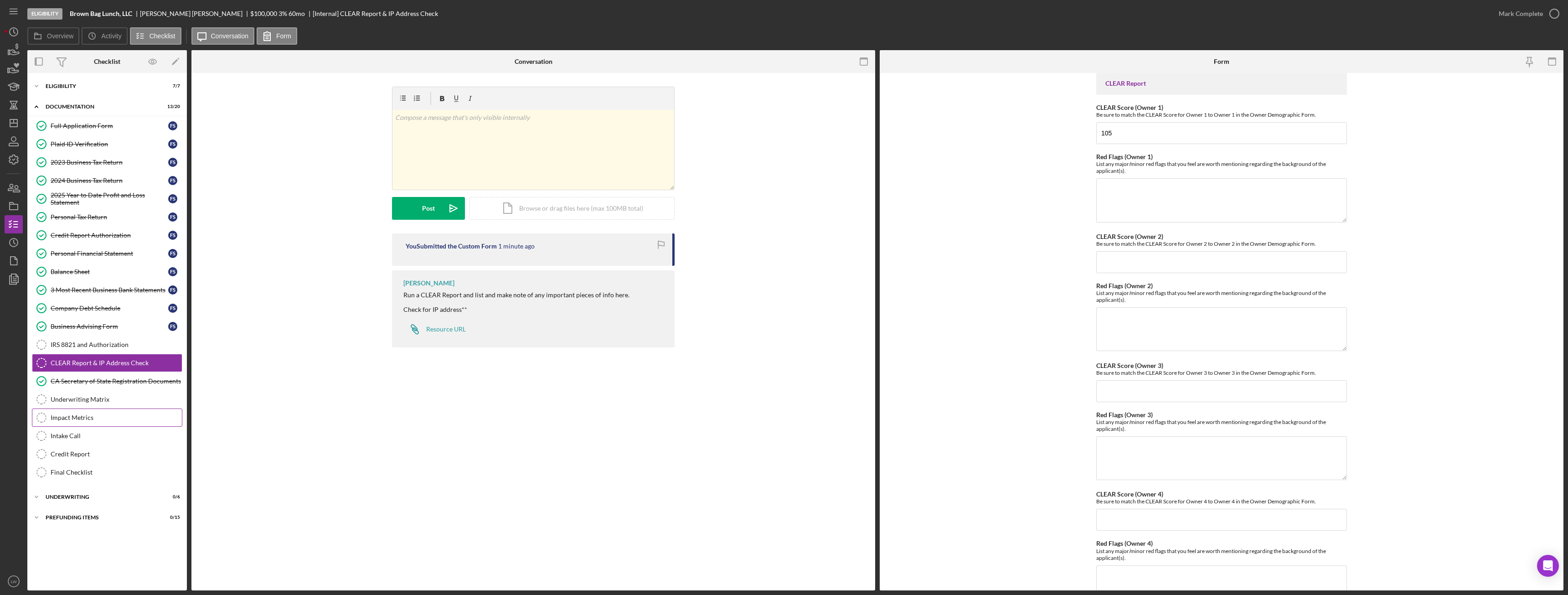
click at [144, 418] on div "Impact Metrics" at bounding box center [116, 418] width 131 height 7
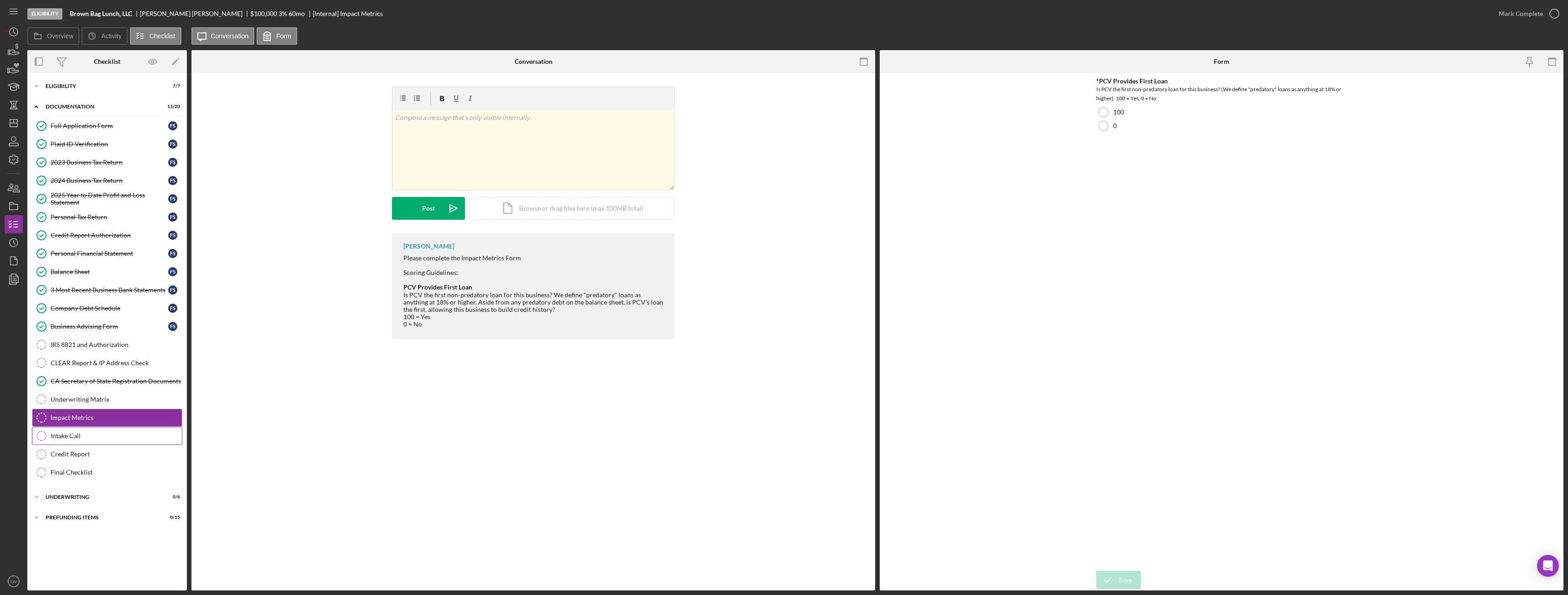
click at [130, 437] on div "Intake Call" at bounding box center [116, 436] width 131 height 7
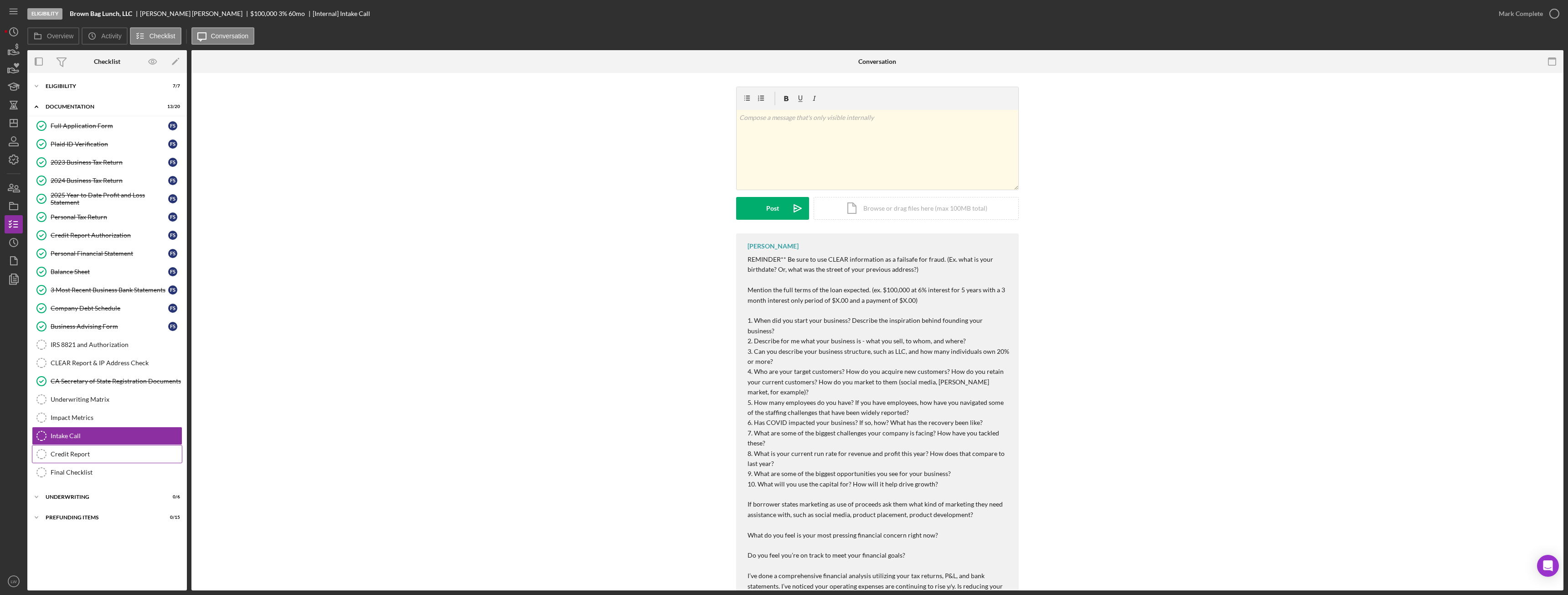
click at [130, 456] on div "Credit Report" at bounding box center [116, 454] width 131 height 7
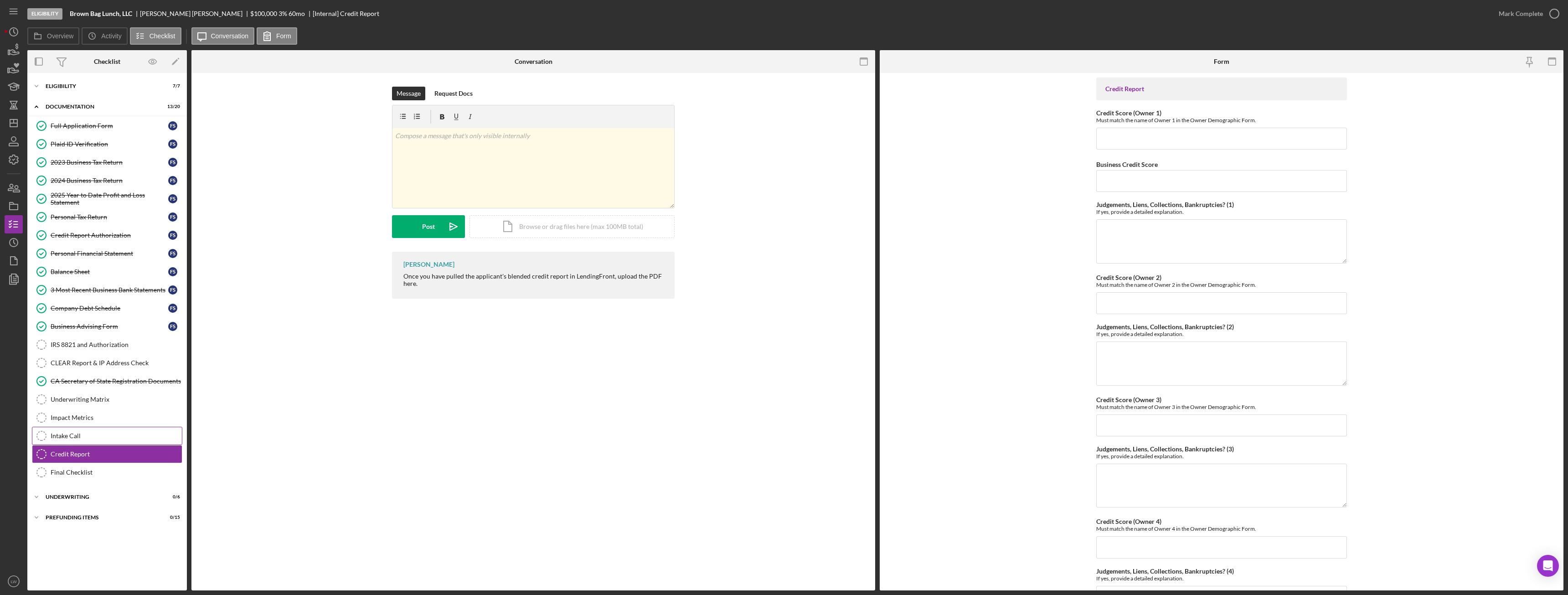
click at [132, 434] on div "Intake Call" at bounding box center [116, 436] width 131 height 7
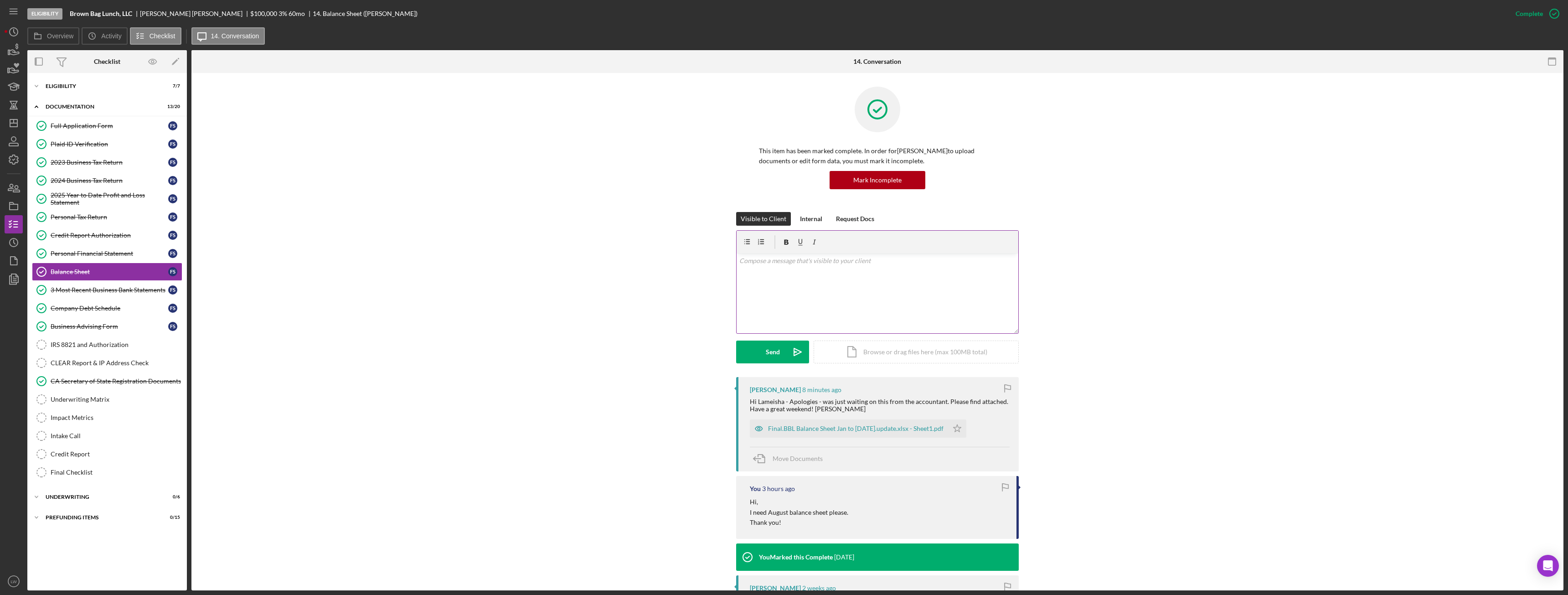
click at [834, 301] on div "v Color teal Color pink Remove color Add row above Add row below Add column bef…" at bounding box center [877, 293] width 282 height 80
click at [766, 361] on div "Send" at bounding box center [772, 351] width 14 height 23
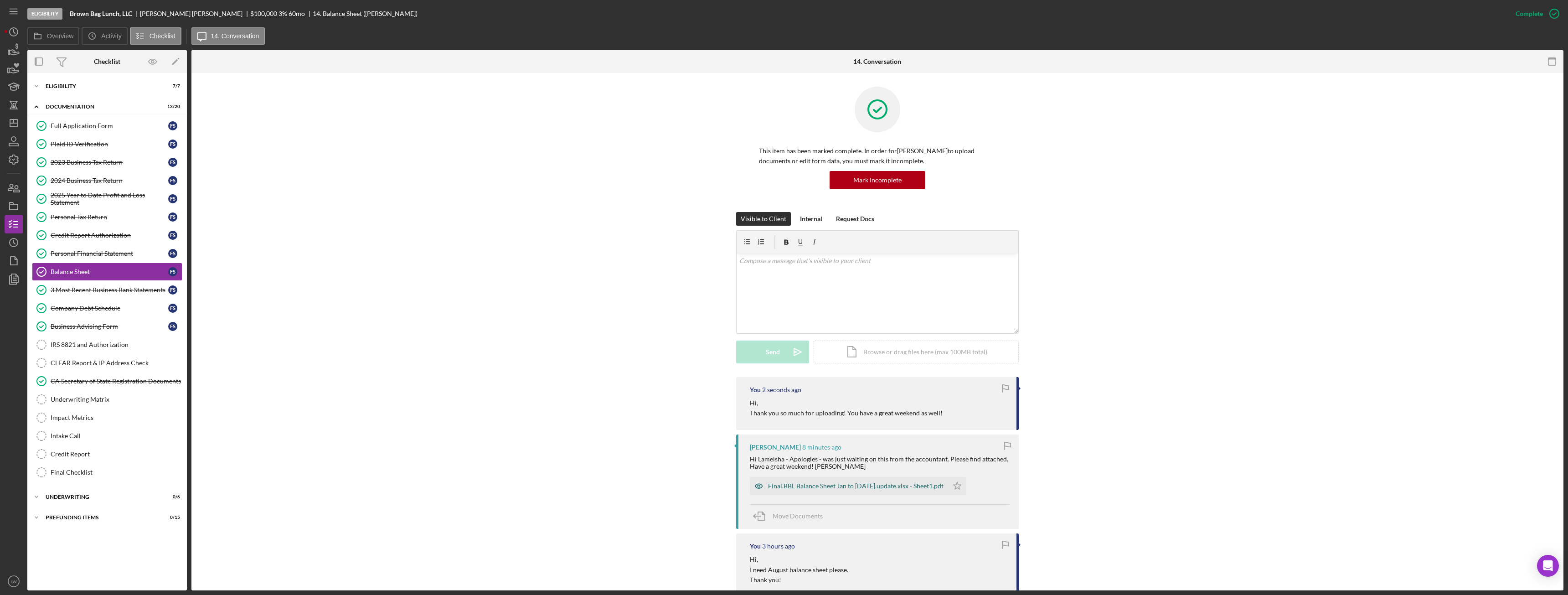
click at [826, 483] on div "Final.BBL Balance Sheet Jan to [DATE].update.xlsx - Sheet1.pdf" at bounding box center [856, 486] width 175 height 7
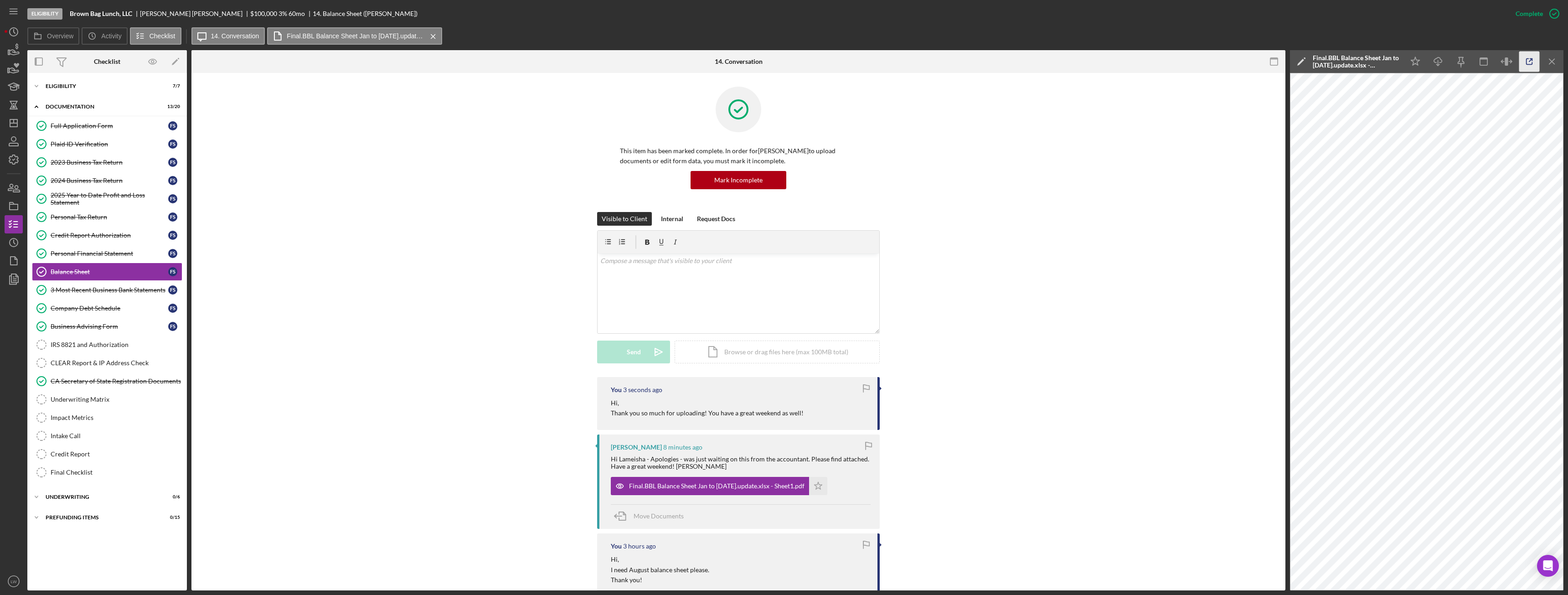
click at [1530, 63] on icon "button" at bounding box center [1530, 62] width 21 height 21
